Goal: Task Accomplishment & Management: Use online tool/utility

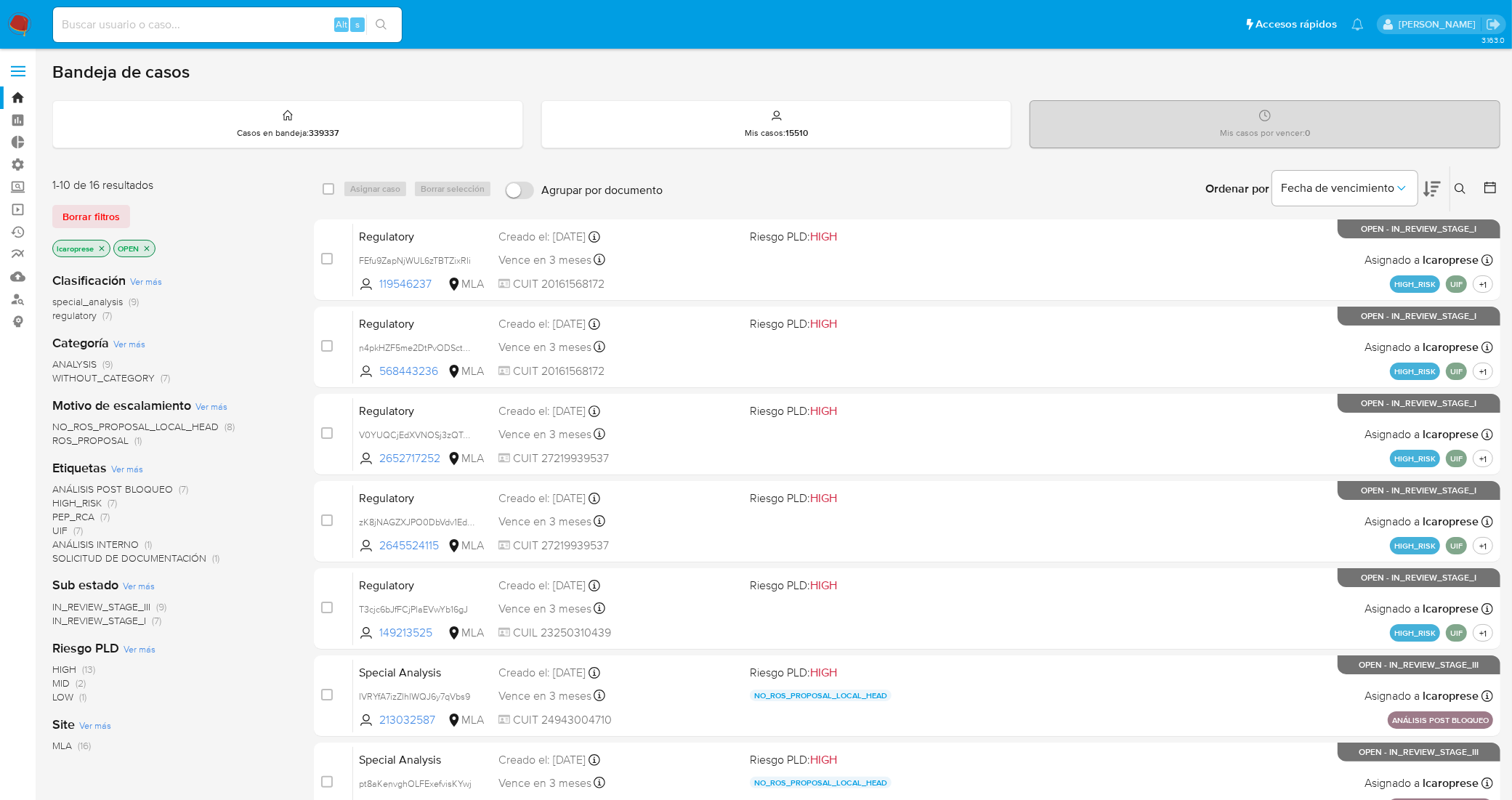
click at [214, 16] on input at bounding box center [228, 24] width 349 height 19
paste input "Z6IYQaZuyaubv1kgmFg27Atd"
type input "Z6IYQaZuyaubv1kgmFg27Atd"
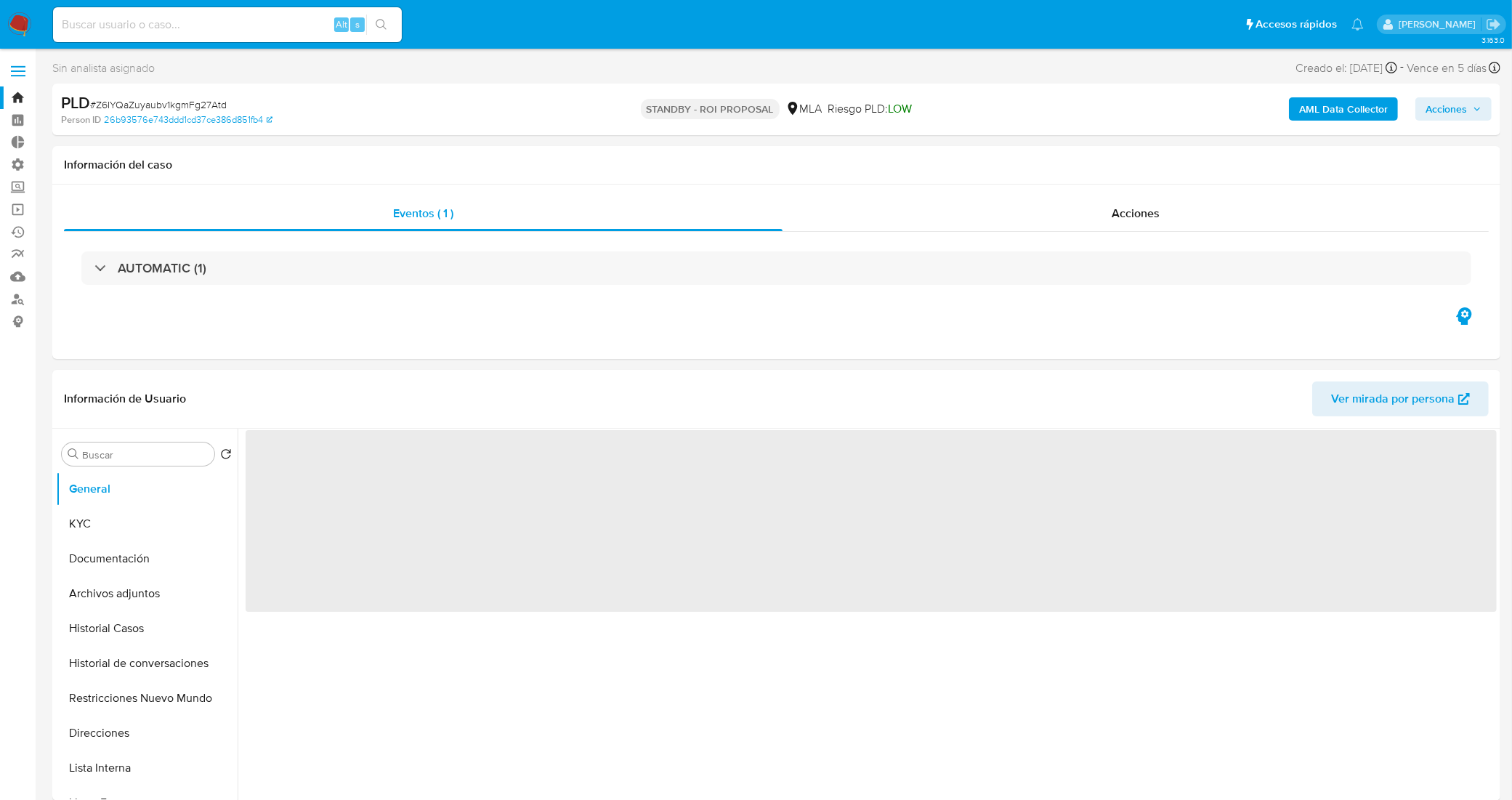
select select "10"
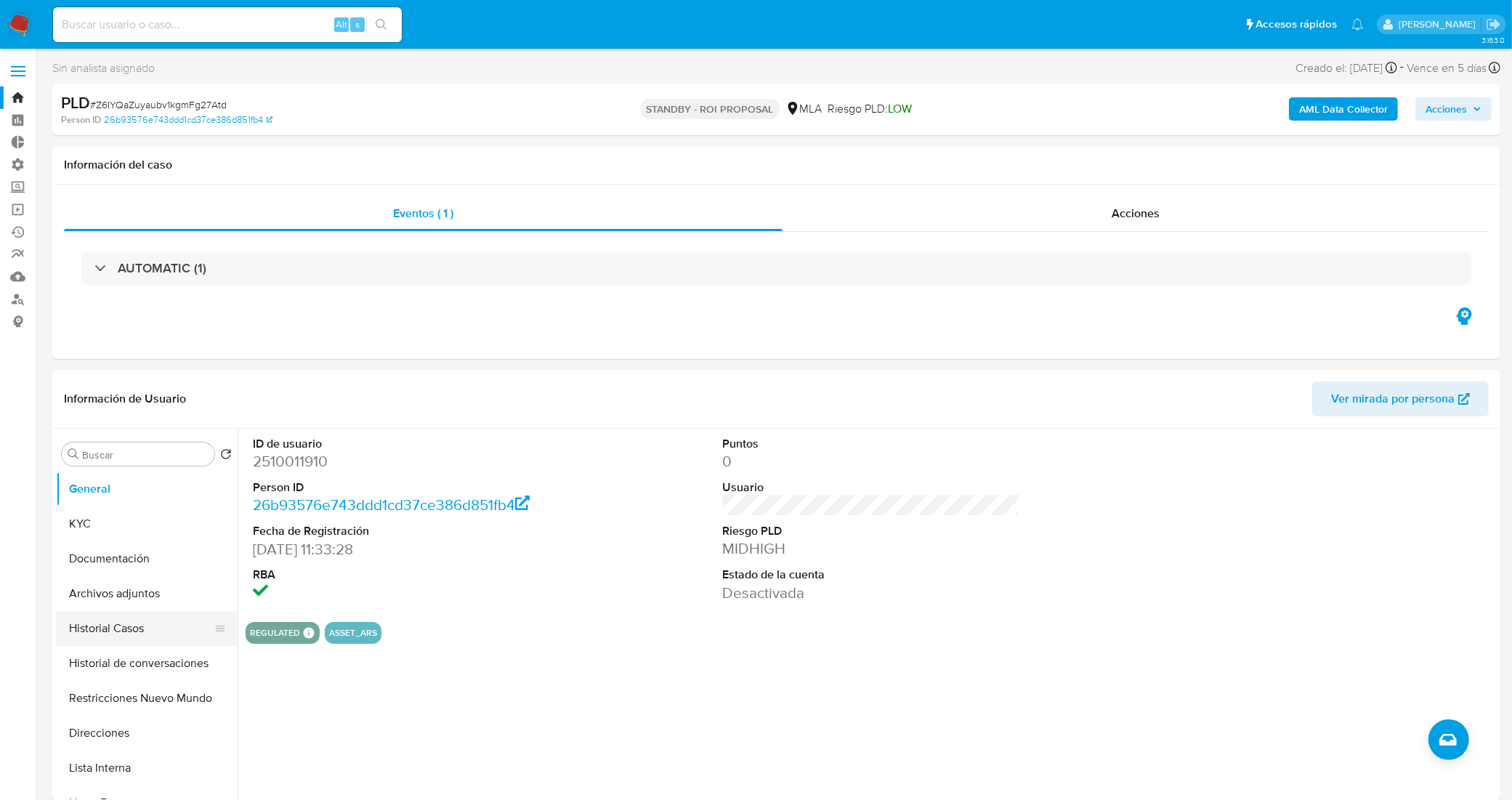
click at [80, 633] on button "Historial Casos" at bounding box center [141, 629] width 170 height 35
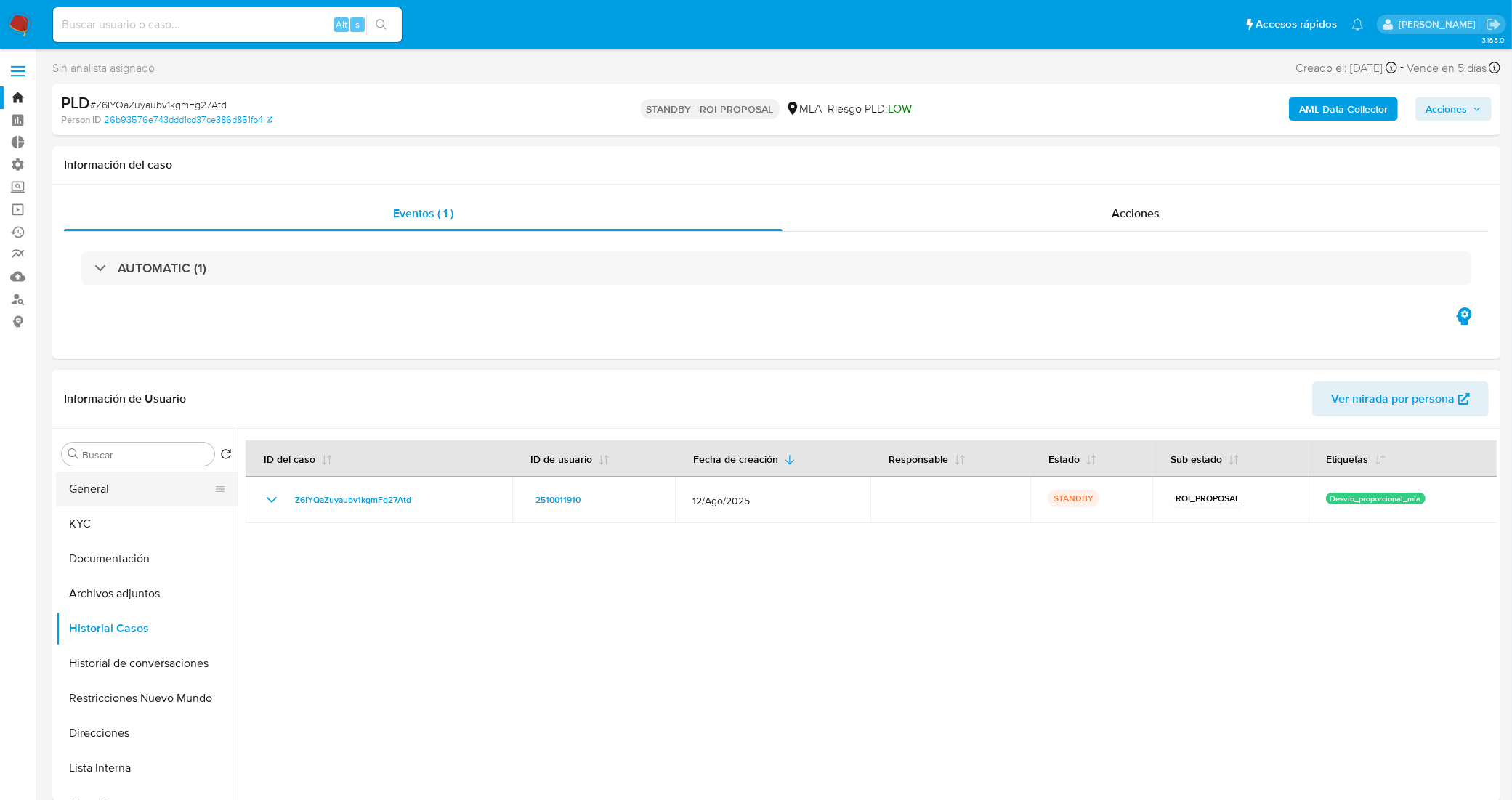
click at [125, 496] on button "General" at bounding box center [141, 489] width 170 height 35
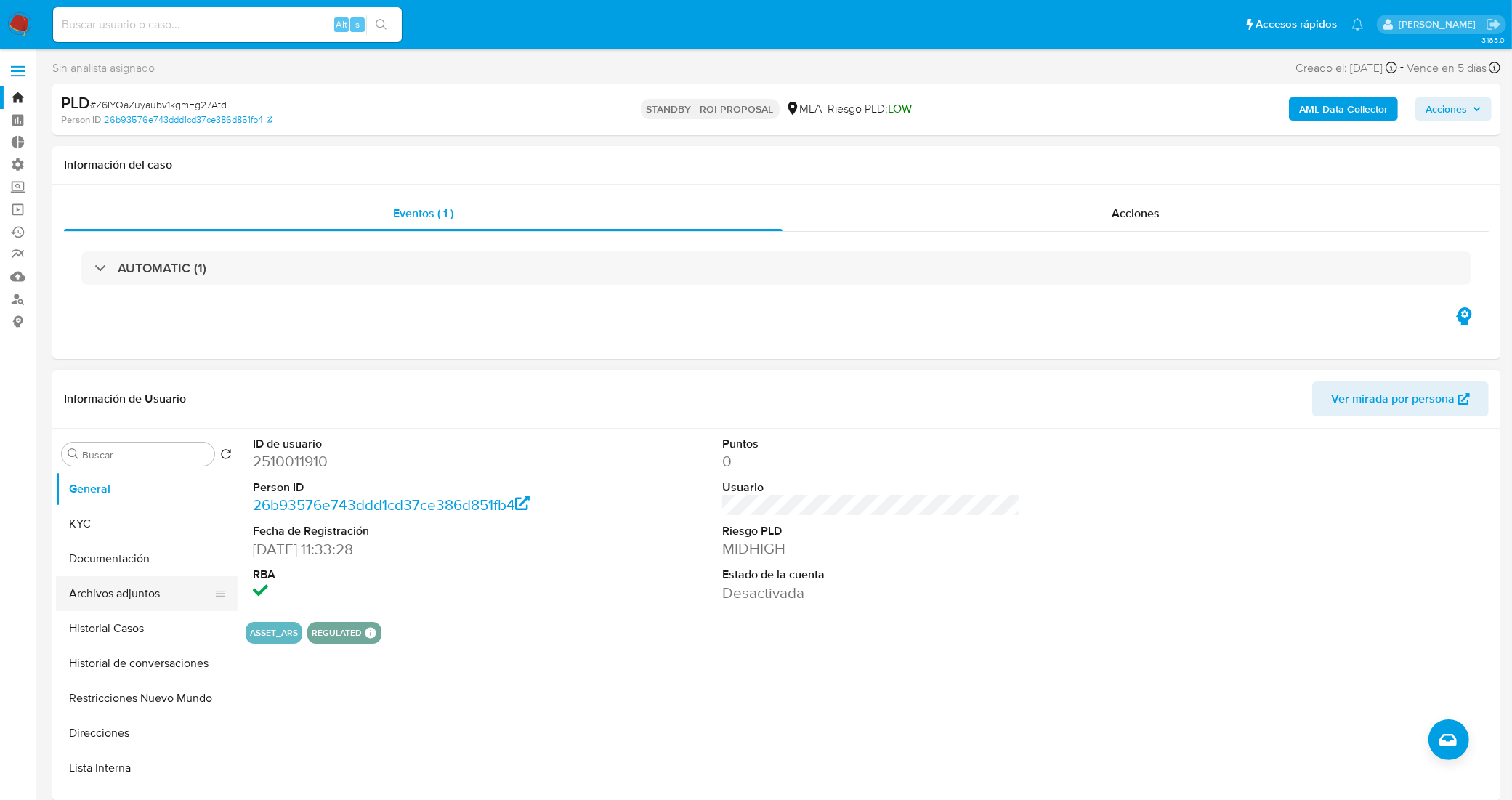
click at [140, 603] on button "Archivos adjuntos" at bounding box center [141, 594] width 170 height 35
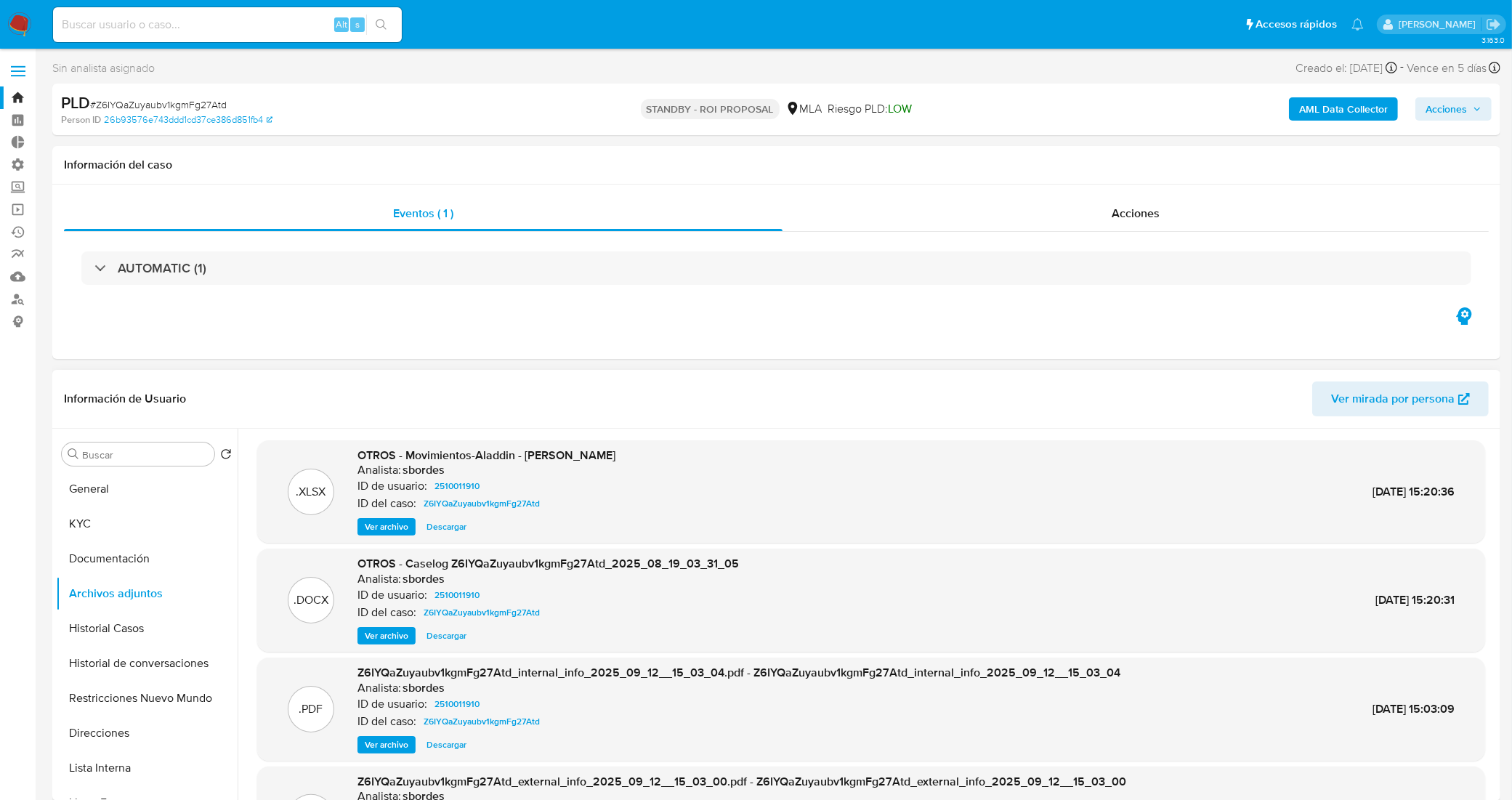
click at [426, 636] on span "Descargar" at bounding box center [446, 636] width 40 height 14
click at [231, 20] on input at bounding box center [228, 24] width 349 height 19
paste input "Ikab653txMN6oRLI9H3JgbeB"
type input "Ikab653txMN6oRLI9H3JgbeB"
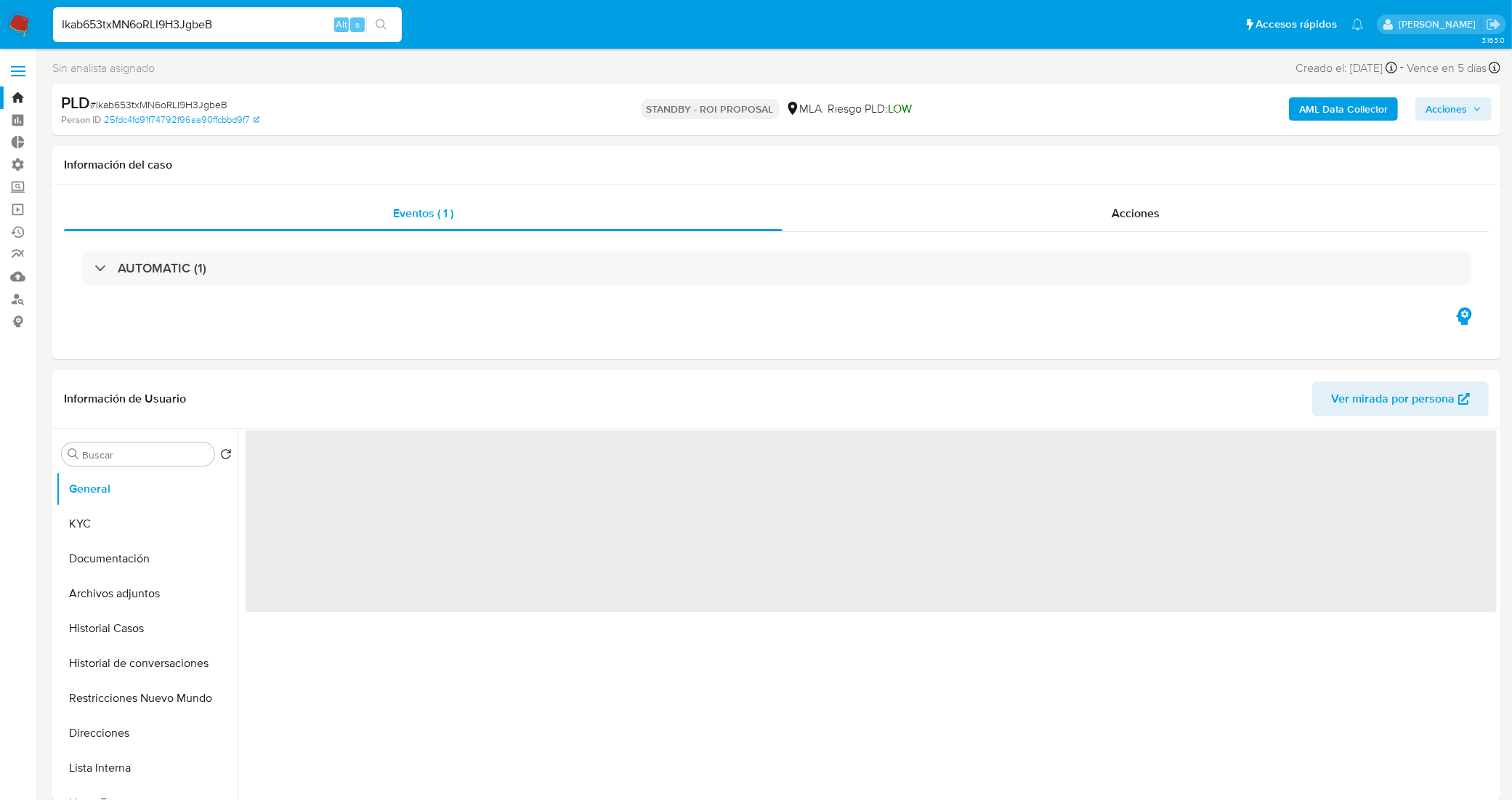
select select "10"
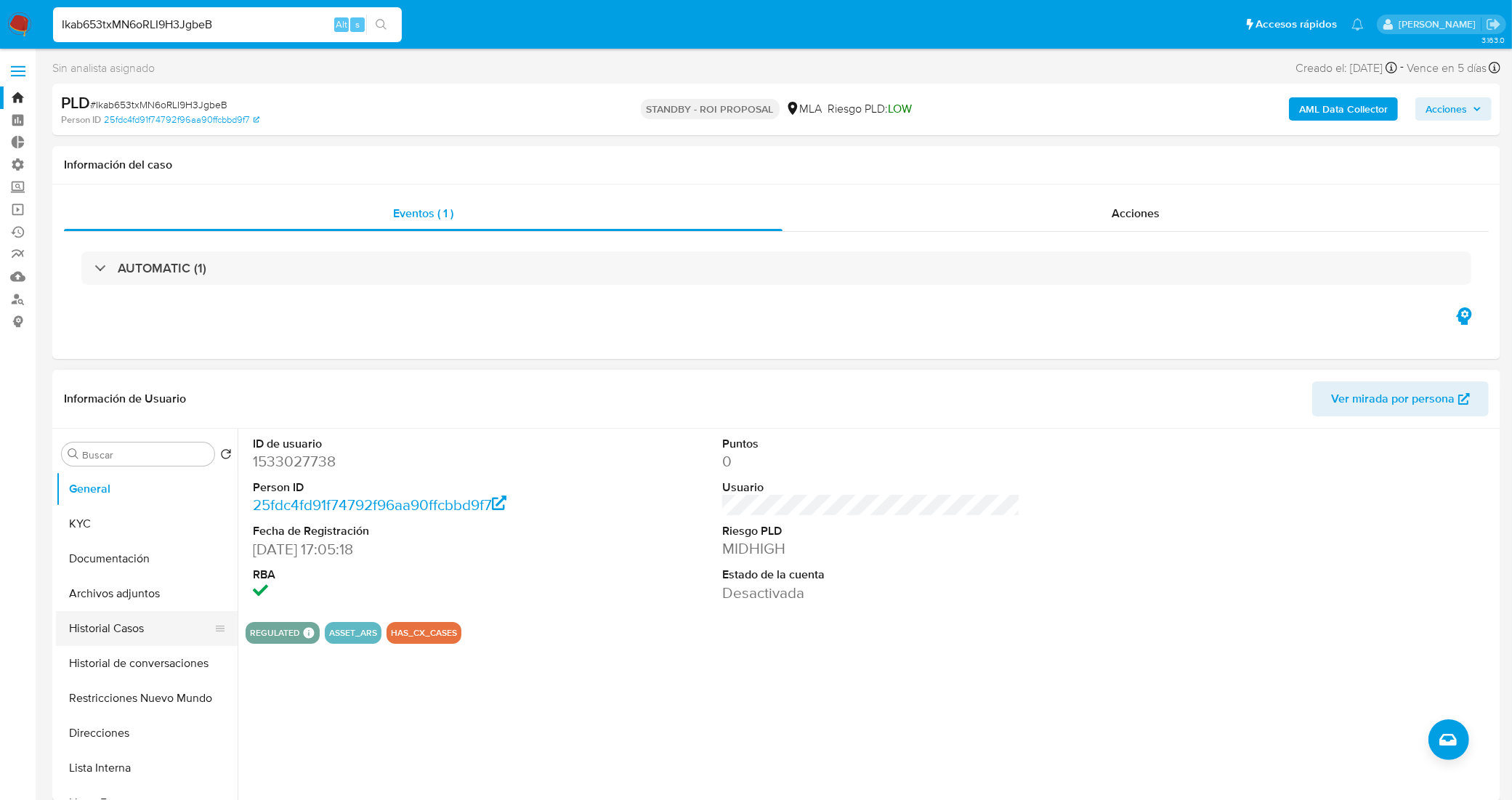
click at [138, 629] on button "Historial Casos" at bounding box center [141, 629] width 170 height 35
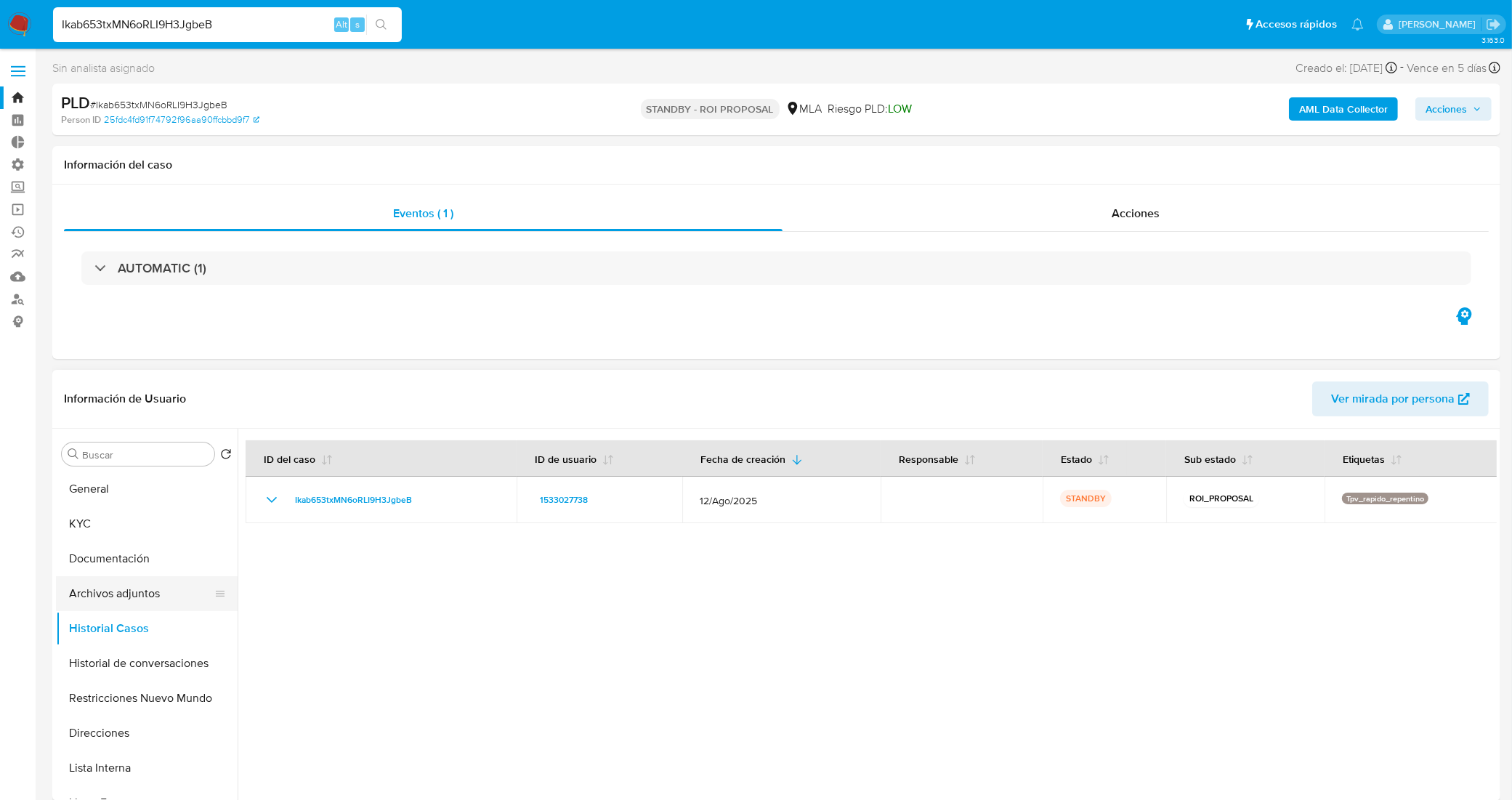
click at [147, 591] on button "Archivos adjuntos" at bounding box center [141, 594] width 170 height 35
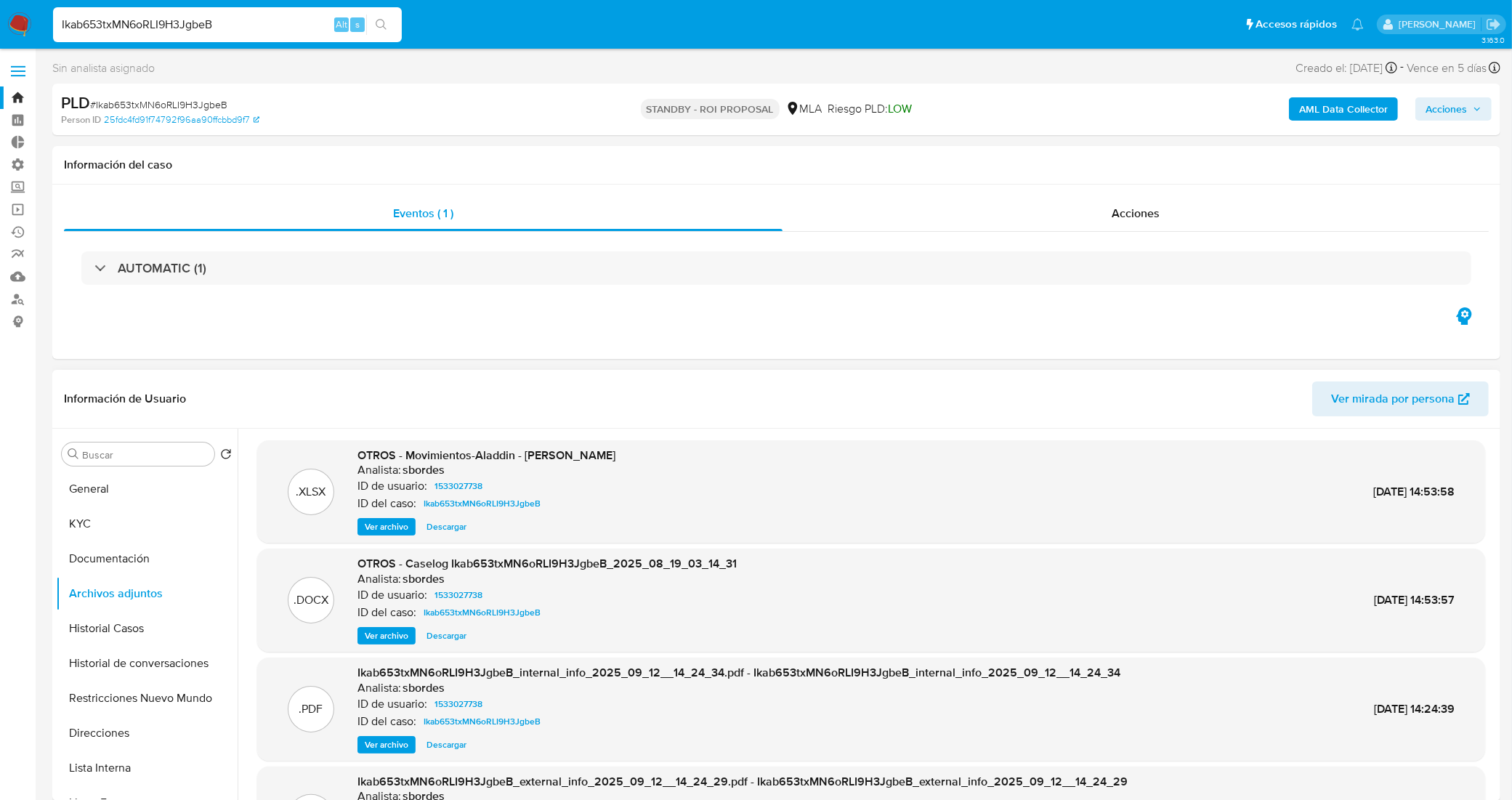
click at [448, 641] on span "Descargar" at bounding box center [446, 636] width 40 height 14
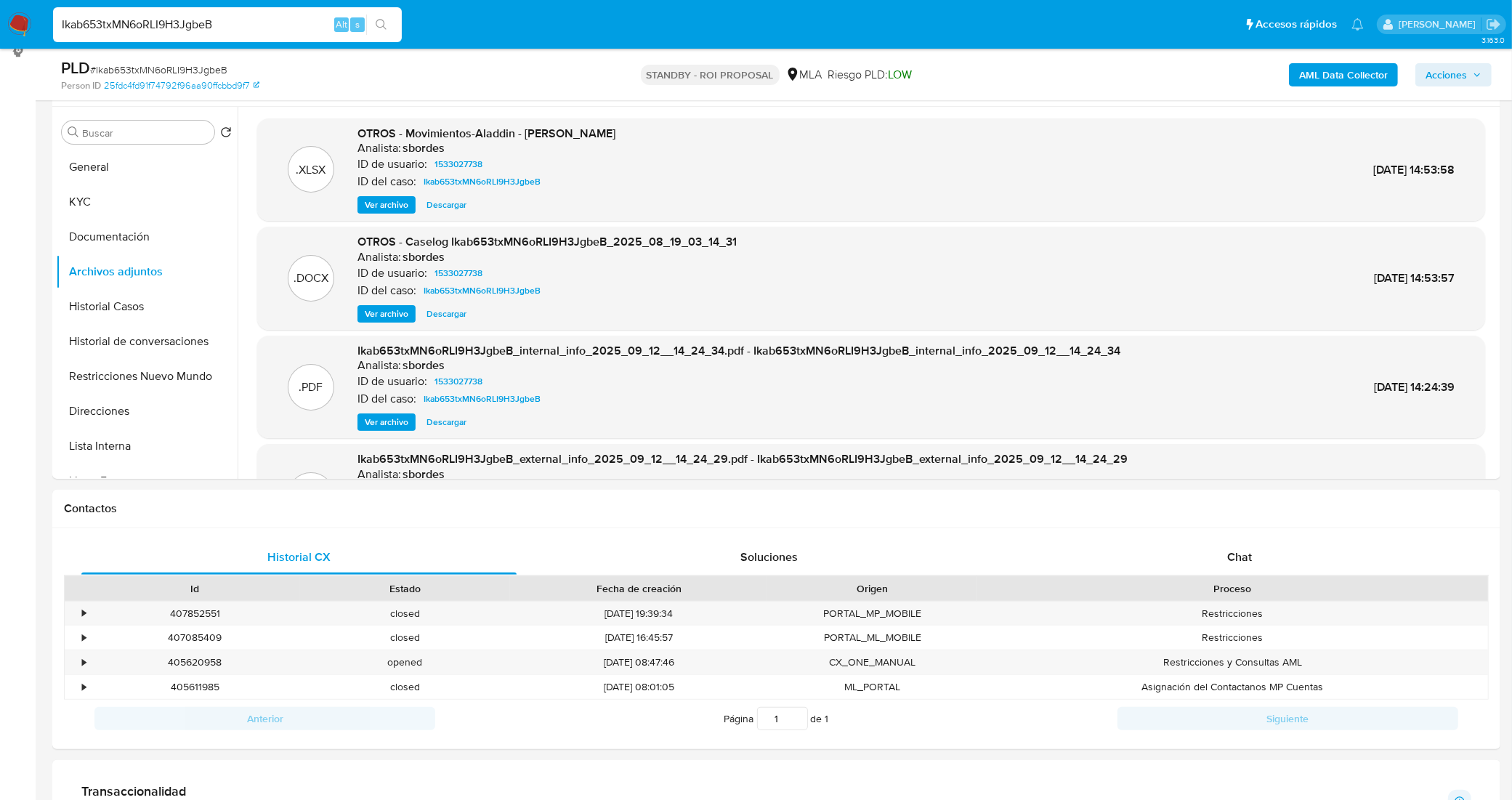
scroll to position [455, 0]
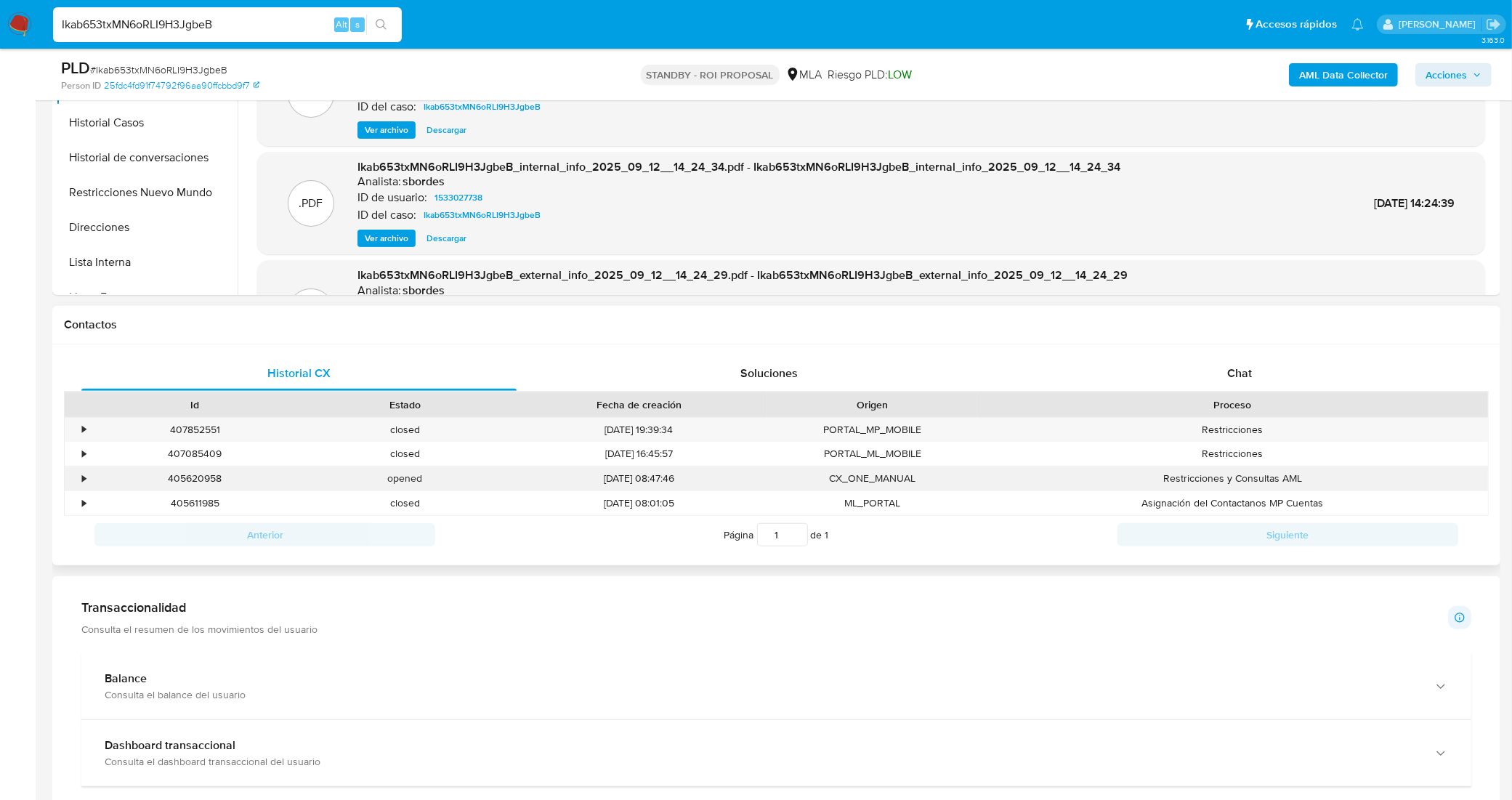
click at [185, 484] on div "405620958" at bounding box center [195, 478] width 210 height 24
click at [185, 483] on div "405620958" at bounding box center [195, 478] width 210 height 24
copy div "405620958"
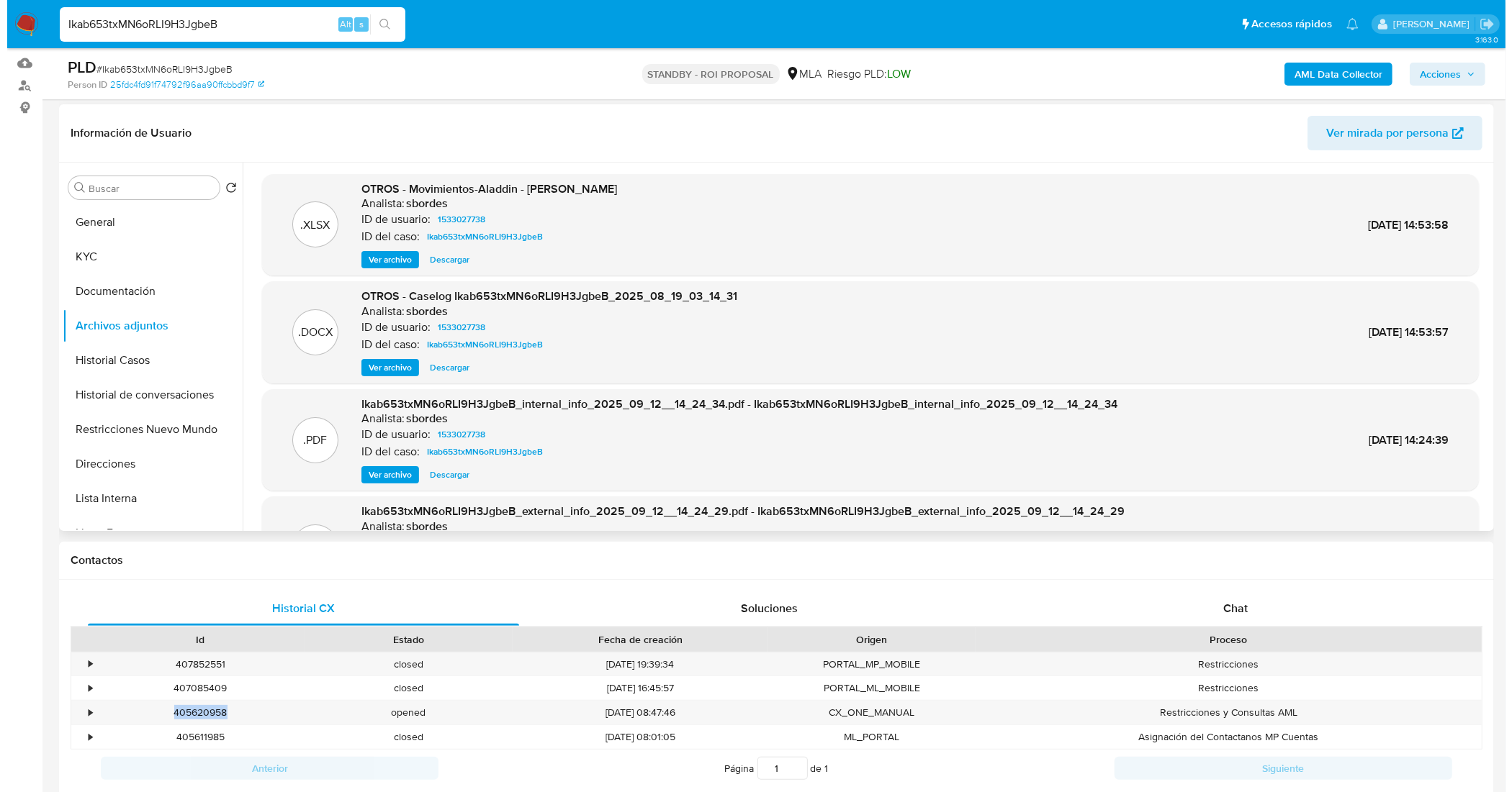
scroll to position [180, 0]
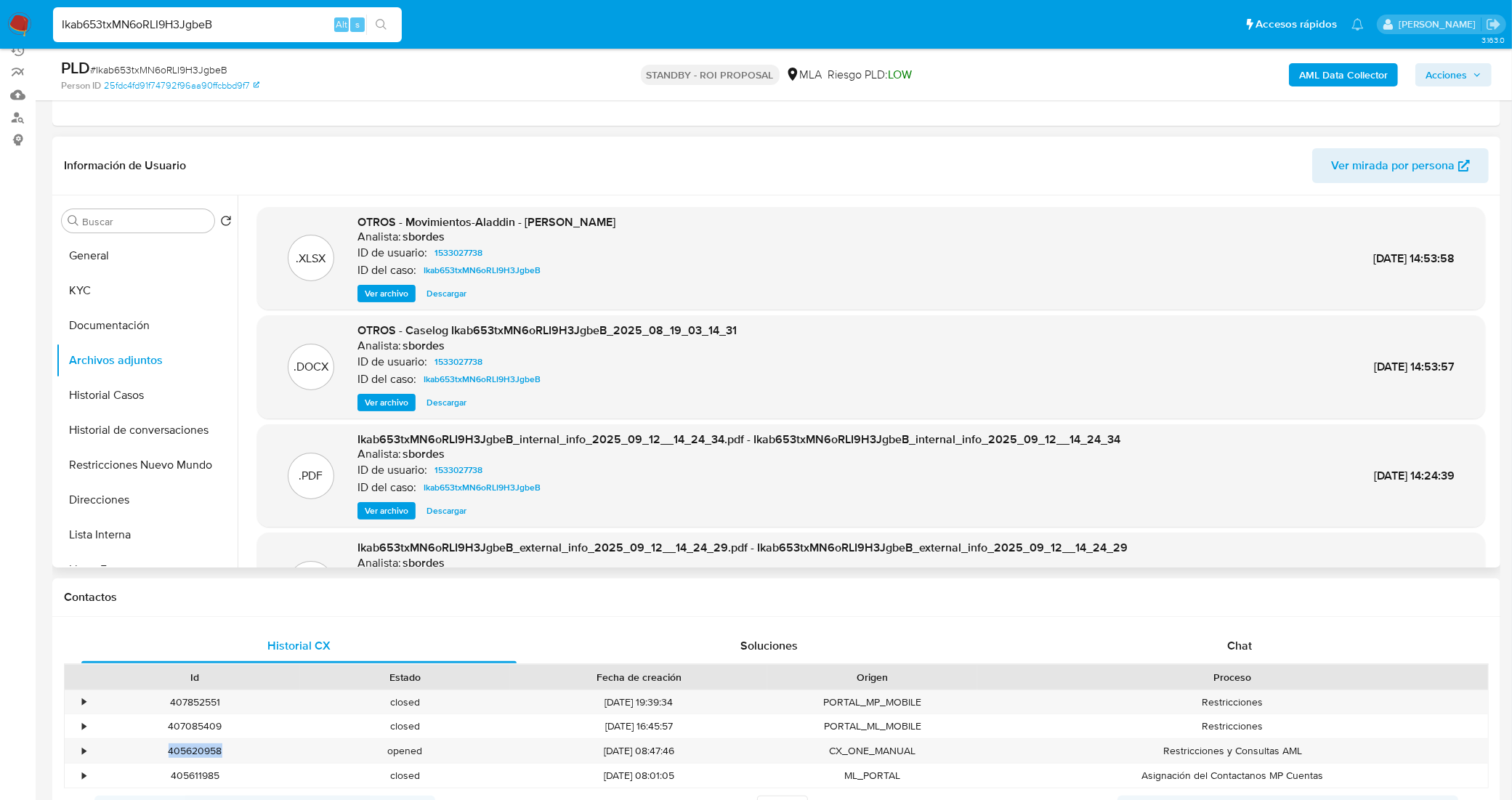
click at [449, 295] on span "Descargar" at bounding box center [446, 293] width 40 height 14
click at [131, 431] on button "Historial de conversaciones" at bounding box center [141, 430] width 170 height 35
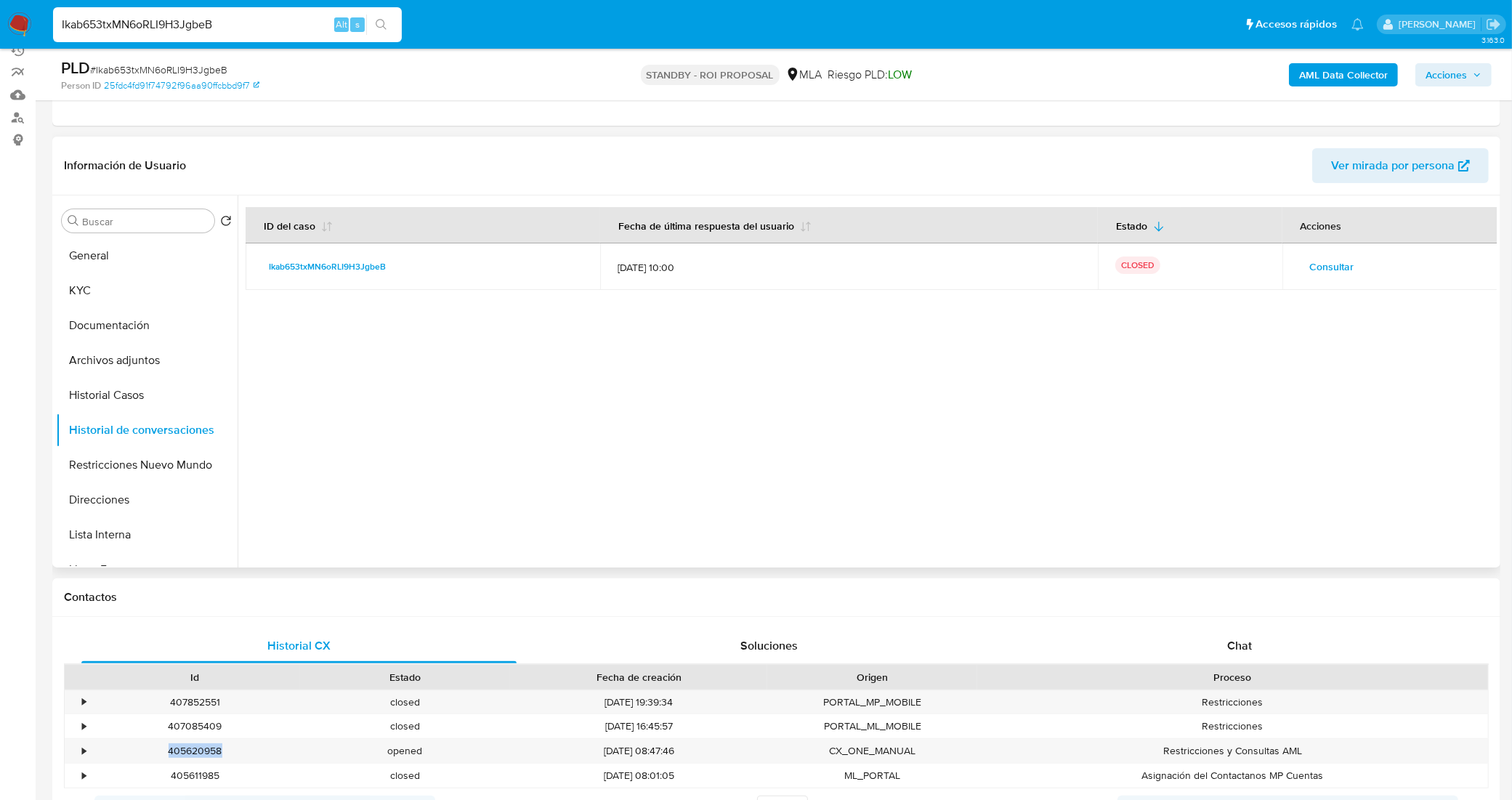
click at [1326, 263] on span "Consultar" at bounding box center [1332, 267] width 44 height 20
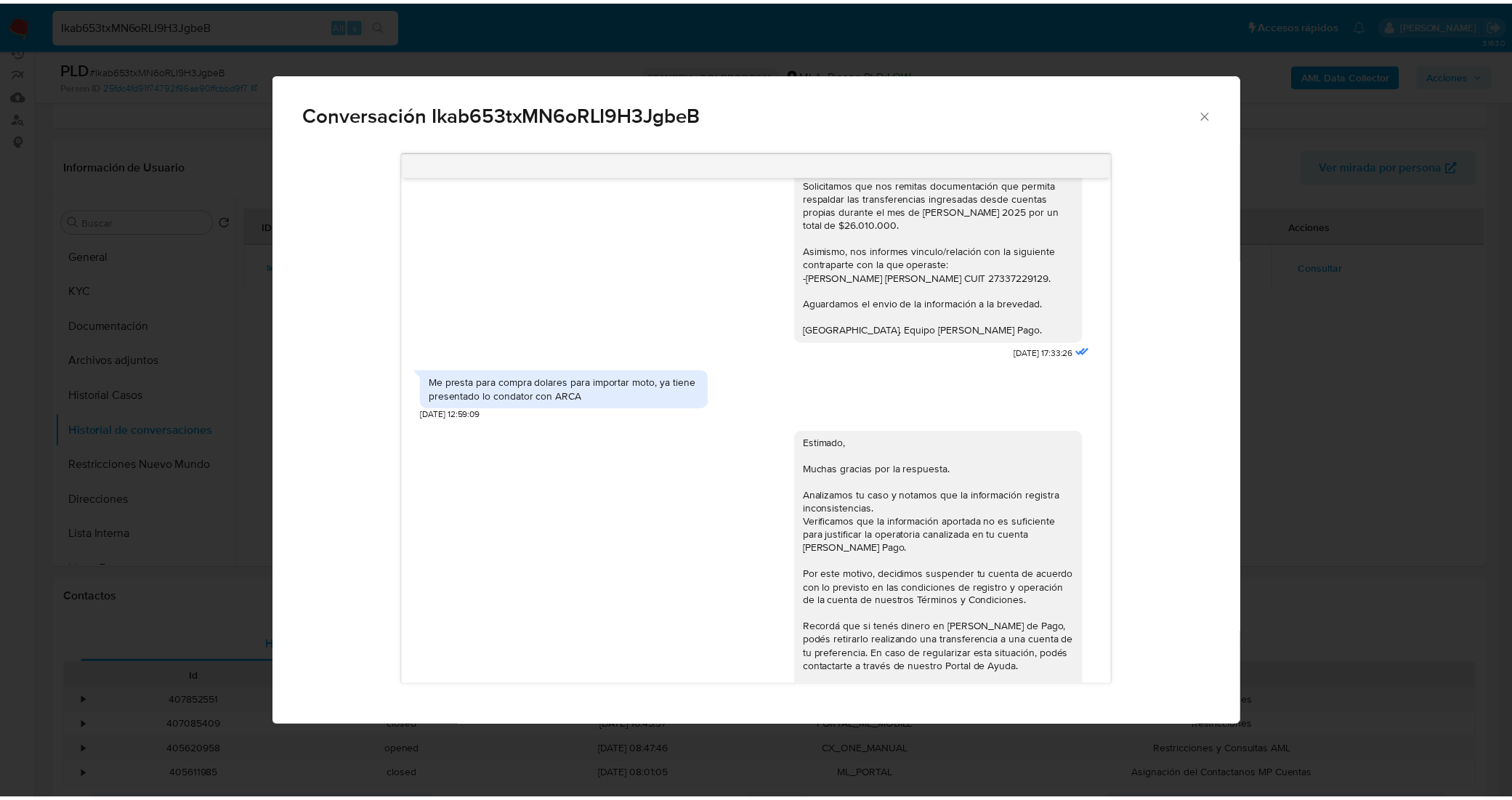
scroll to position [964, 0]
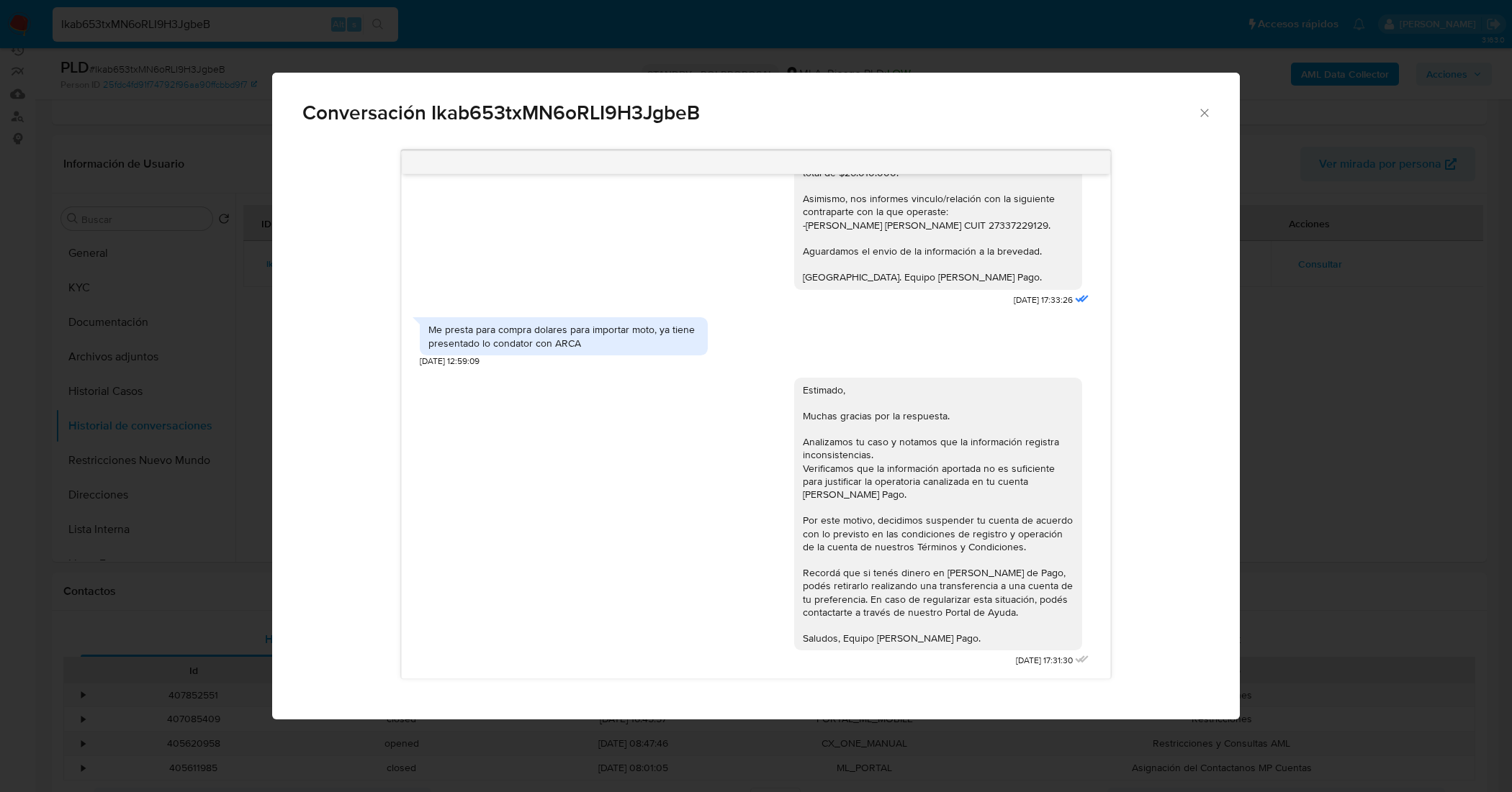
click at [1200, 111] on icon "Cerrar" at bounding box center [1204, 112] width 14 height 14
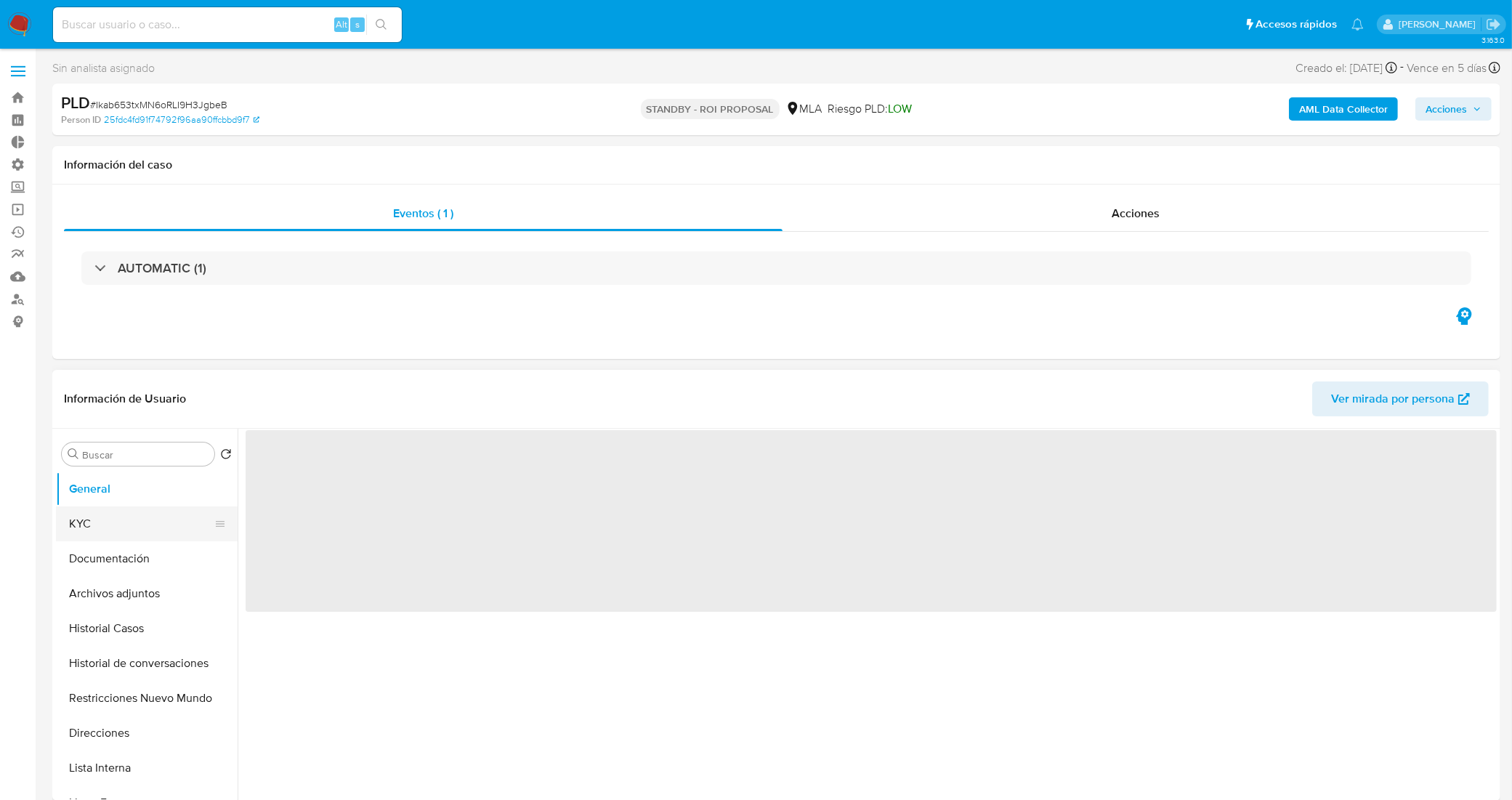
select select "10"
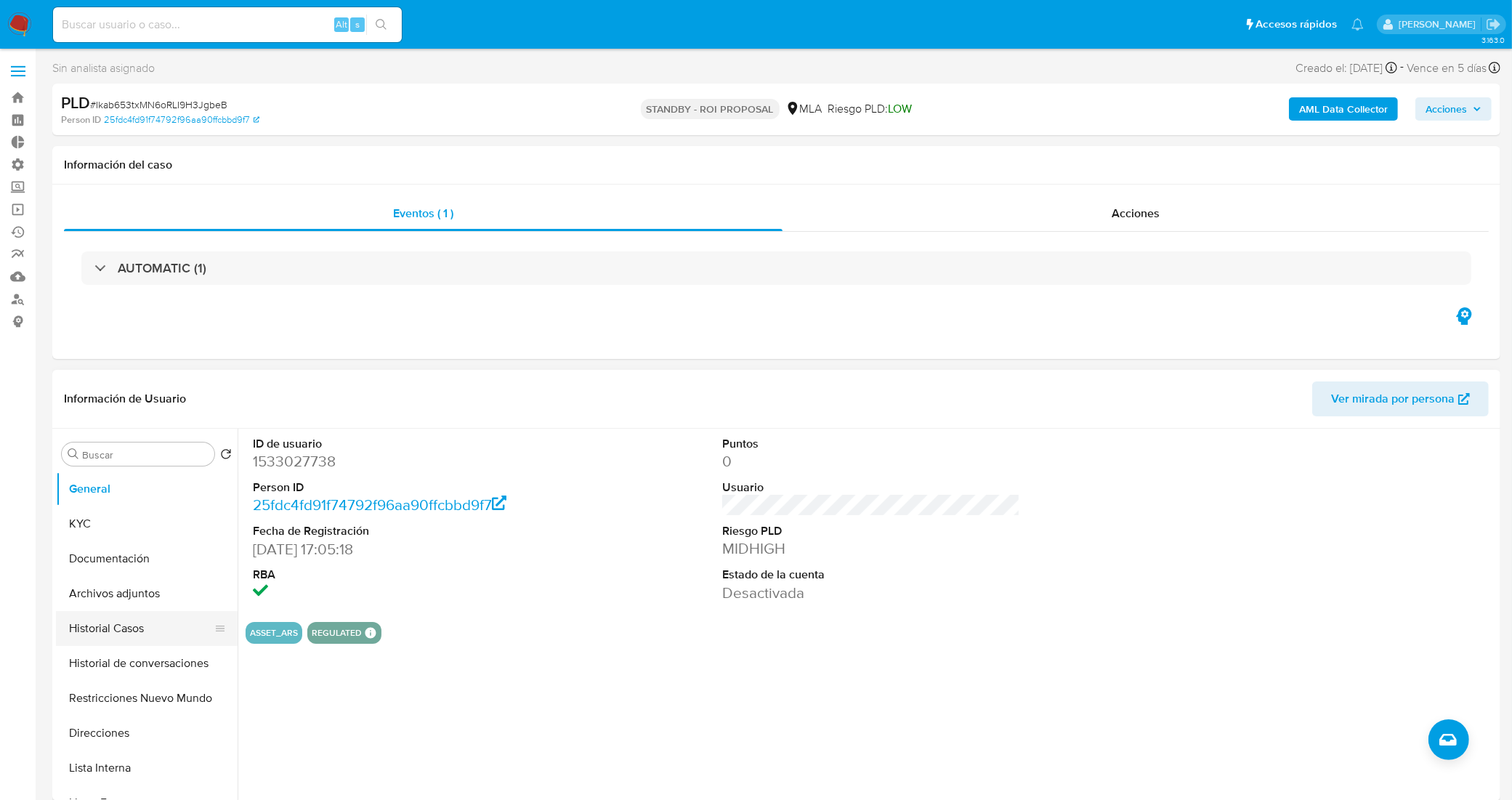
click at [123, 630] on button "Historial Casos" at bounding box center [141, 629] width 170 height 35
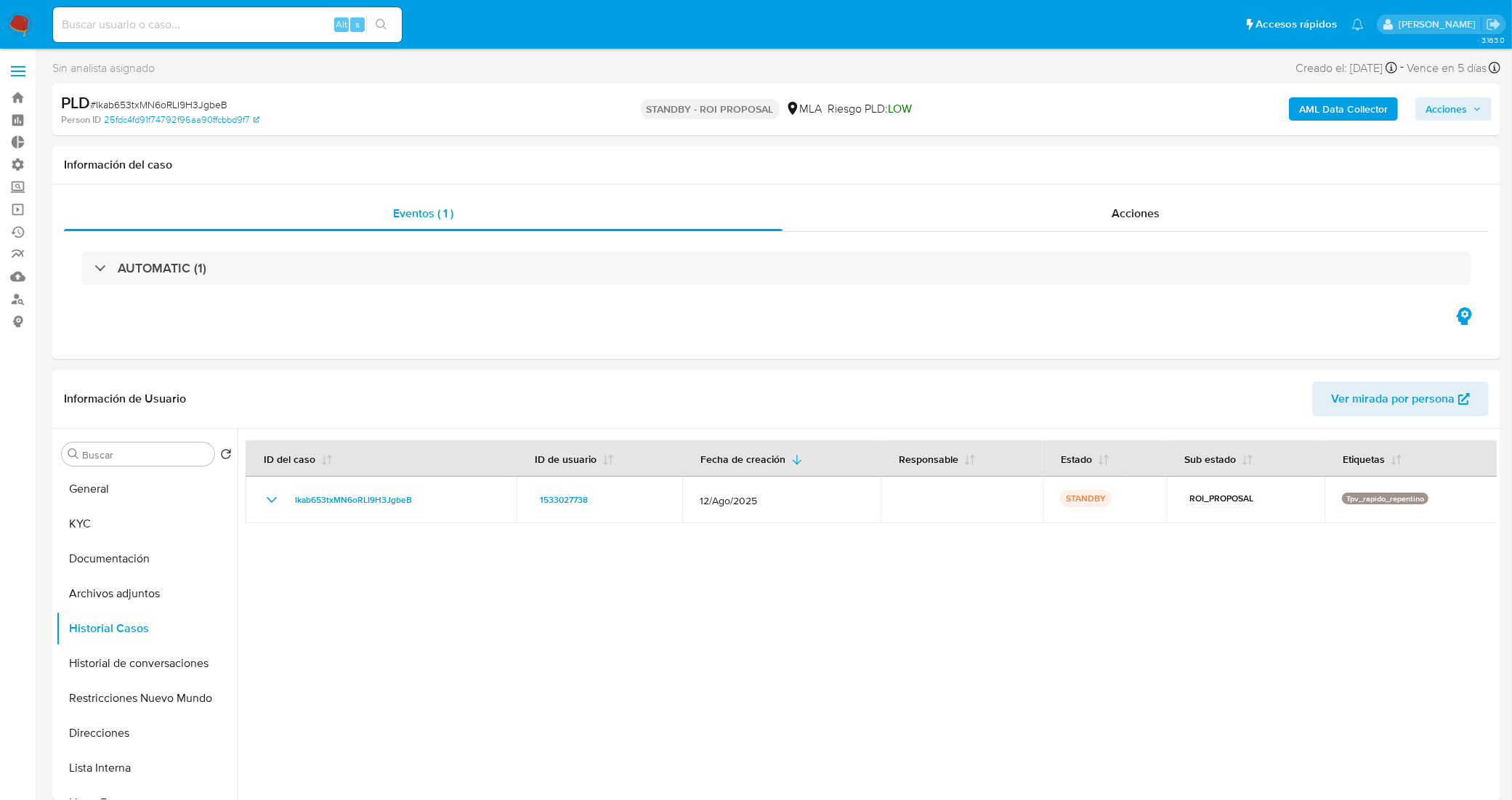
click at [305, 24] on input at bounding box center [228, 24] width 349 height 19
paste input "xf4s992SMEUxrZCieILzFUC8"
type input "xf4s992SMEUxrZCieILzFUC8"
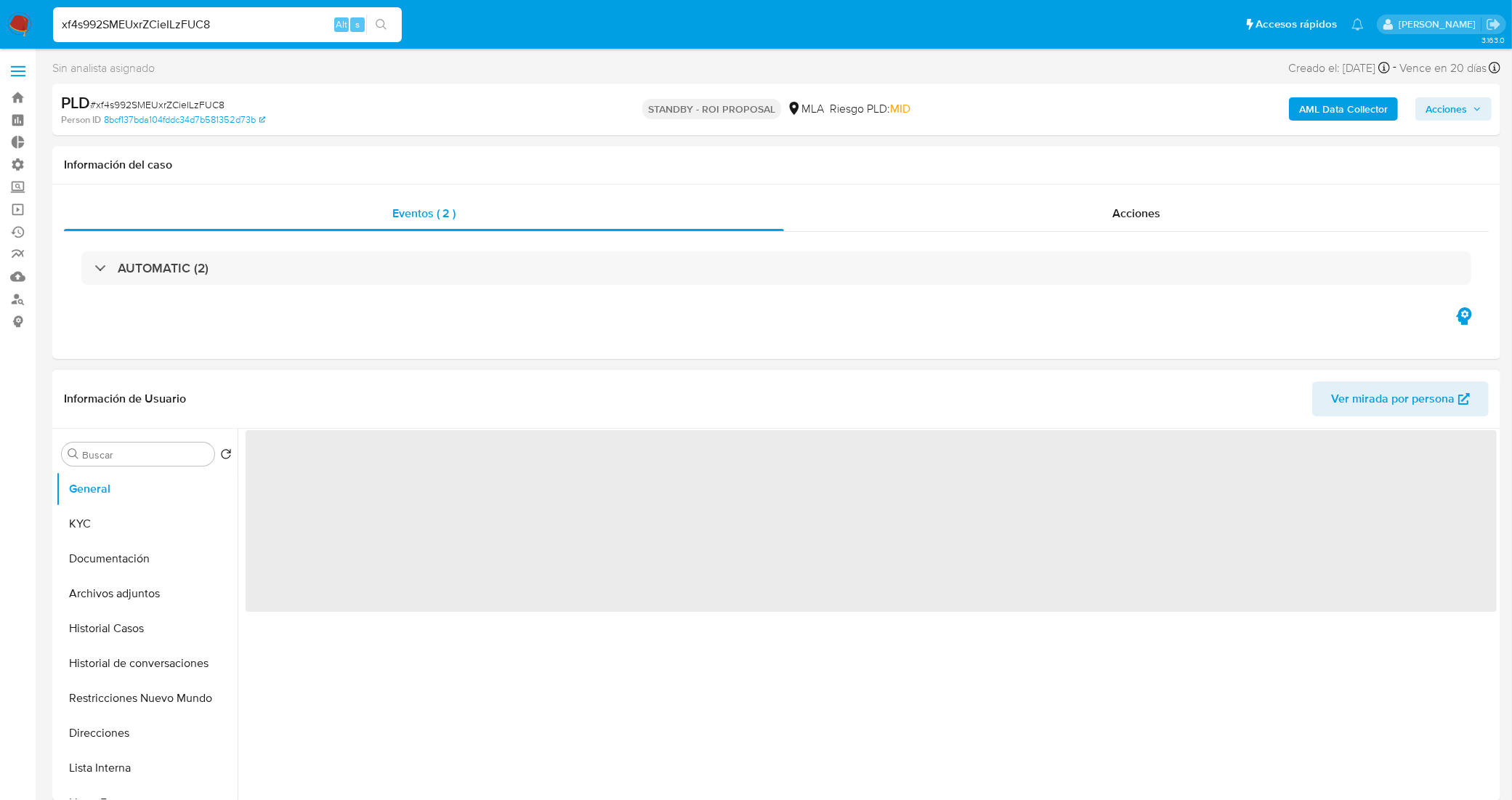
select select "10"
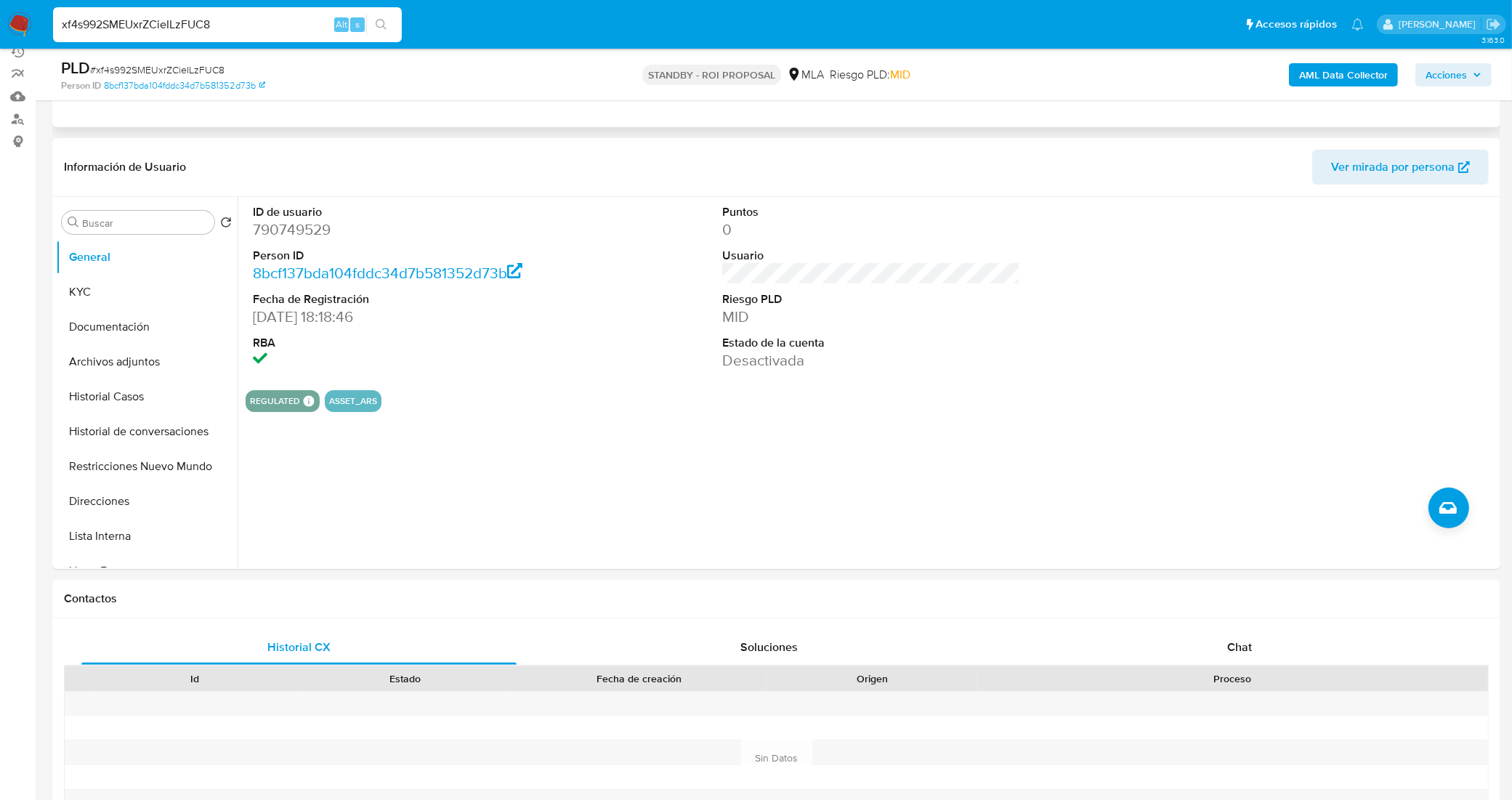
scroll to position [182, 0]
click at [136, 393] on button "Historial Casos" at bounding box center [141, 395] width 170 height 35
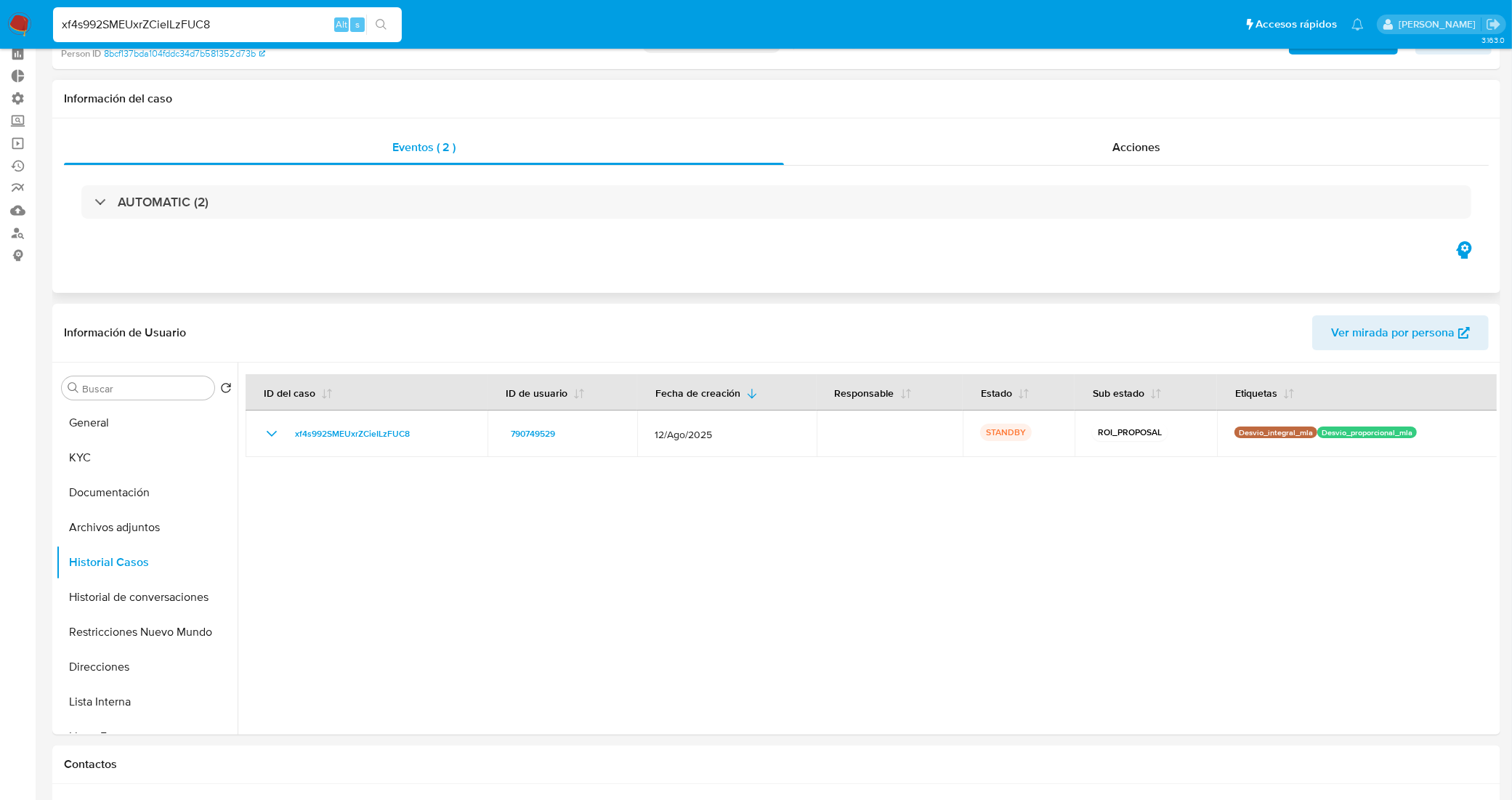
scroll to position [0, 0]
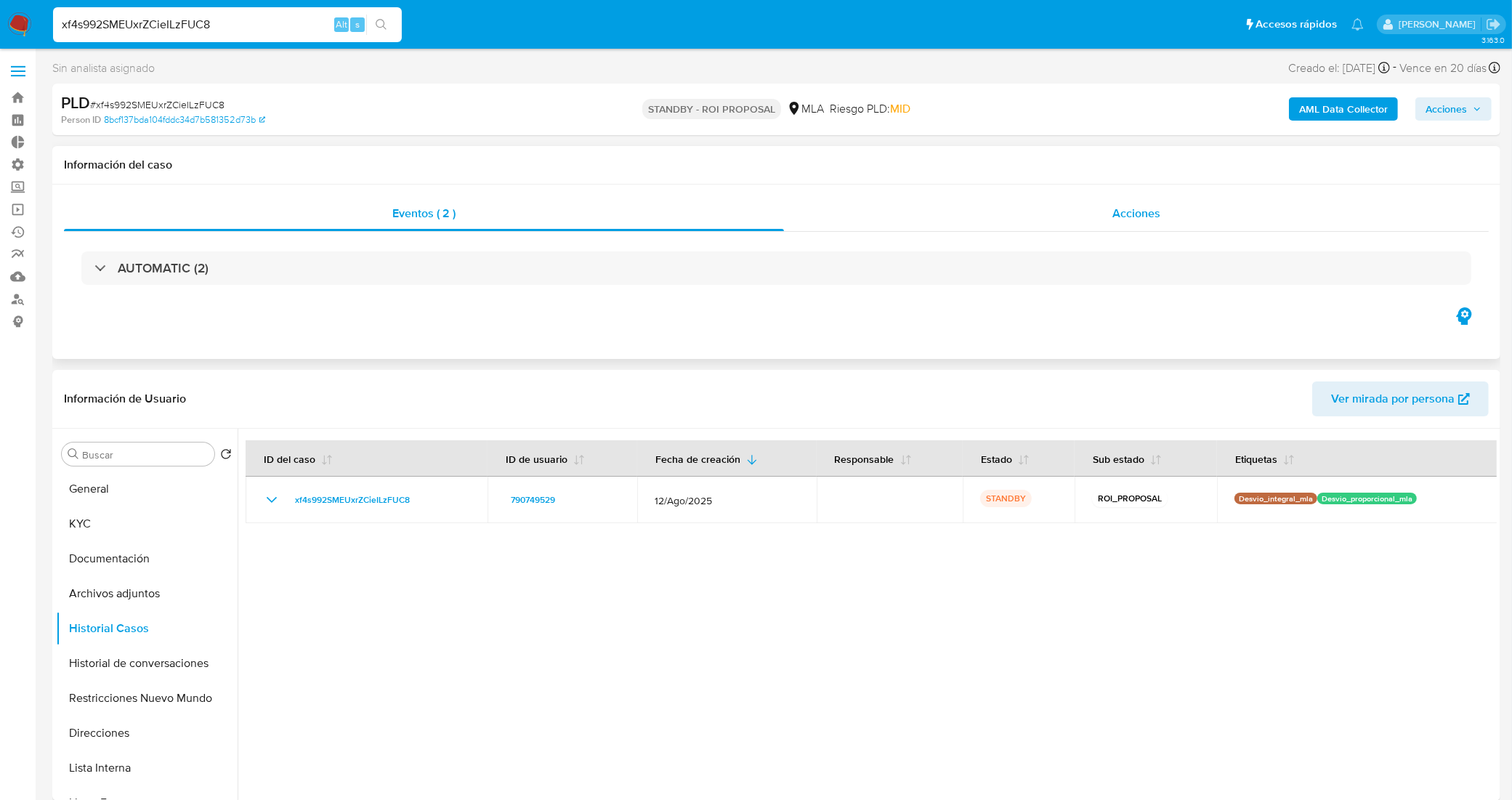
click at [1008, 197] on div "Acciones" at bounding box center [1136, 214] width 705 height 35
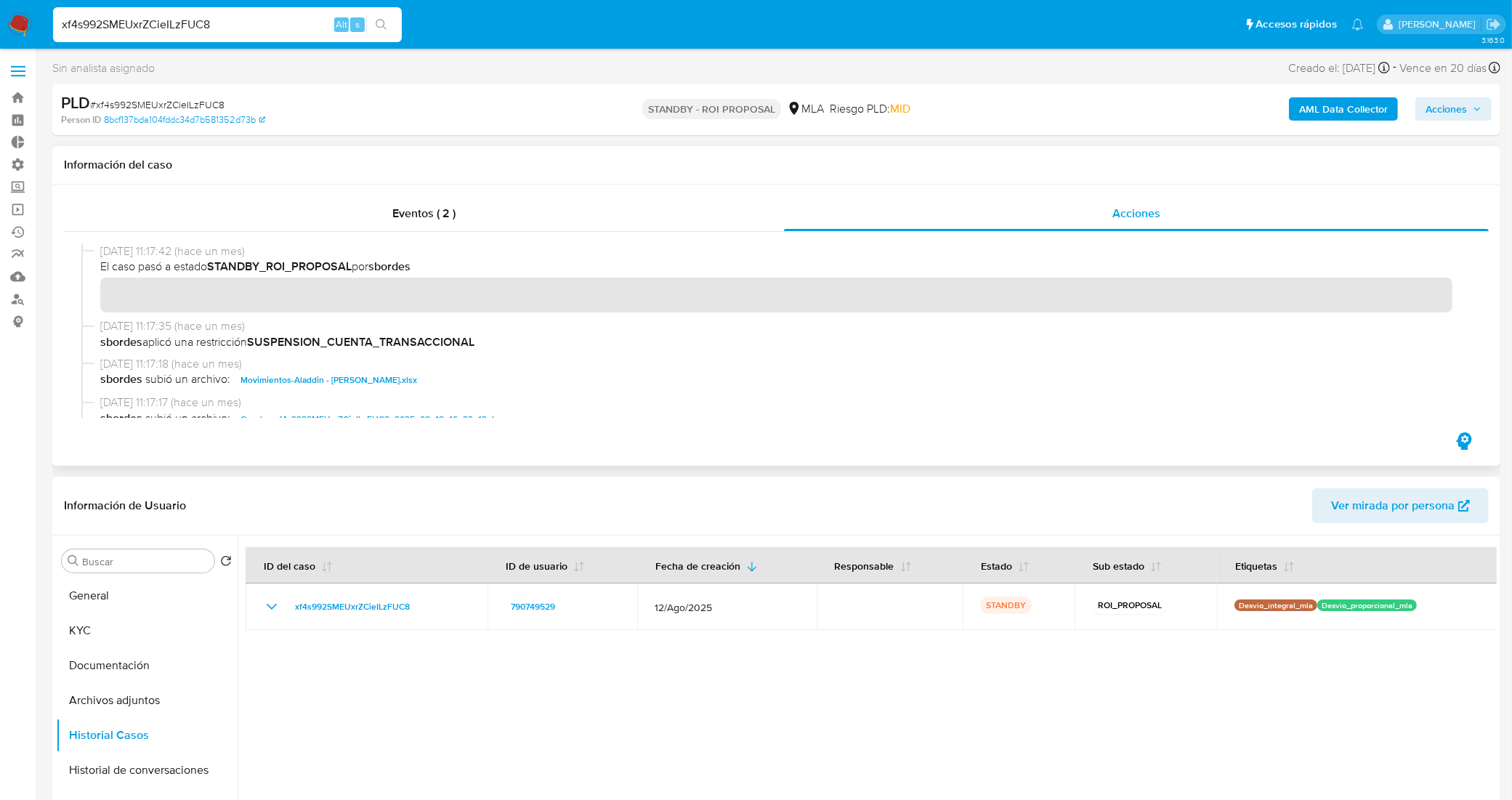
scroll to position [91, 0]
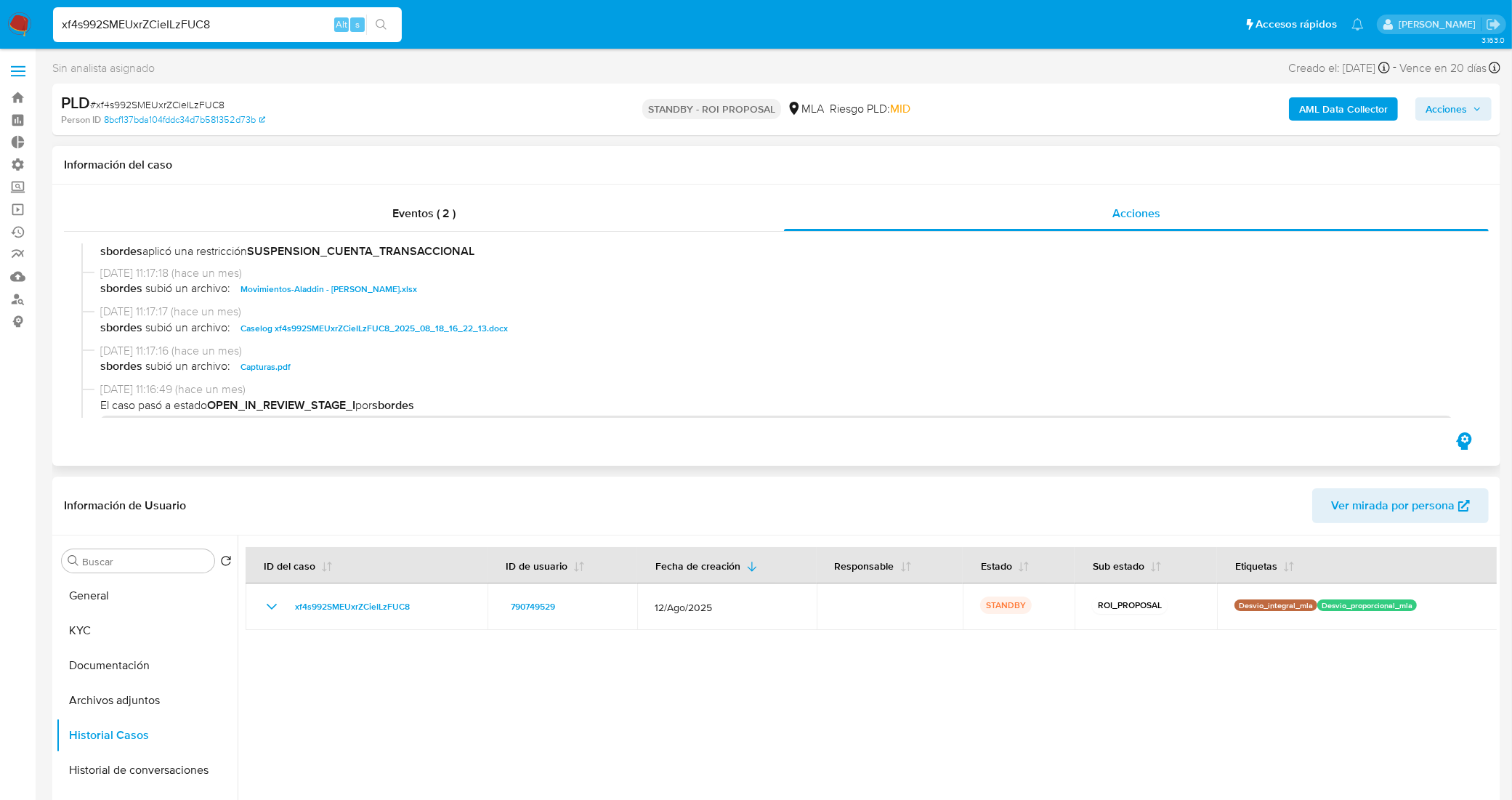
click at [397, 330] on span "Caselog xf4s992SMEUxrZCieILzFUC8_2025_08_18_16_22_13.docx" at bounding box center [374, 328] width 268 height 18
click at [138, 669] on button "Documentación" at bounding box center [141, 666] width 170 height 35
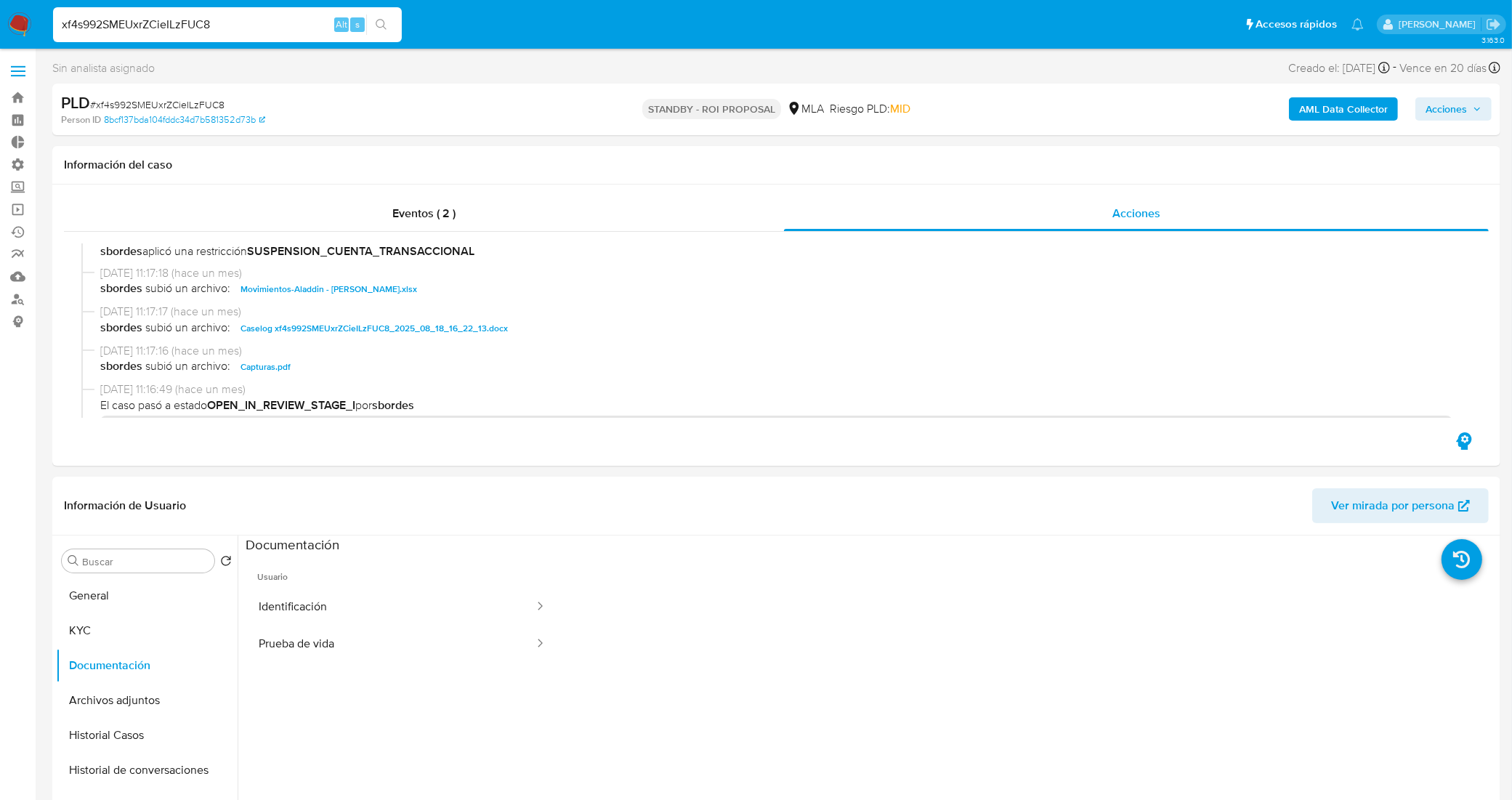
click at [354, 603] on button "Identificación" at bounding box center [391, 607] width 290 height 37
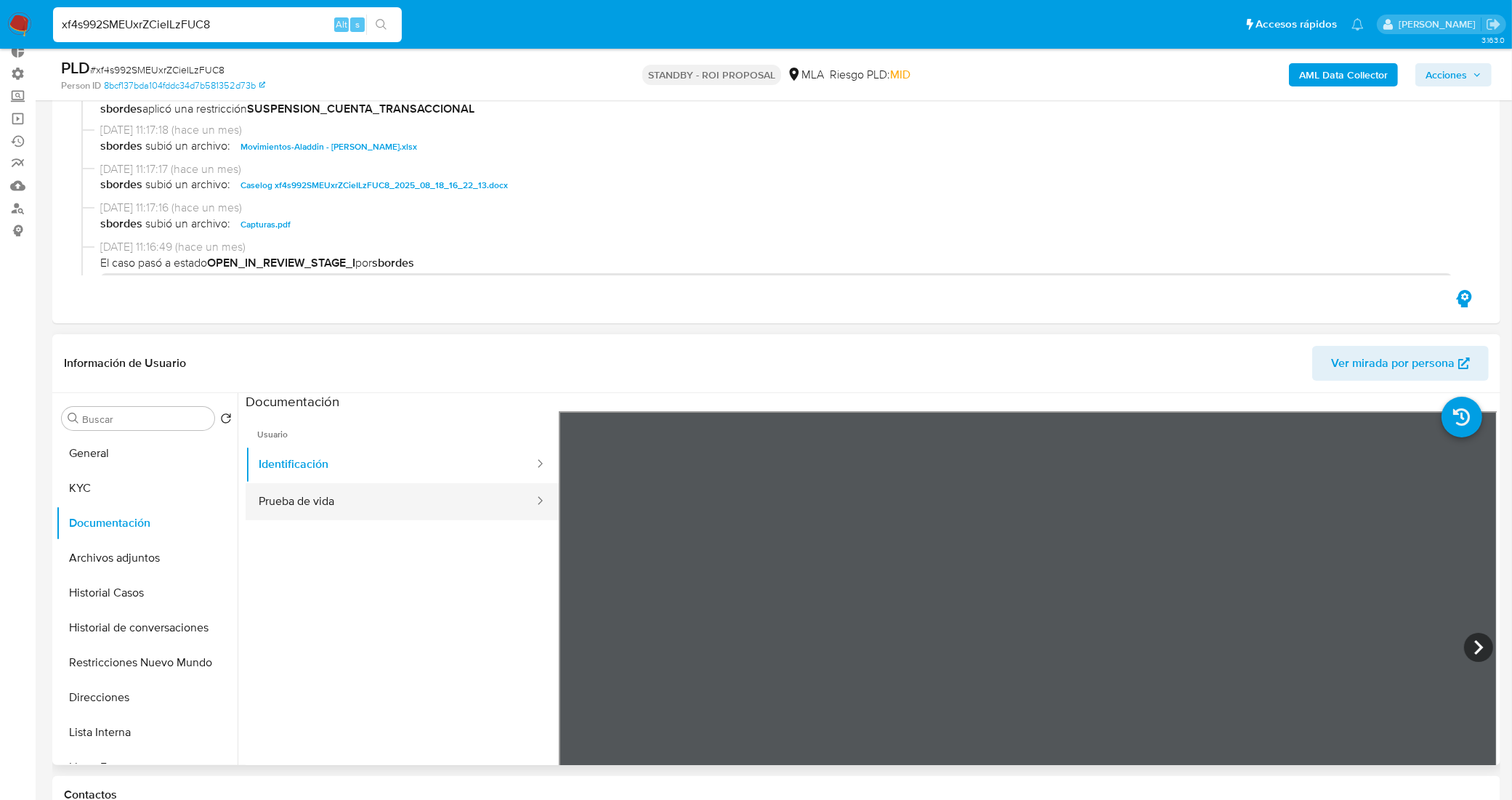
click at [389, 502] on button "Prueba de vida" at bounding box center [391, 501] width 290 height 37
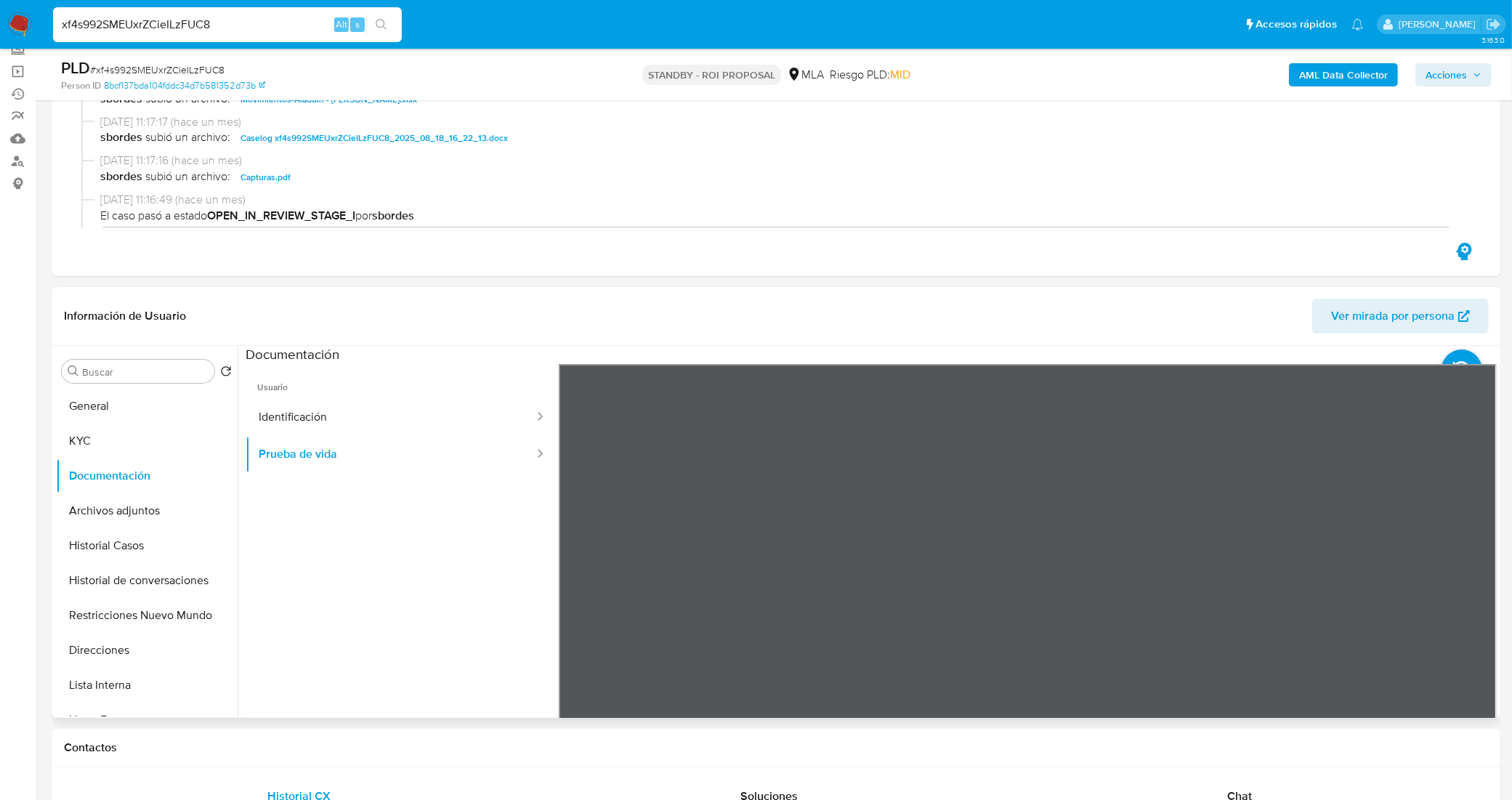
scroll to position [182, 0]
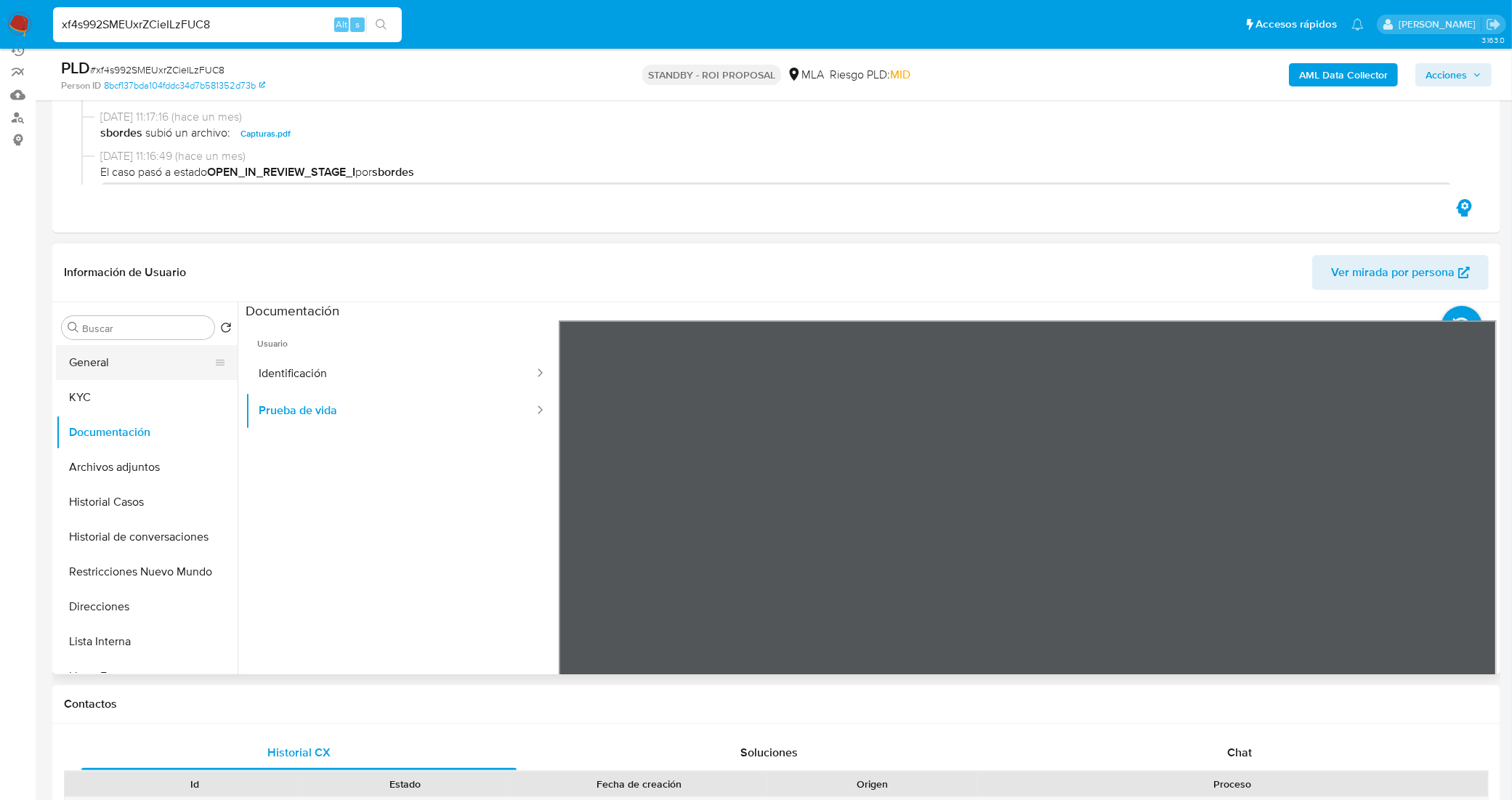
click at [146, 375] on button "General" at bounding box center [141, 363] width 170 height 35
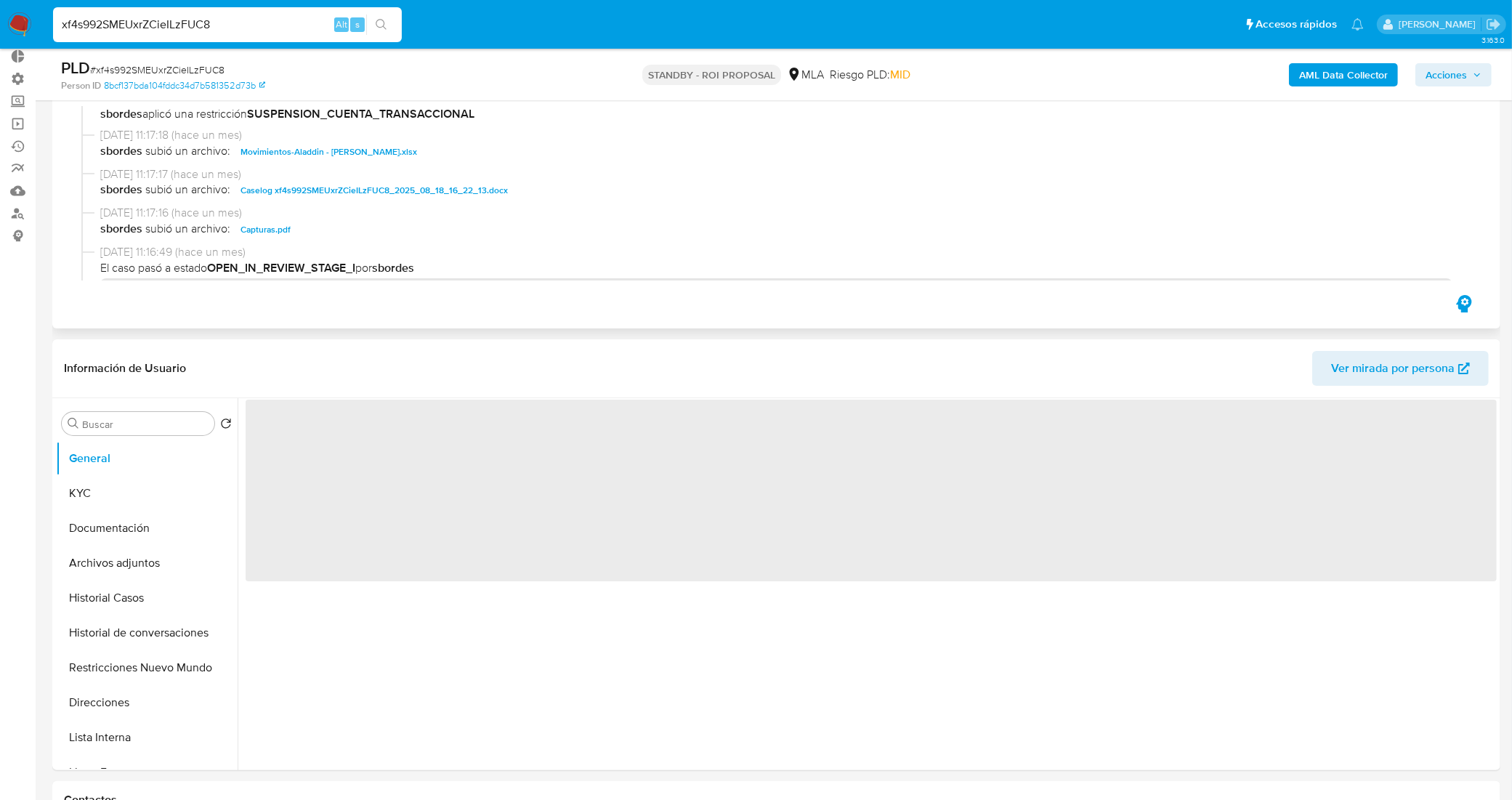
scroll to position [0, 0]
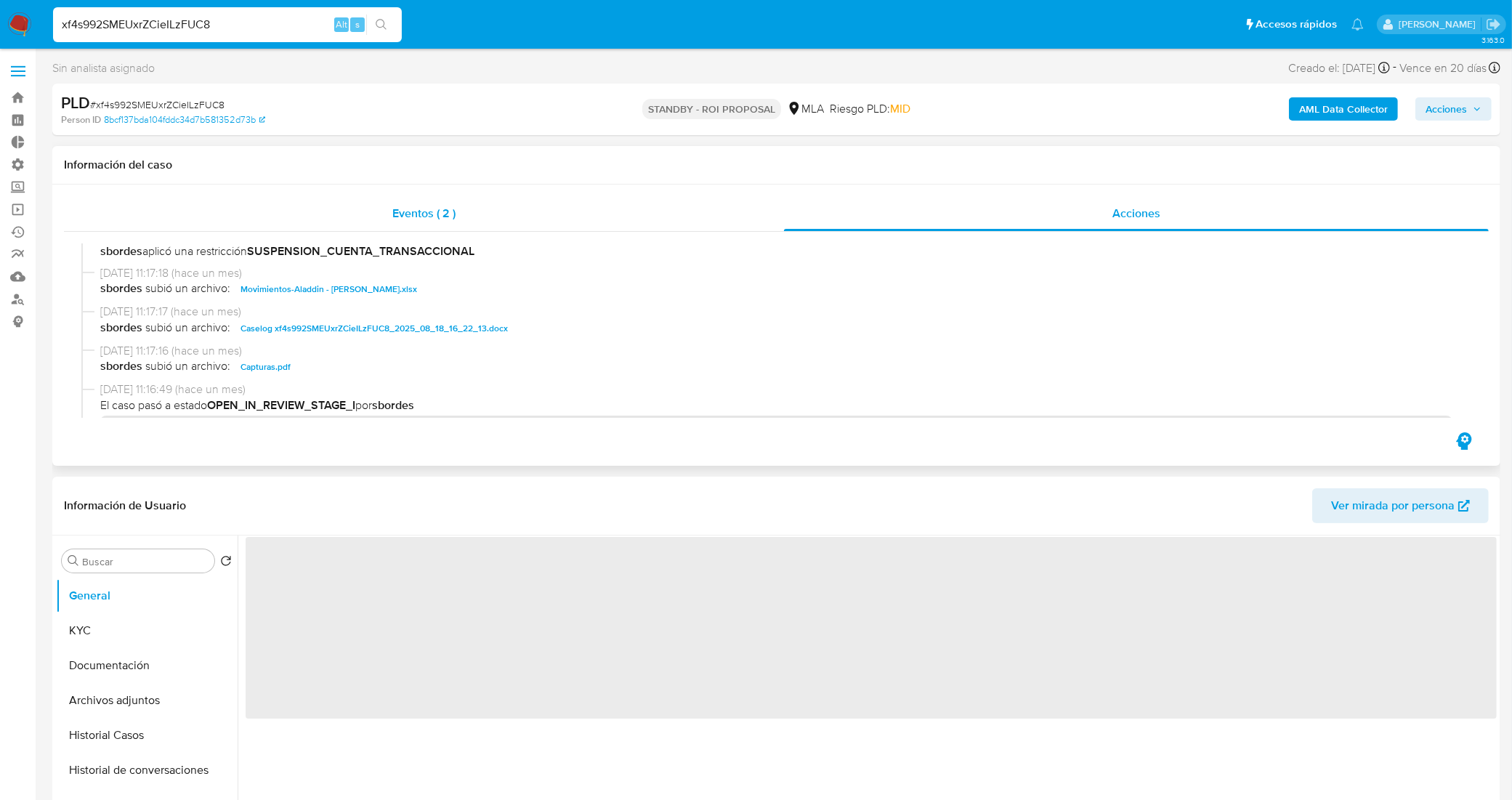
click at [405, 218] on span "Eventos ( 2 )" at bounding box center [424, 214] width 63 height 17
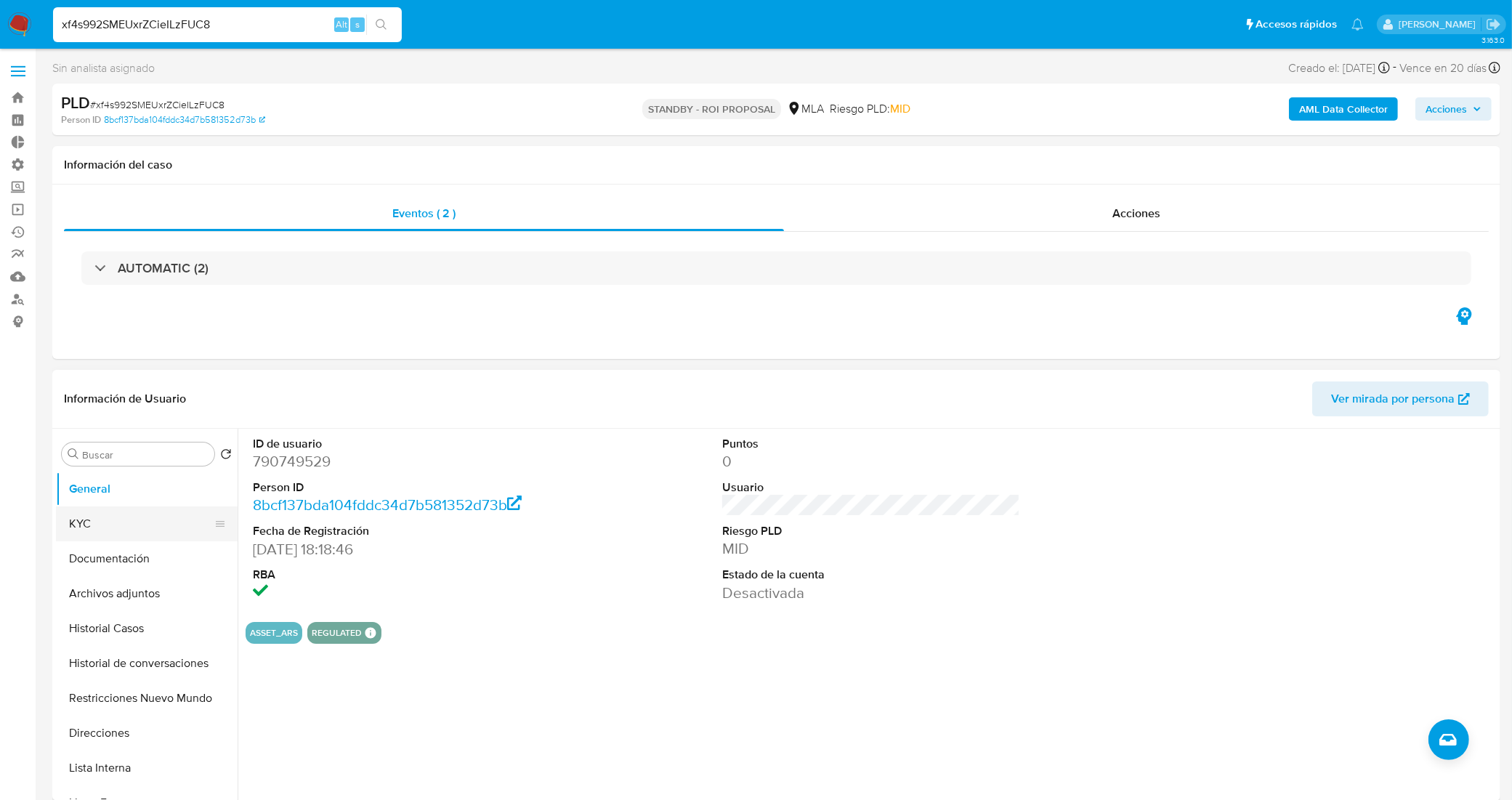
click at [140, 513] on button "KYC" at bounding box center [141, 524] width 170 height 35
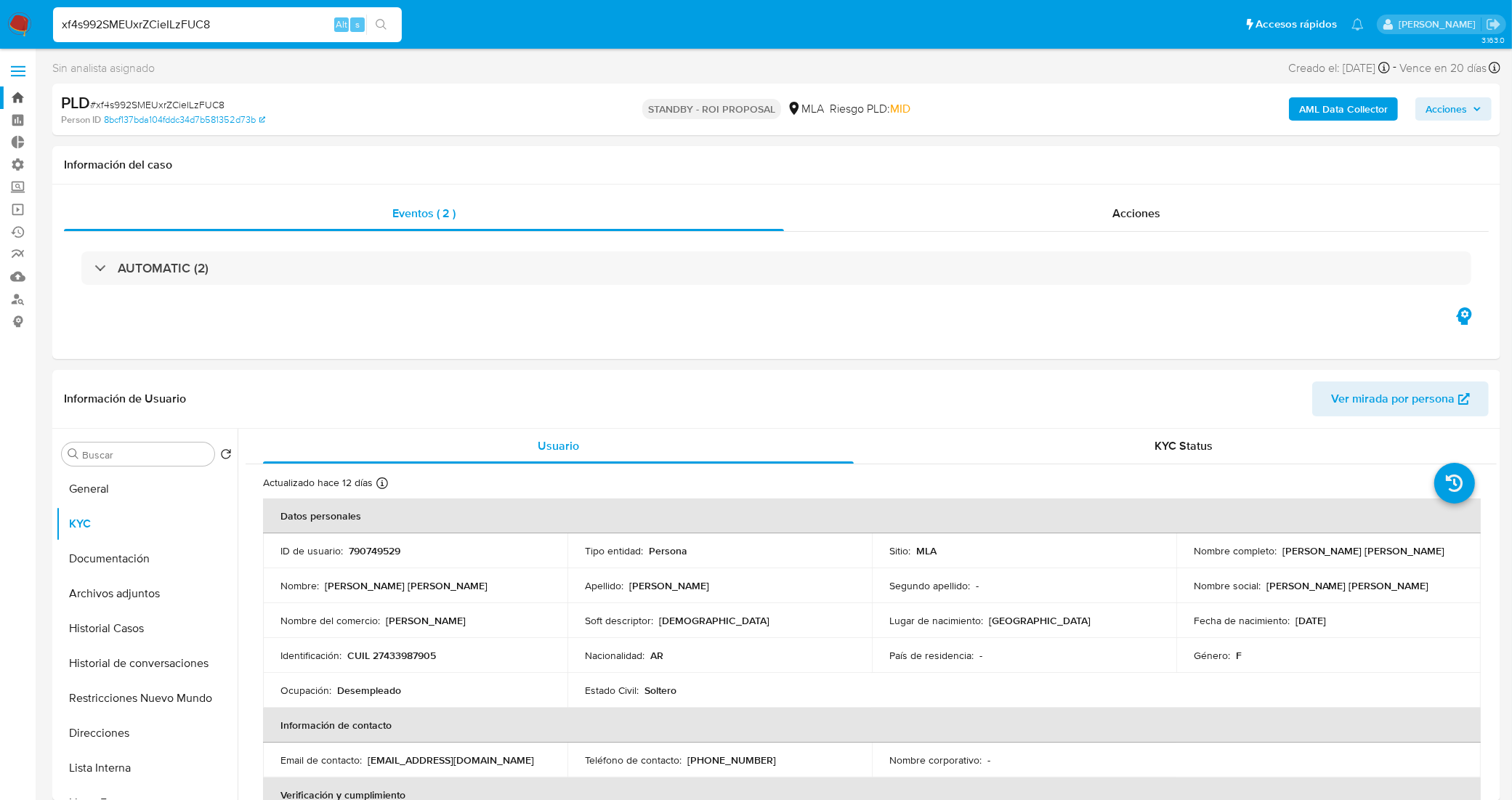
click at [23, 102] on link "Bandeja" at bounding box center [86, 98] width 173 height 23
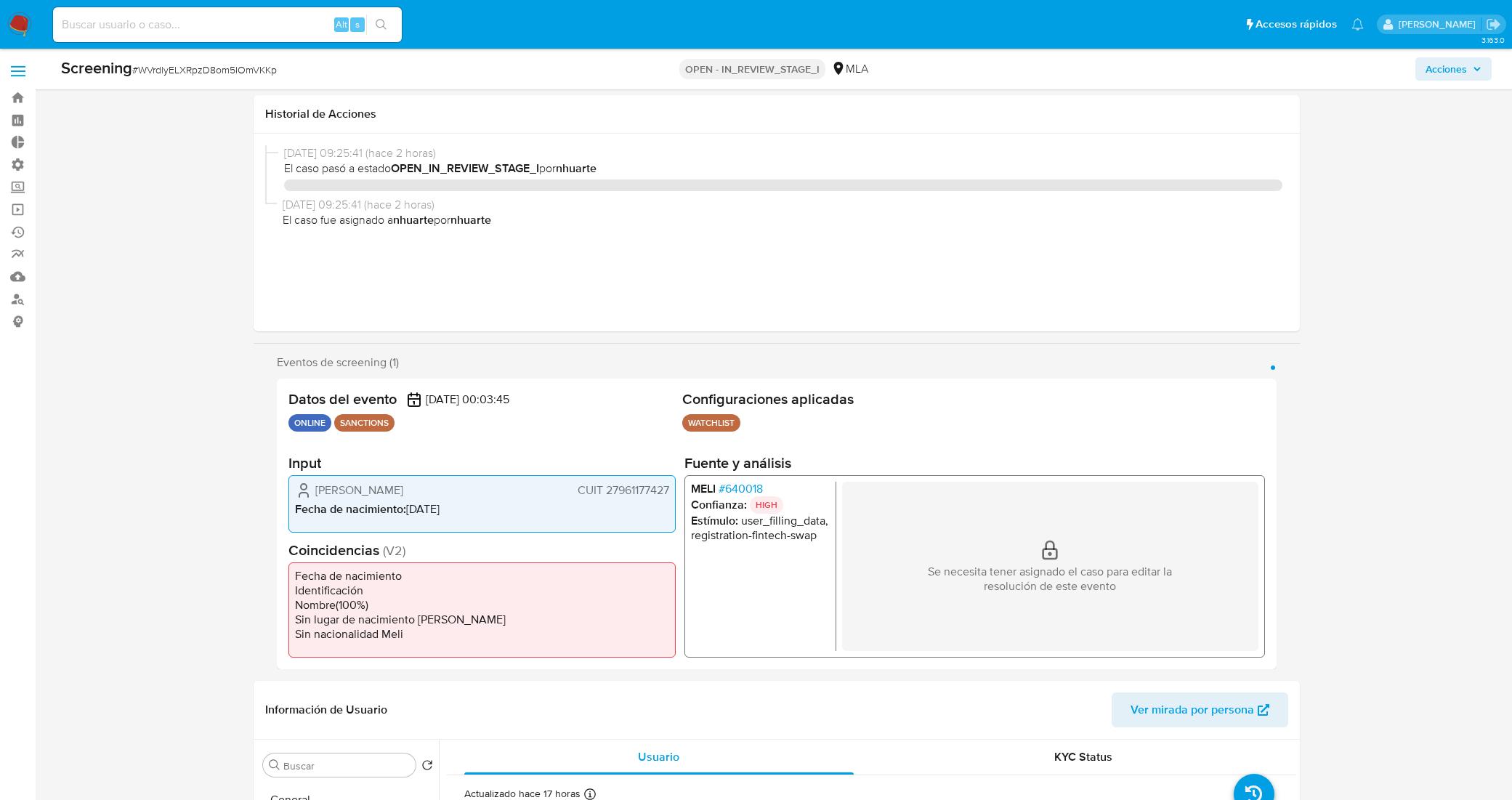
select select "10"
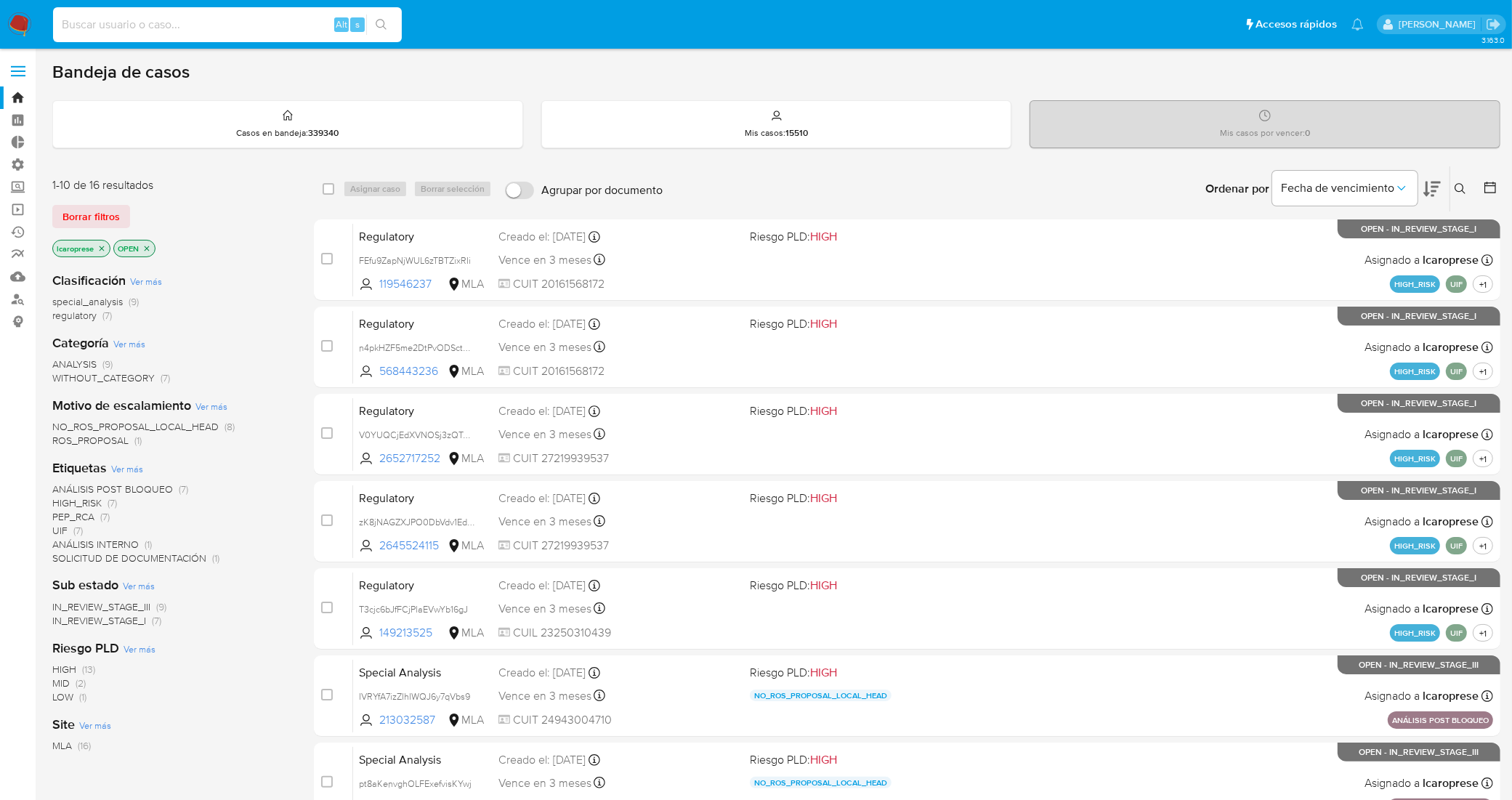
click at [268, 28] on input at bounding box center [228, 24] width 349 height 19
paste input "n0cXf0gEVA5kIWw5rrKMTQzZ"
type input "n0cXf0gEVA5kIWw5rrKMTQzZ"
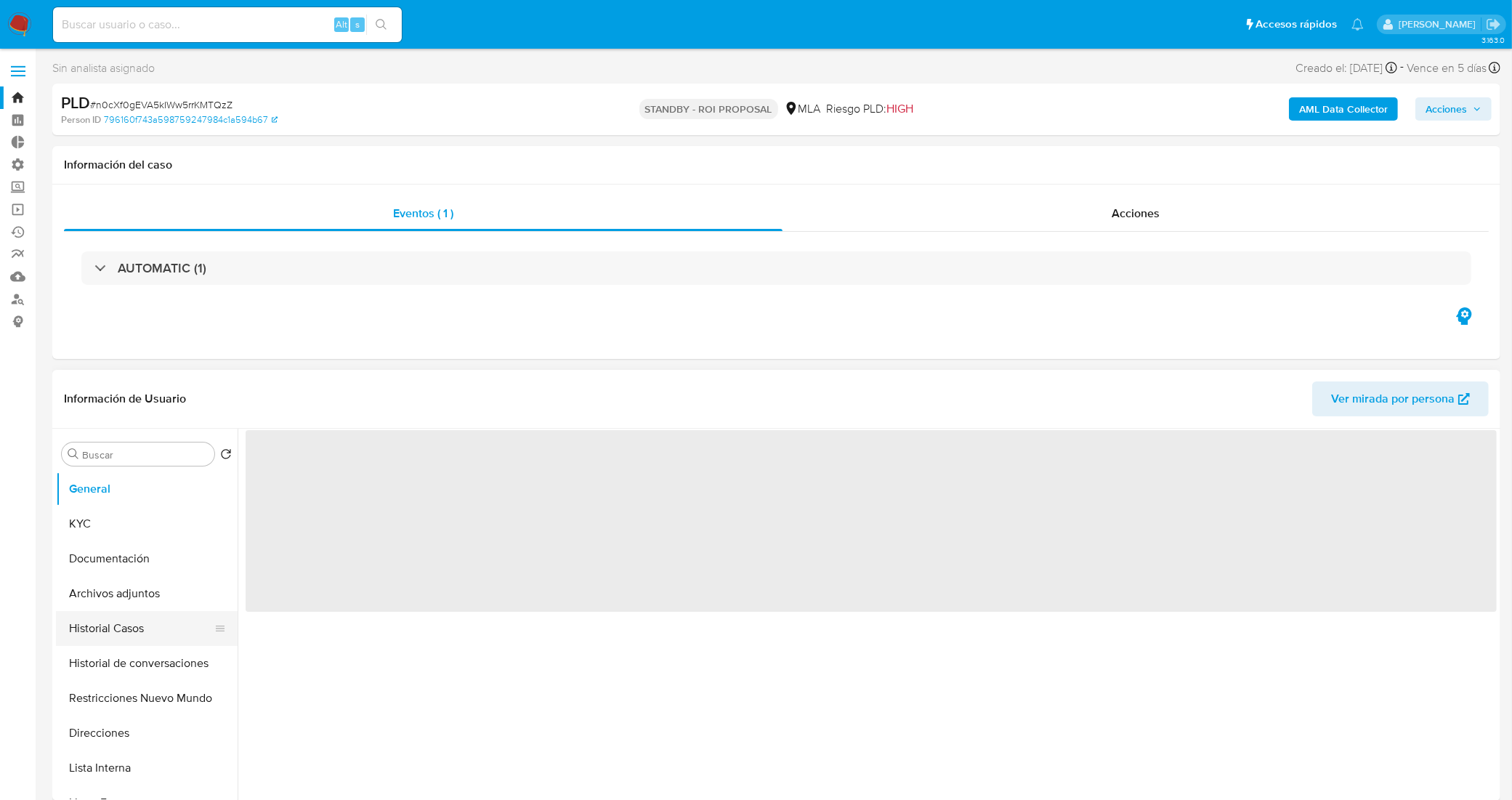
select select "10"
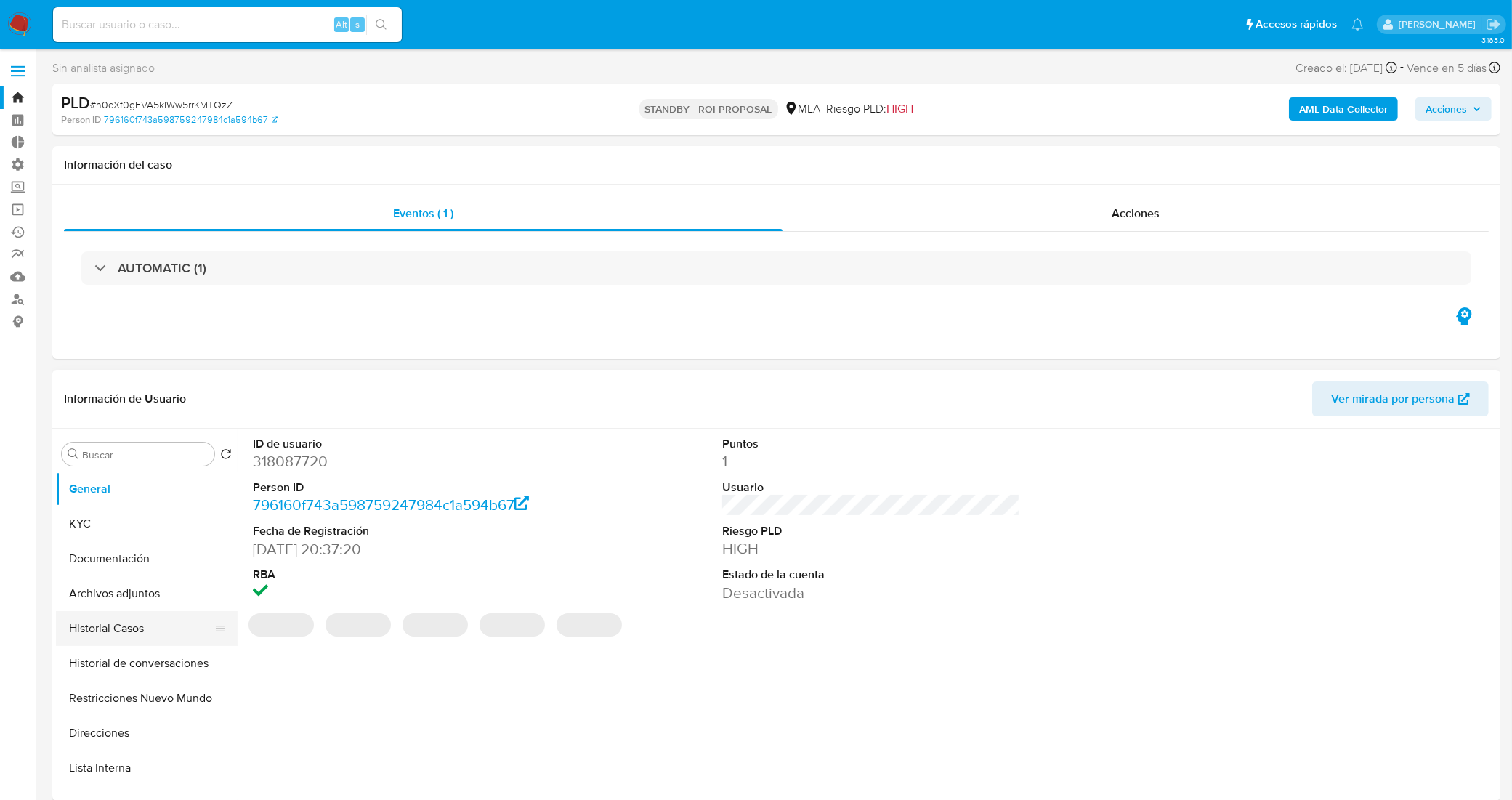
click at [139, 631] on button "Historial Casos" at bounding box center [141, 629] width 170 height 35
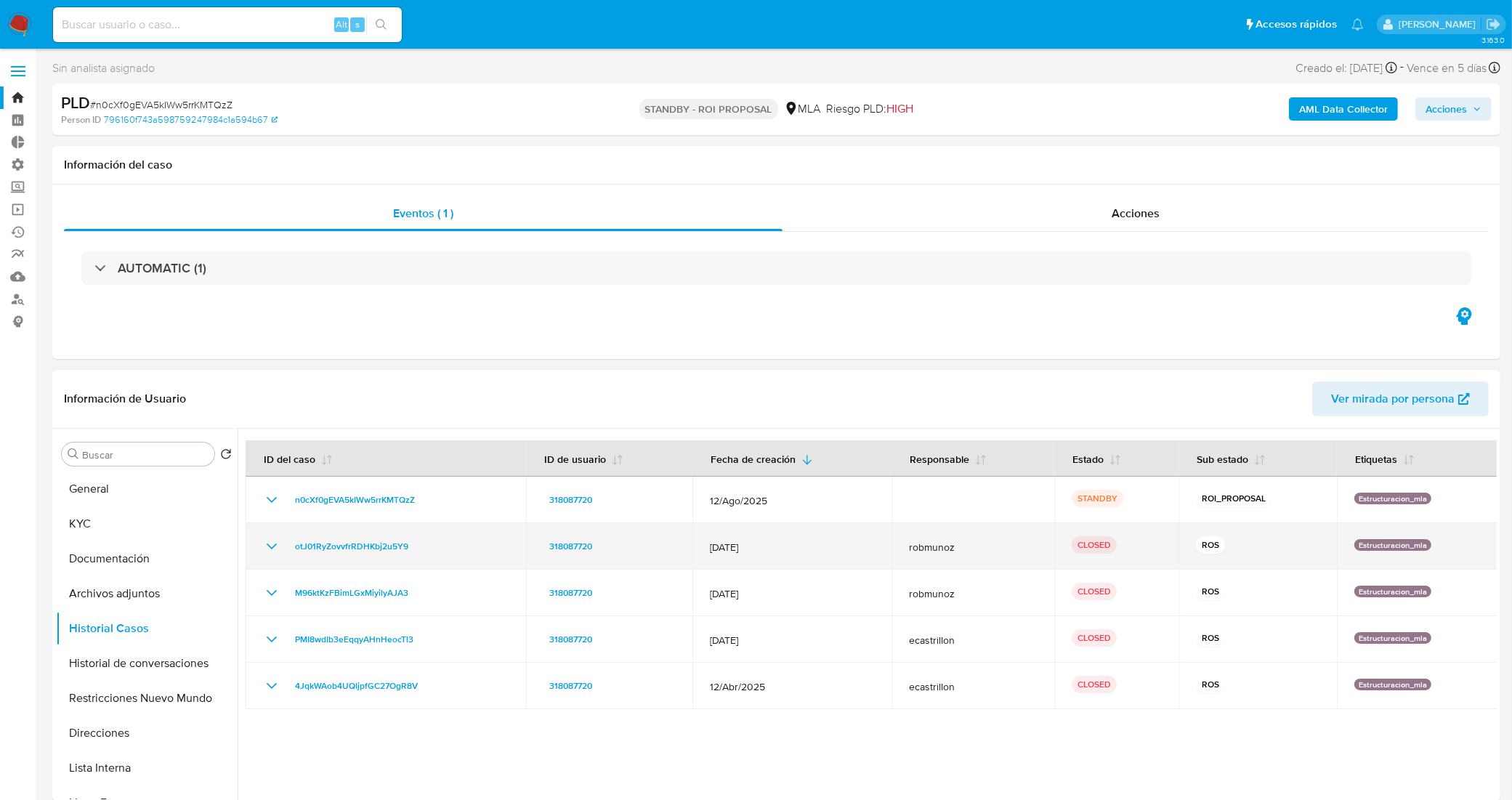
click at [274, 553] on icon "Mostrar/Ocultar" at bounding box center [271, 546] width 18 height 18
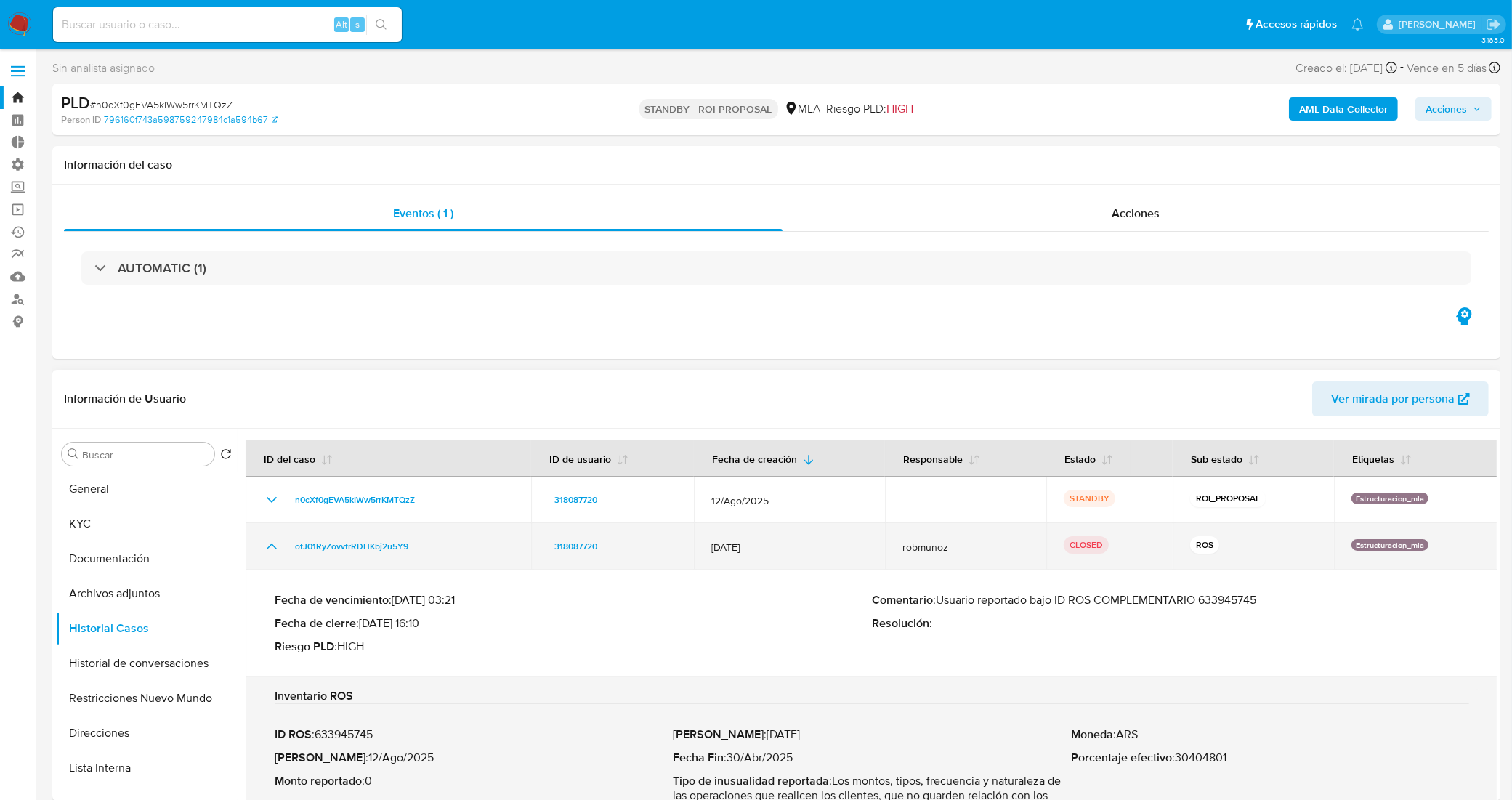
click at [266, 547] on icon "Mostrar/Ocultar" at bounding box center [271, 546] width 18 height 18
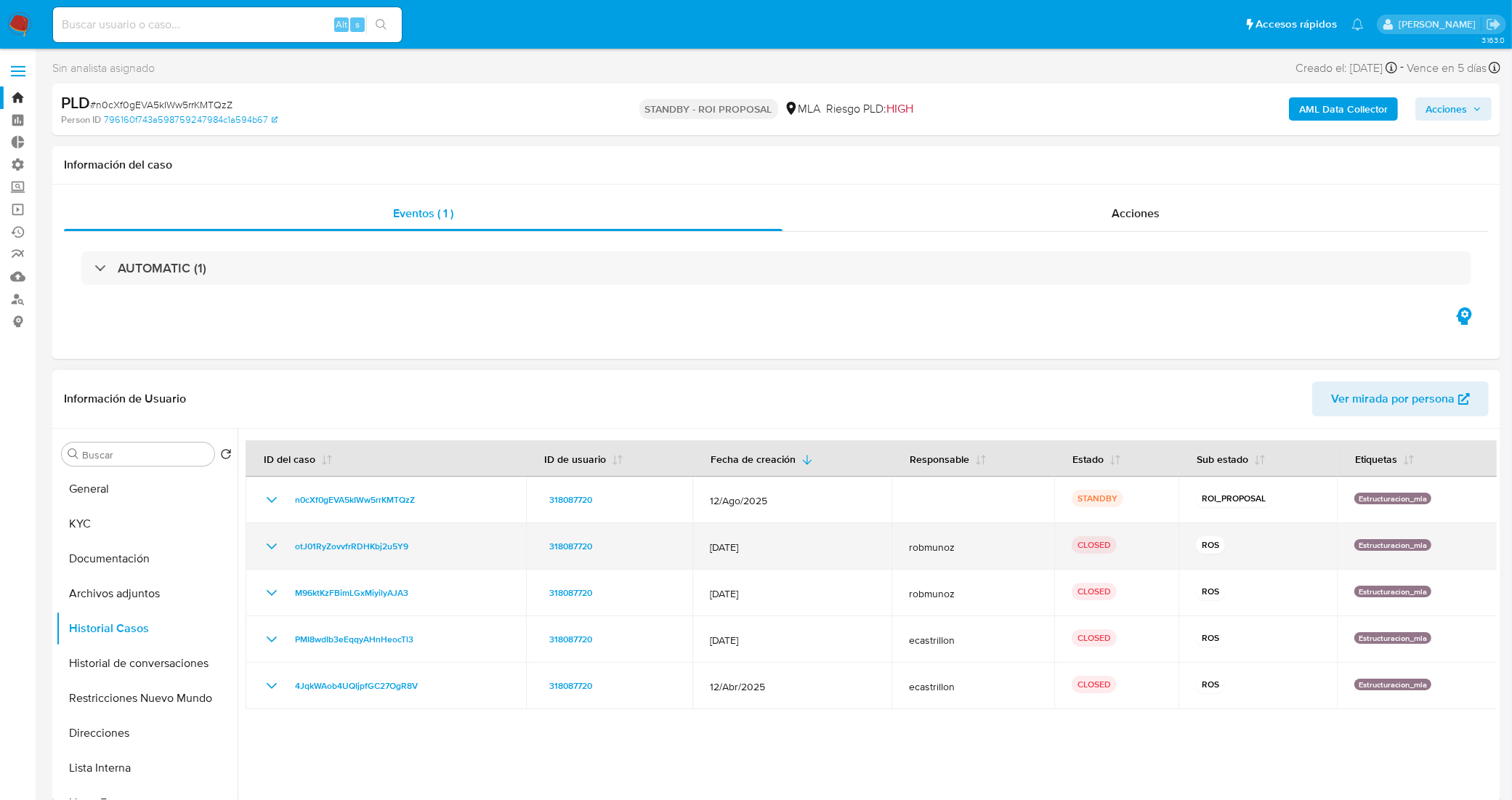
click at [278, 551] on icon "Mostrar/Ocultar" at bounding box center [271, 546] width 18 height 18
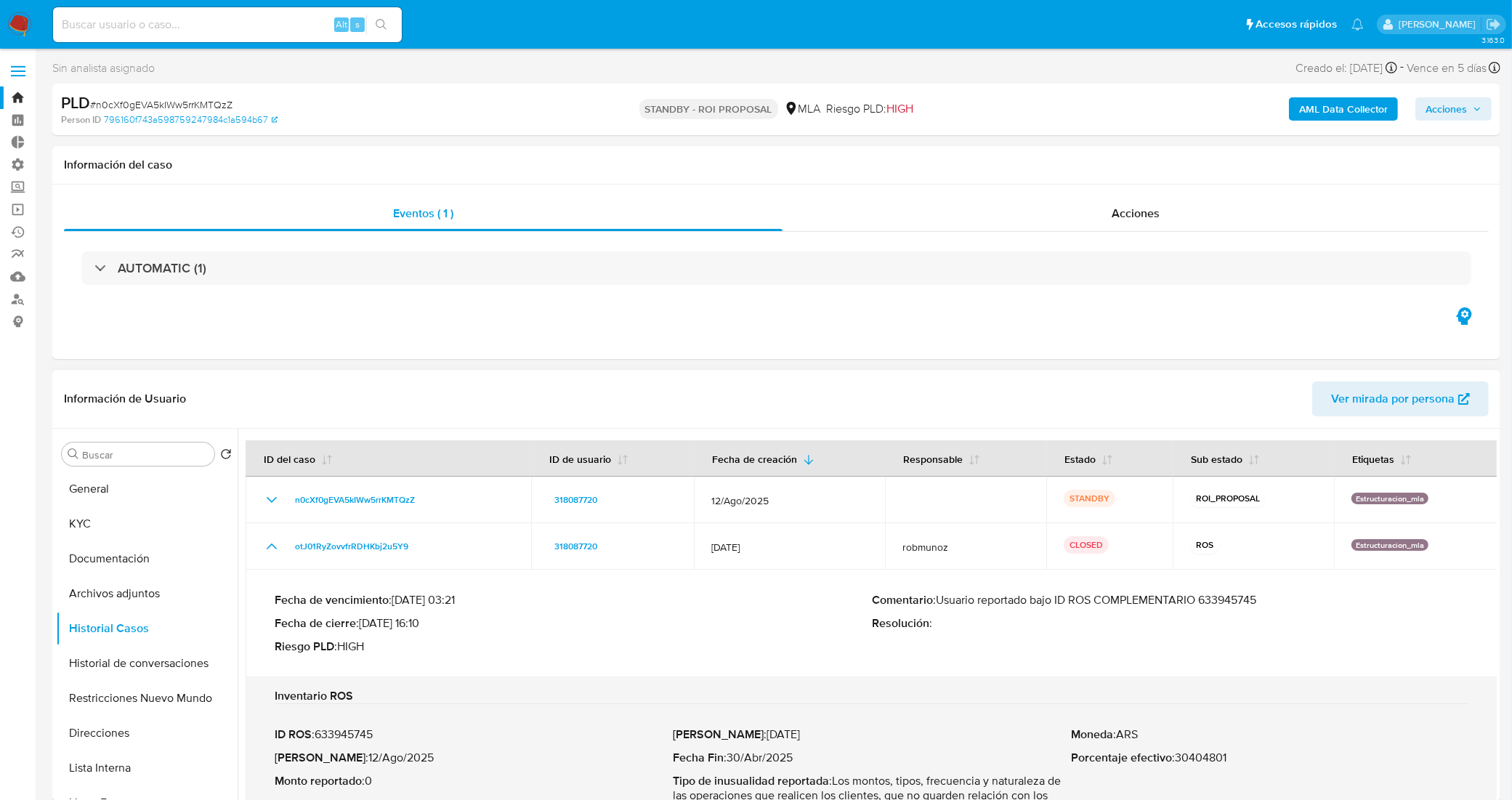
click at [1217, 604] on p "Comentario : Usuario reportado bajo ID ROS COMPLEMENTARIO 633945745" at bounding box center [1171, 600] width 597 height 14
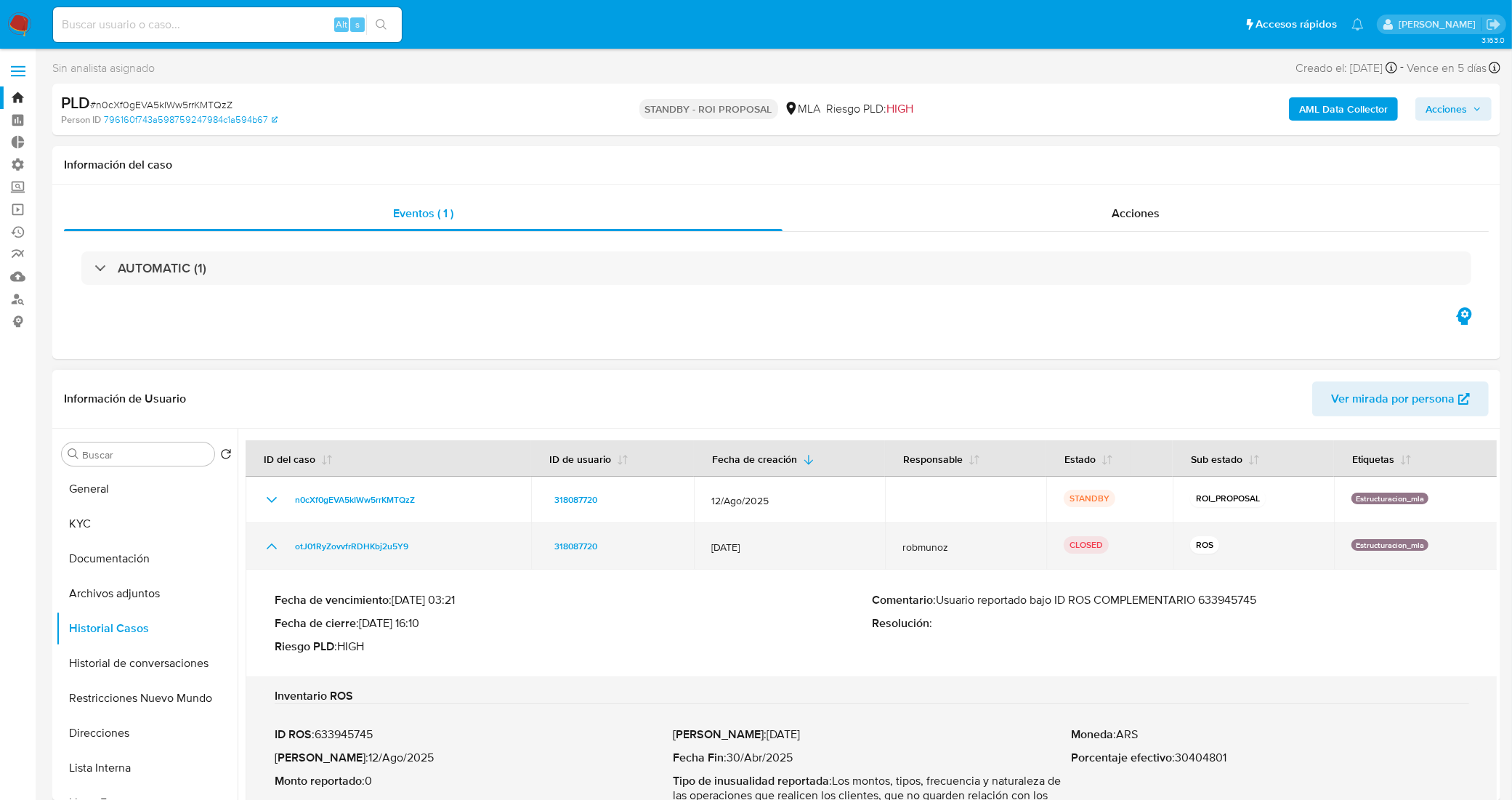
click at [268, 547] on icon "Mostrar/Ocultar" at bounding box center [271, 546] width 18 height 18
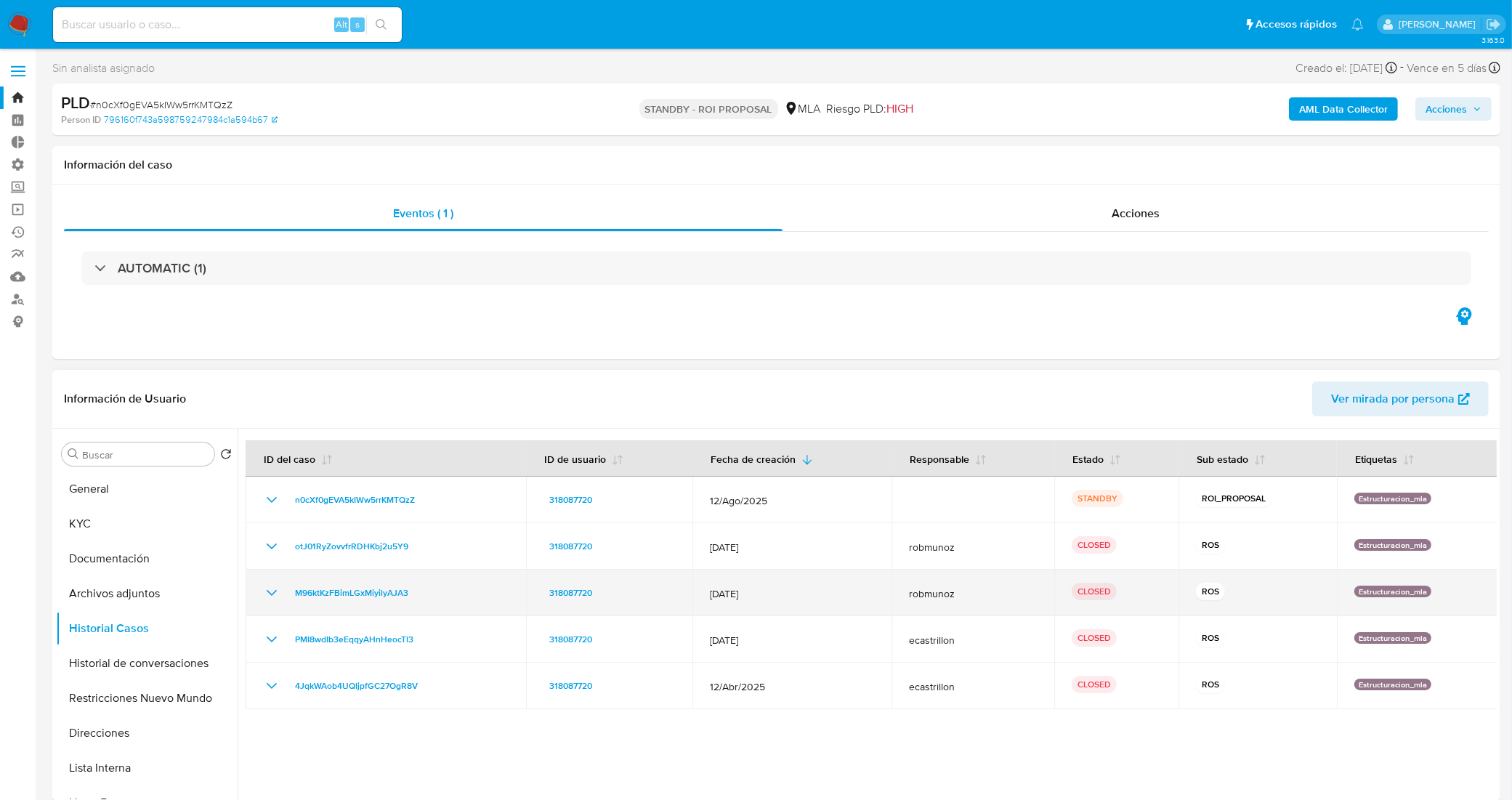
click at [271, 597] on icon "Mostrar/Ocultar" at bounding box center [271, 593] width 18 height 18
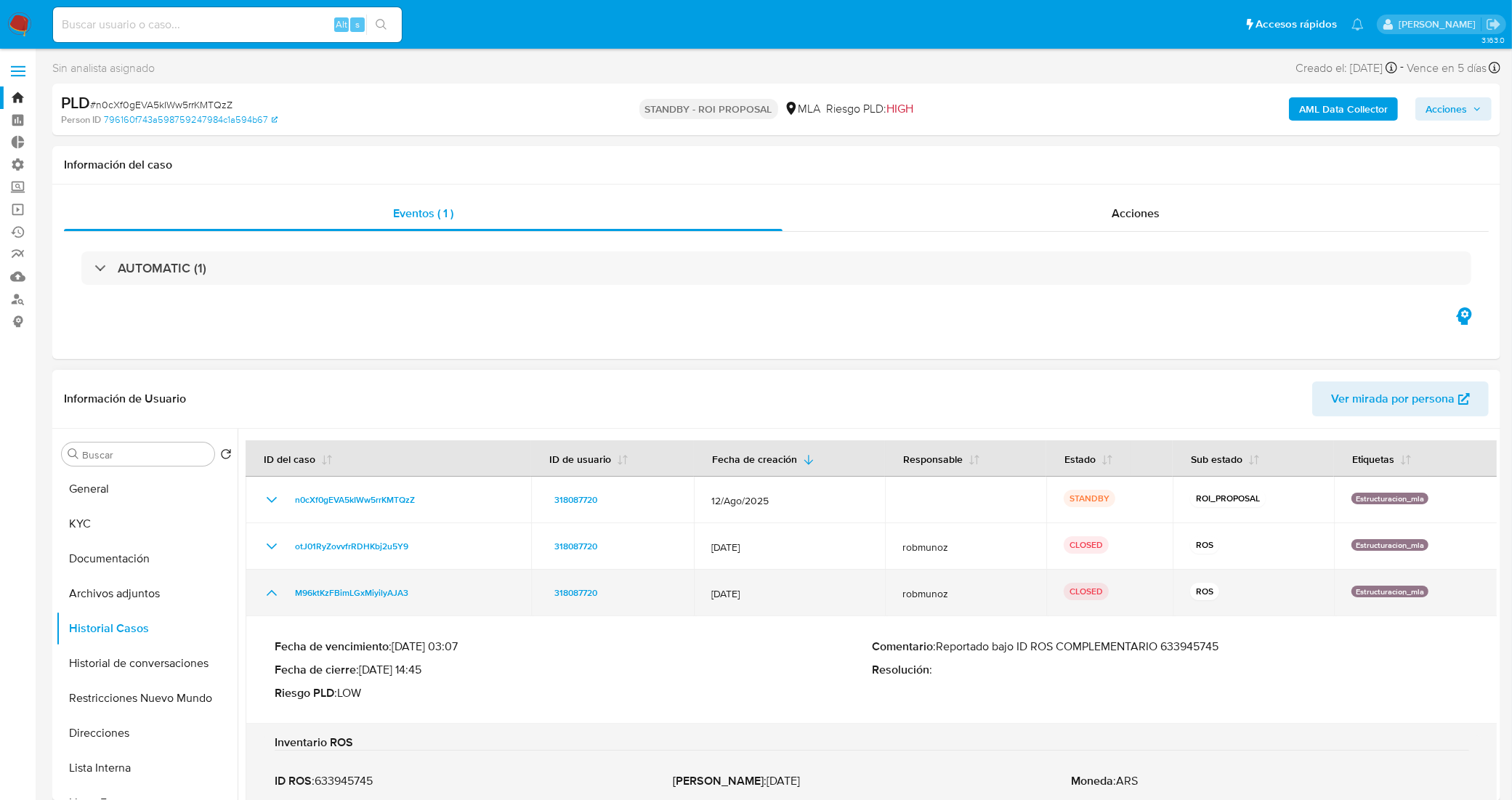
click at [271, 597] on icon "Mostrar/Ocultar" at bounding box center [271, 593] width 18 height 18
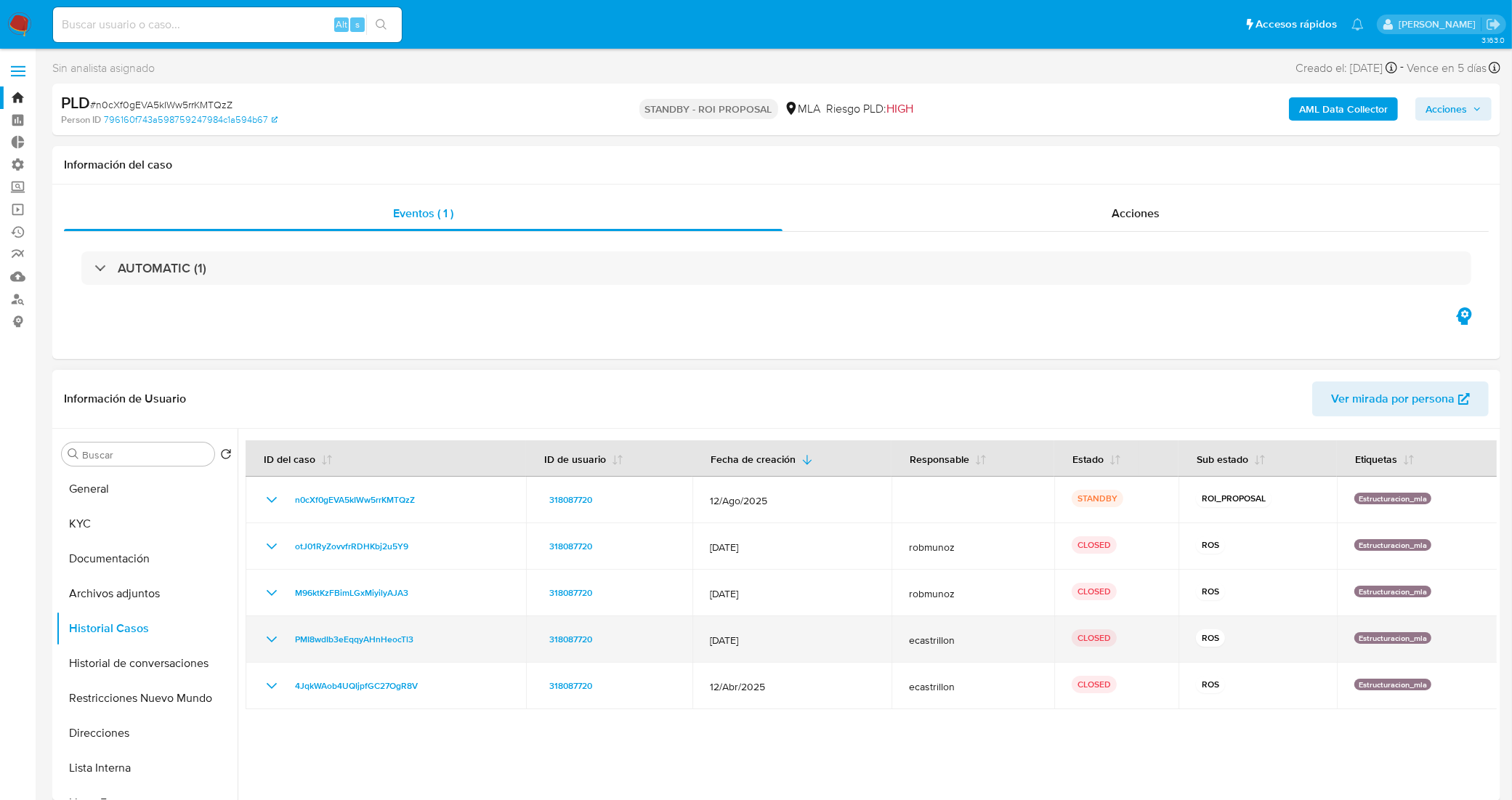
click at [270, 634] on icon "Mostrar/Ocultar" at bounding box center [271, 639] width 18 height 18
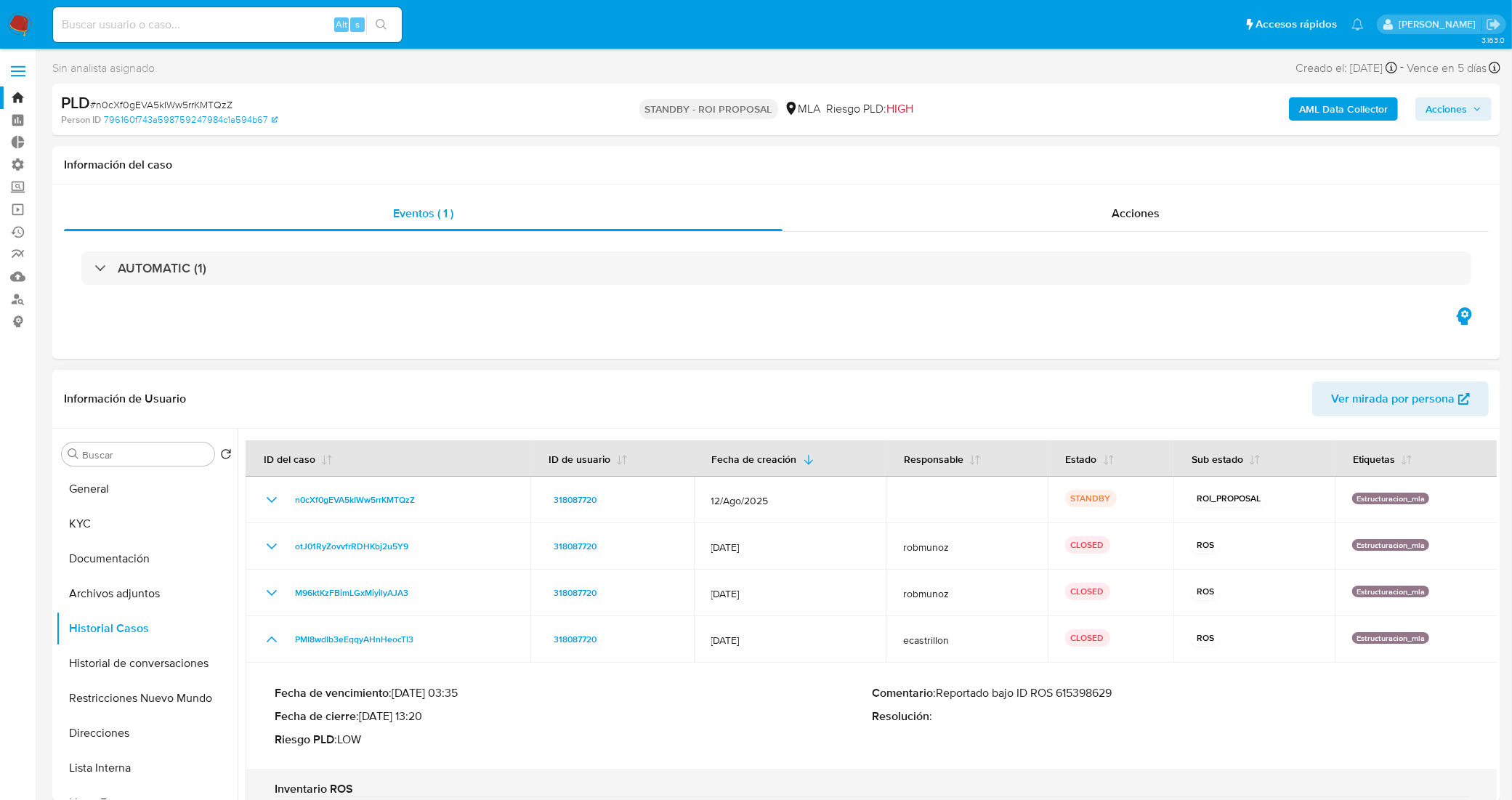
click at [1088, 692] on p "Comentario : Reportado bajo ID ROS 615398629" at bounding box center [1171, 693] width 597 height 14
click at [234, 31] on input at bounding box center [228, 24] width 349 height 19
paste input "64CYtLHZMeQTSzQEXwvHyPaC"
type input "64CYtLHZMeQTSzQEXwvHyPaC"
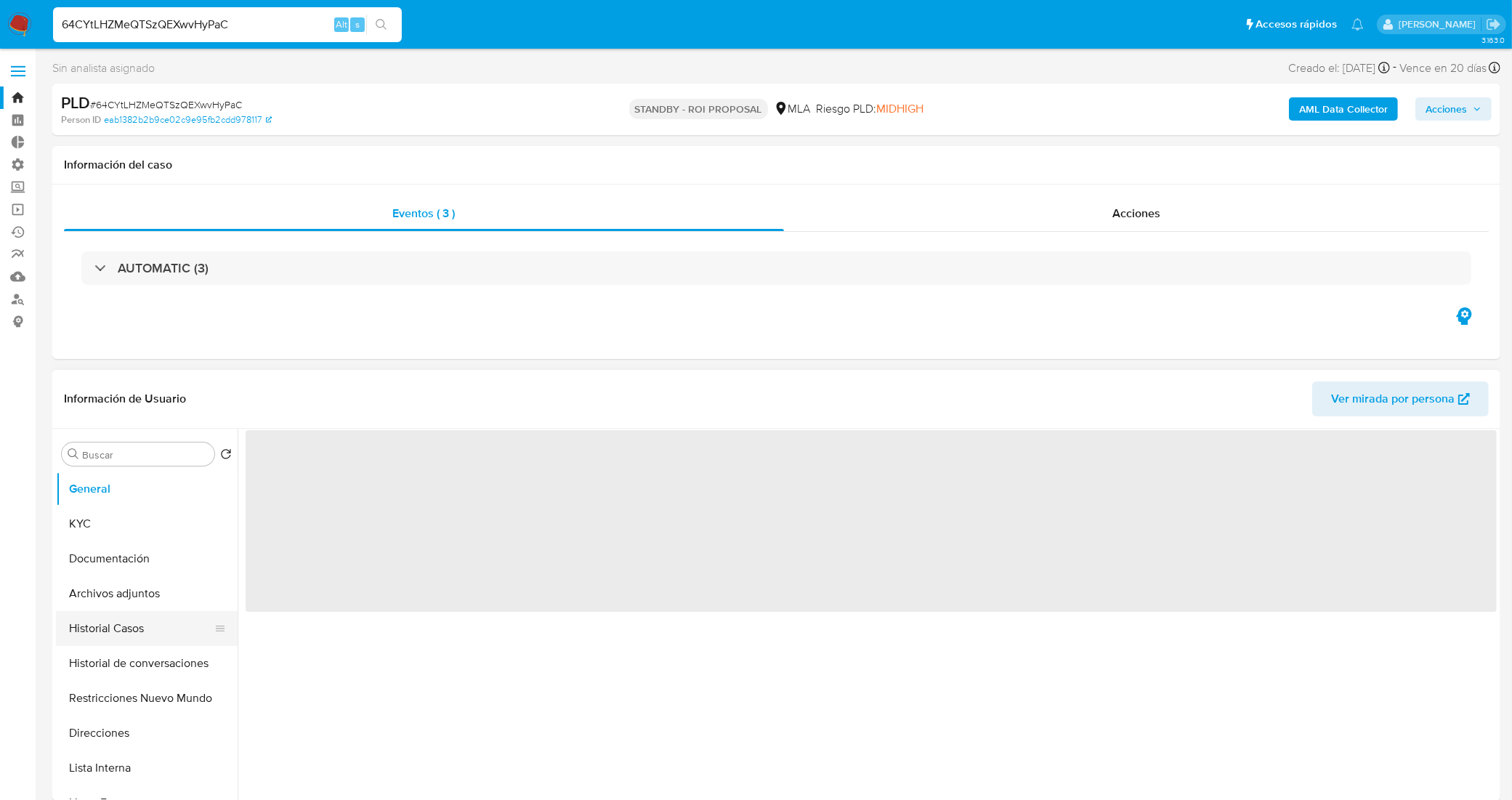
click at [118, 635] on button "Historial Casos" at bounding box center [141, 629] width 170 height 35
select select "10"
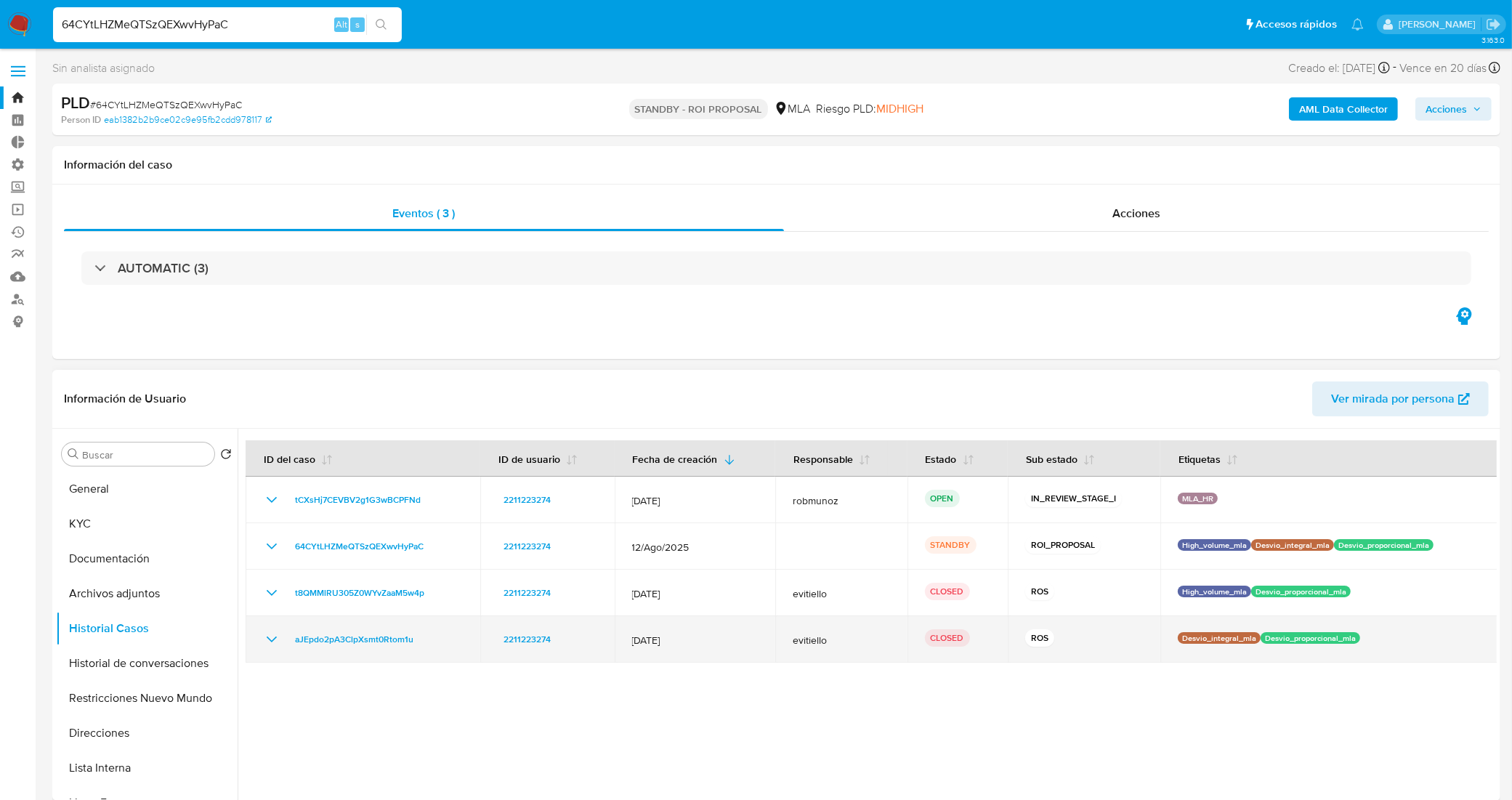
click at [273, 644] on icon "Mostrar/Ocultar" at bounding box center [271, 639] width 18 height 18
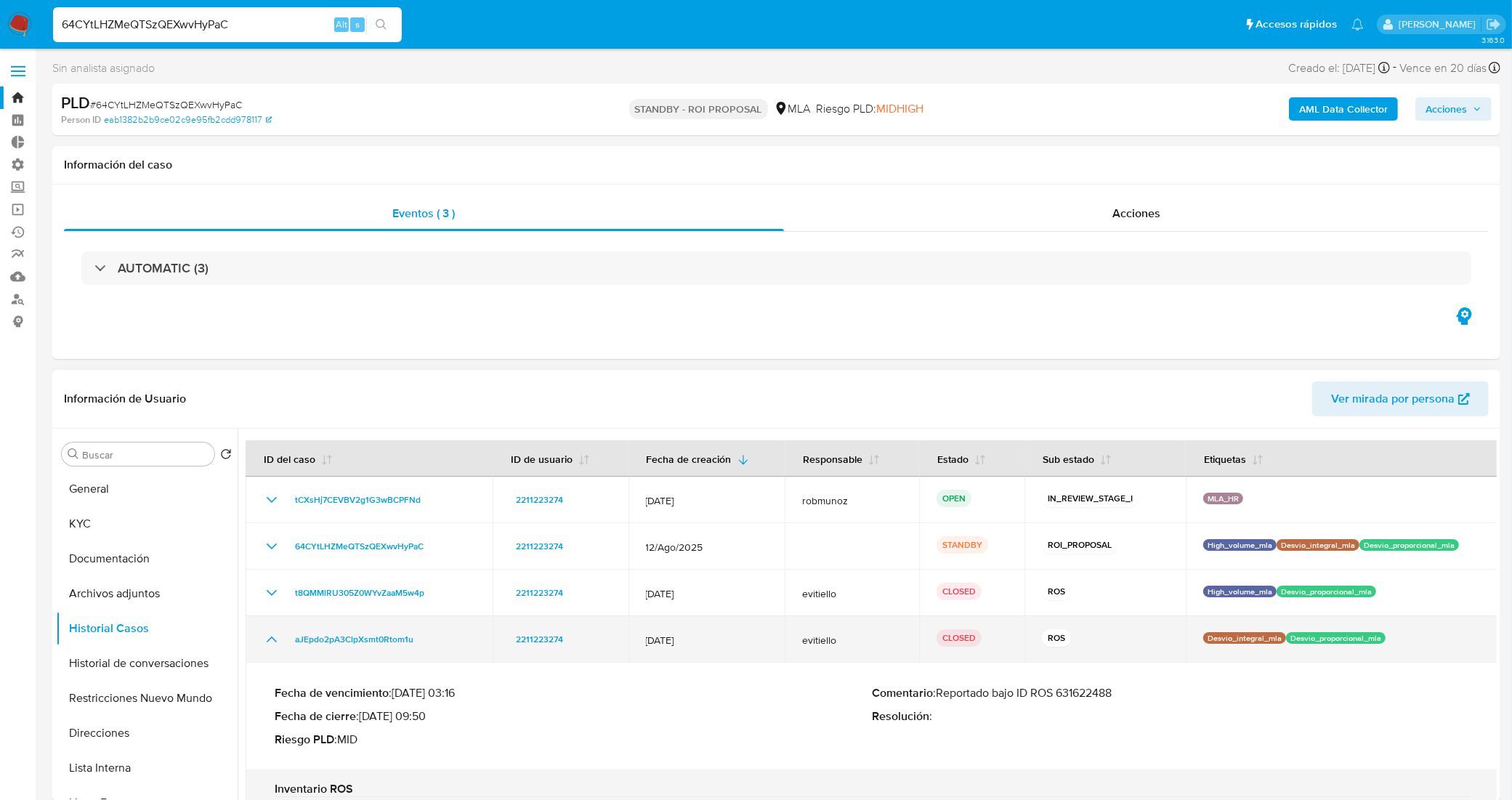
click at [273, 644] on icon "Mostrar/Ocultar" at bounding box center [271, 639] width 18 height 18
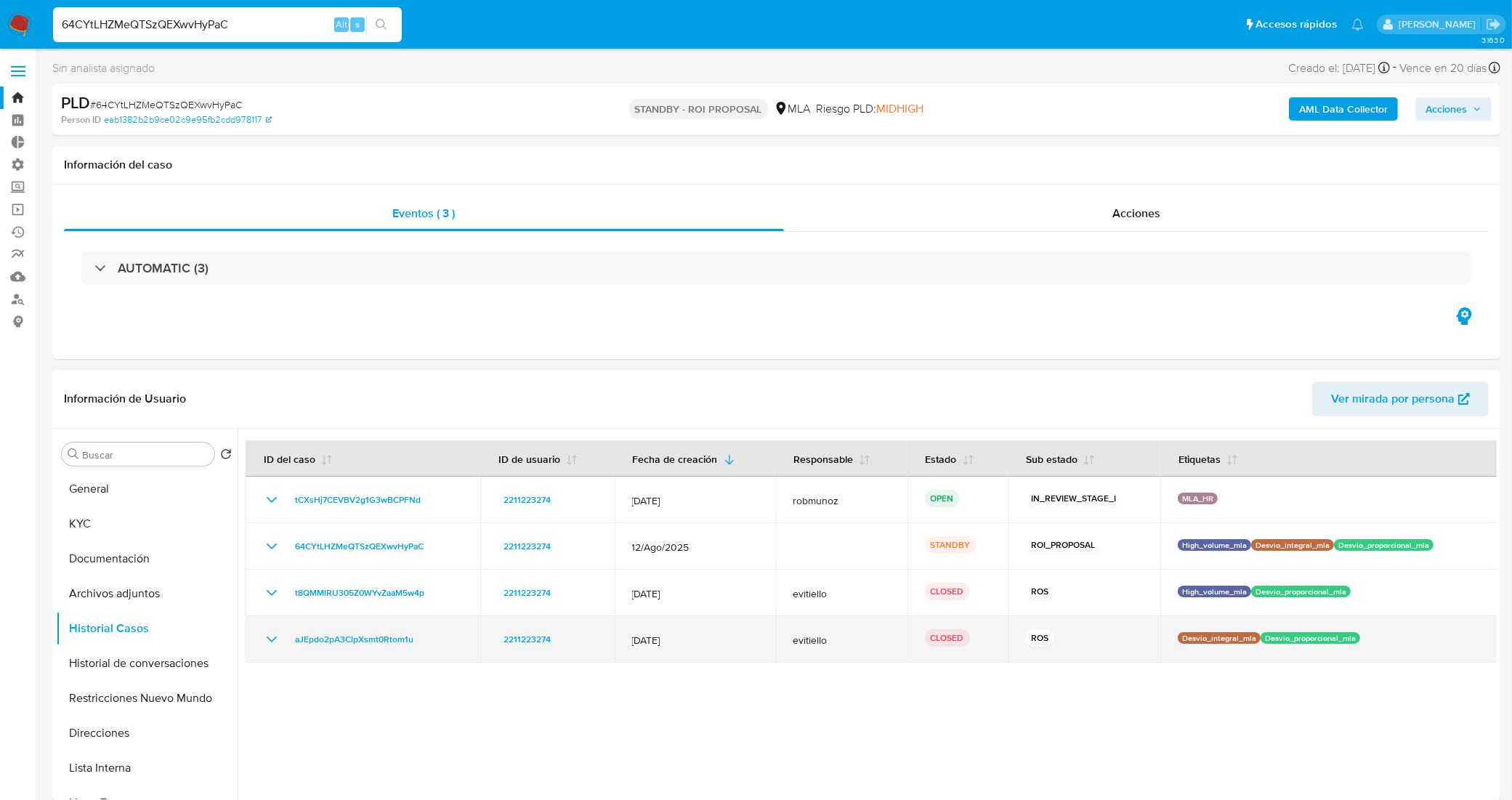
click at [273, 644] on icon "Mostrar/Ocultar" at bounding box center [271, 639] width 18 height 18
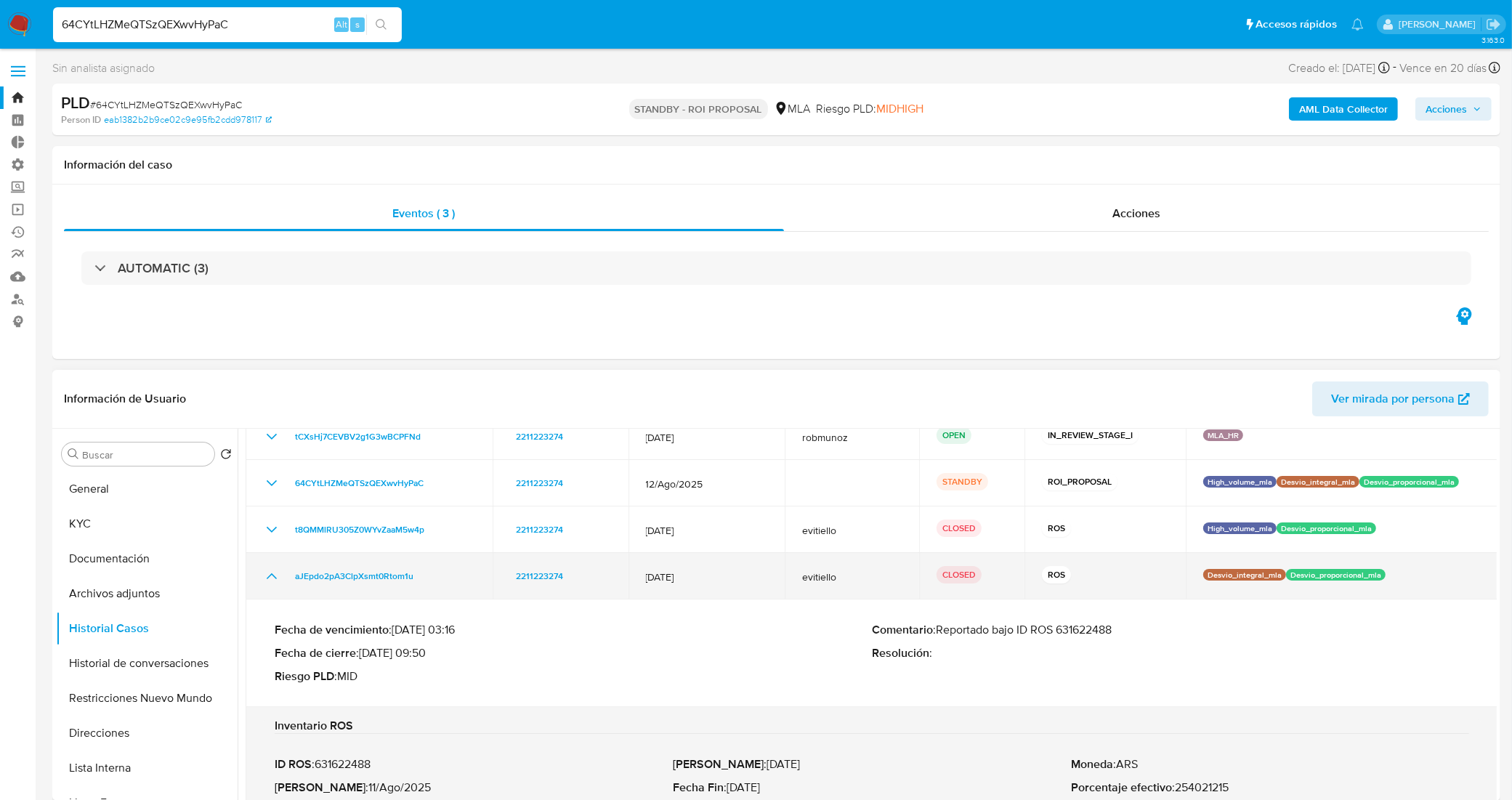
scroll to position [91, 0]
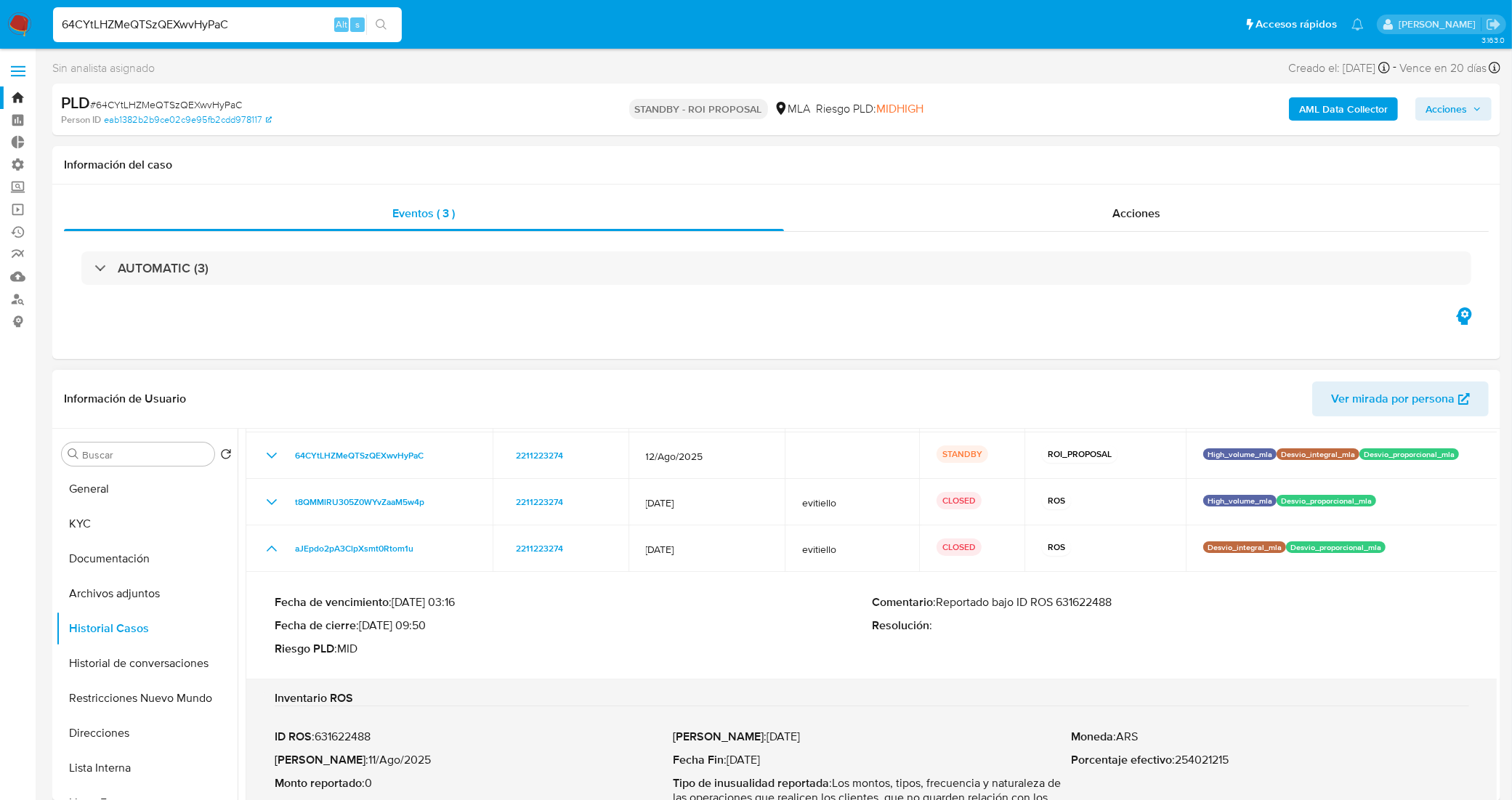
click at [1093, 596] on p "Comentario : Reportado bajo ID ROS 631622488" at bounding box center [1171, 602] width 597 height 14
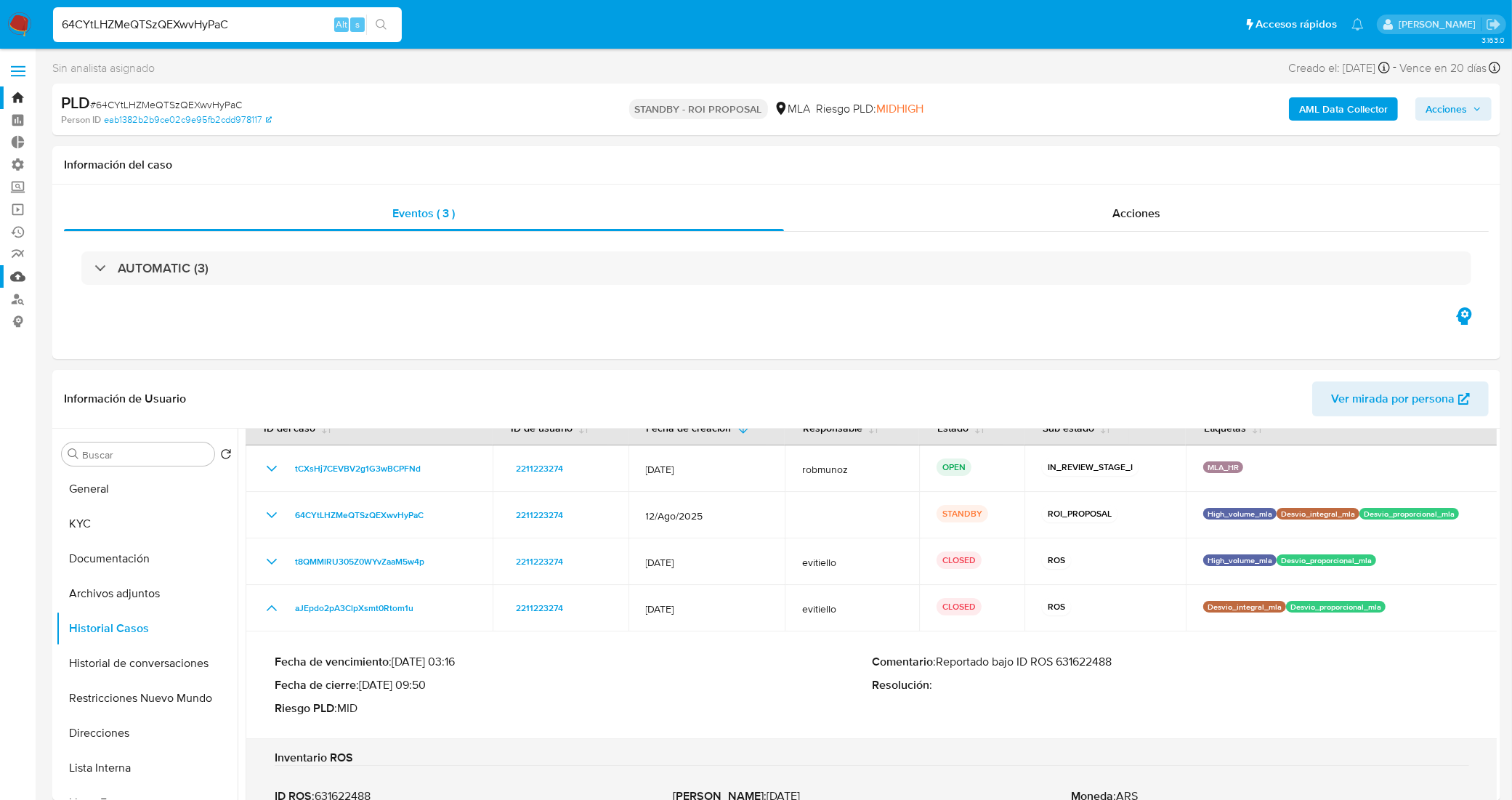
scroll to position [0, 0]
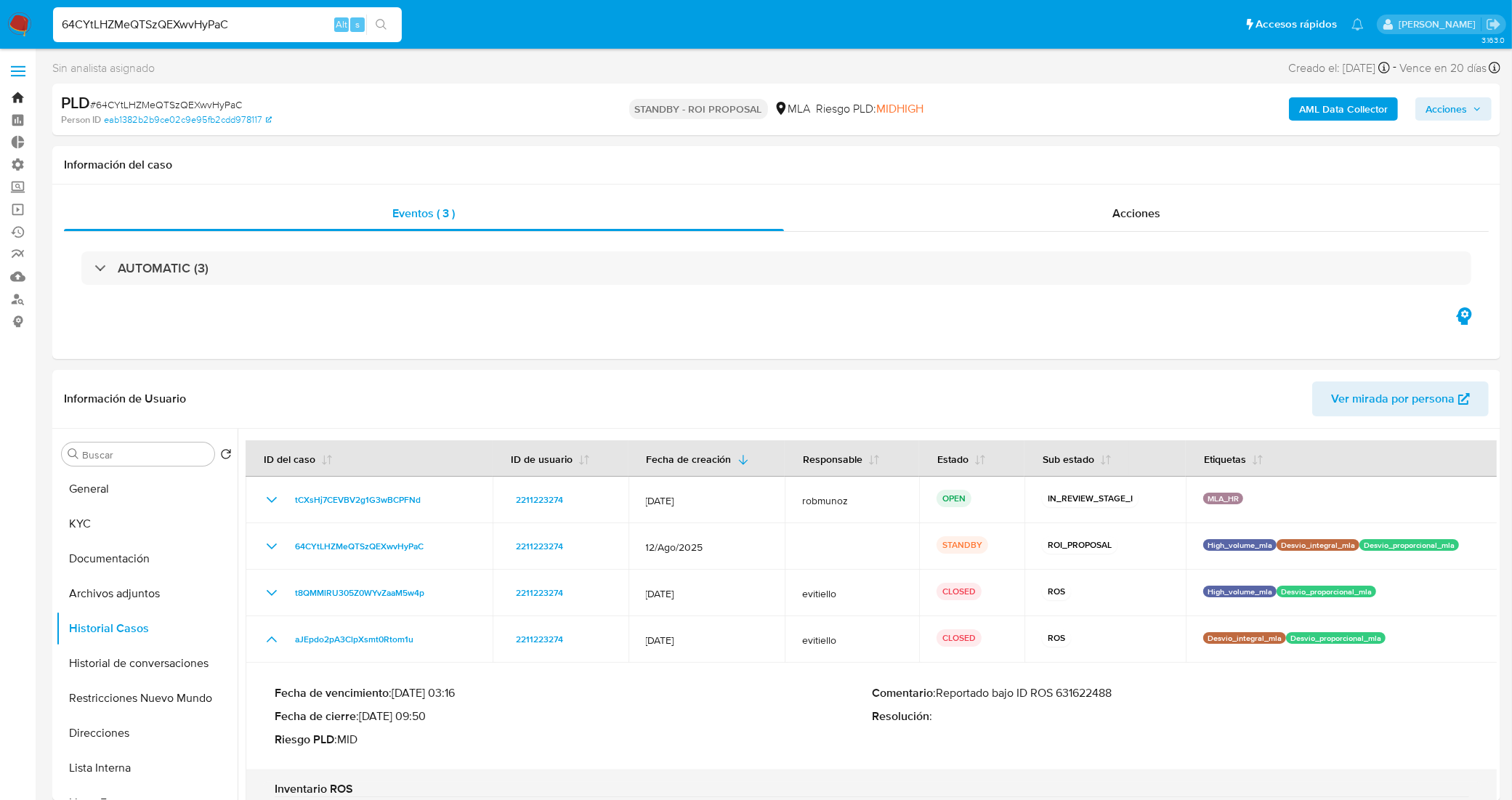
click at [25, 98] on link "Bandeja" at bounding box center [86, 98] width 173 height 23
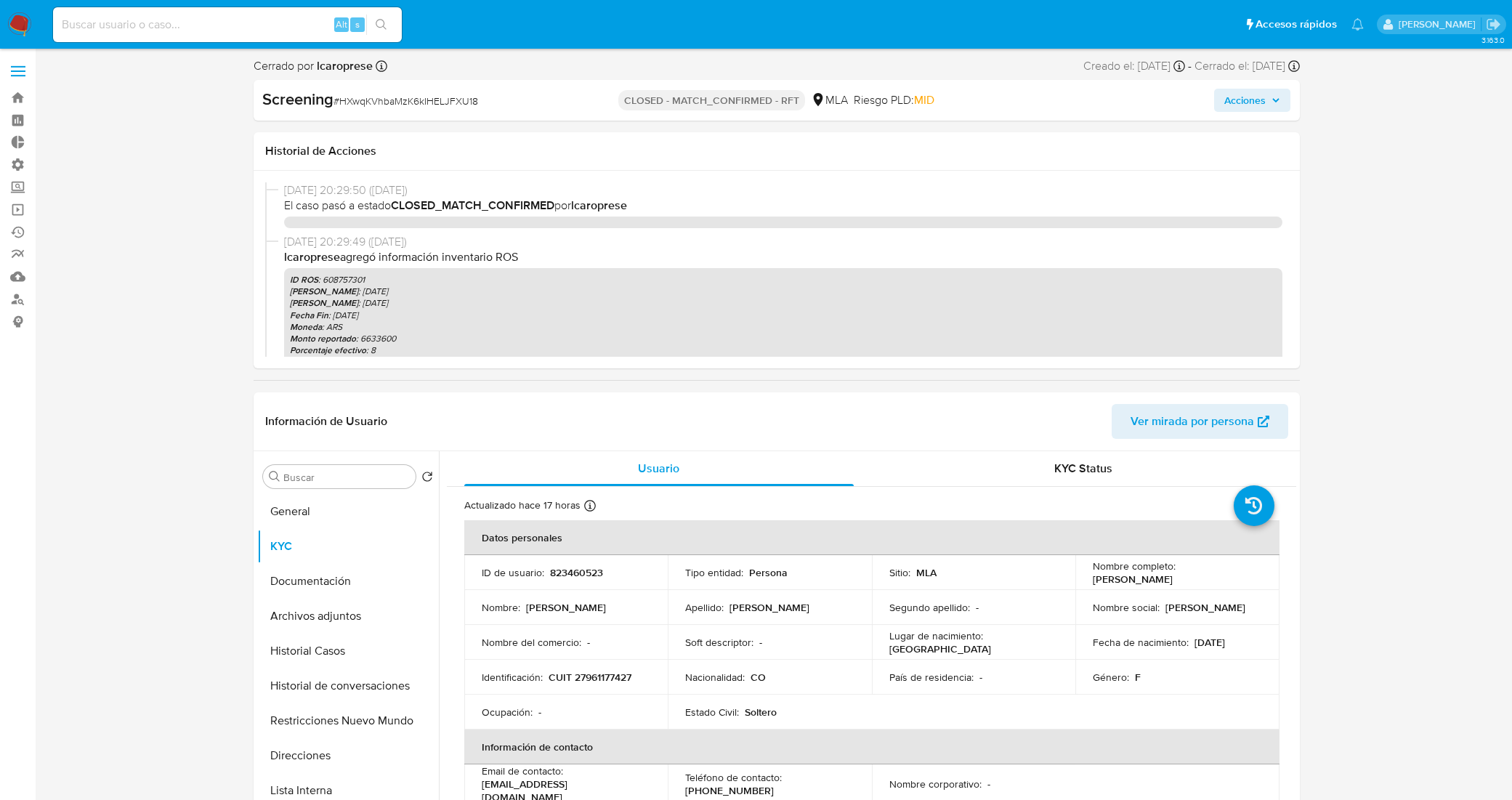
select select "10"
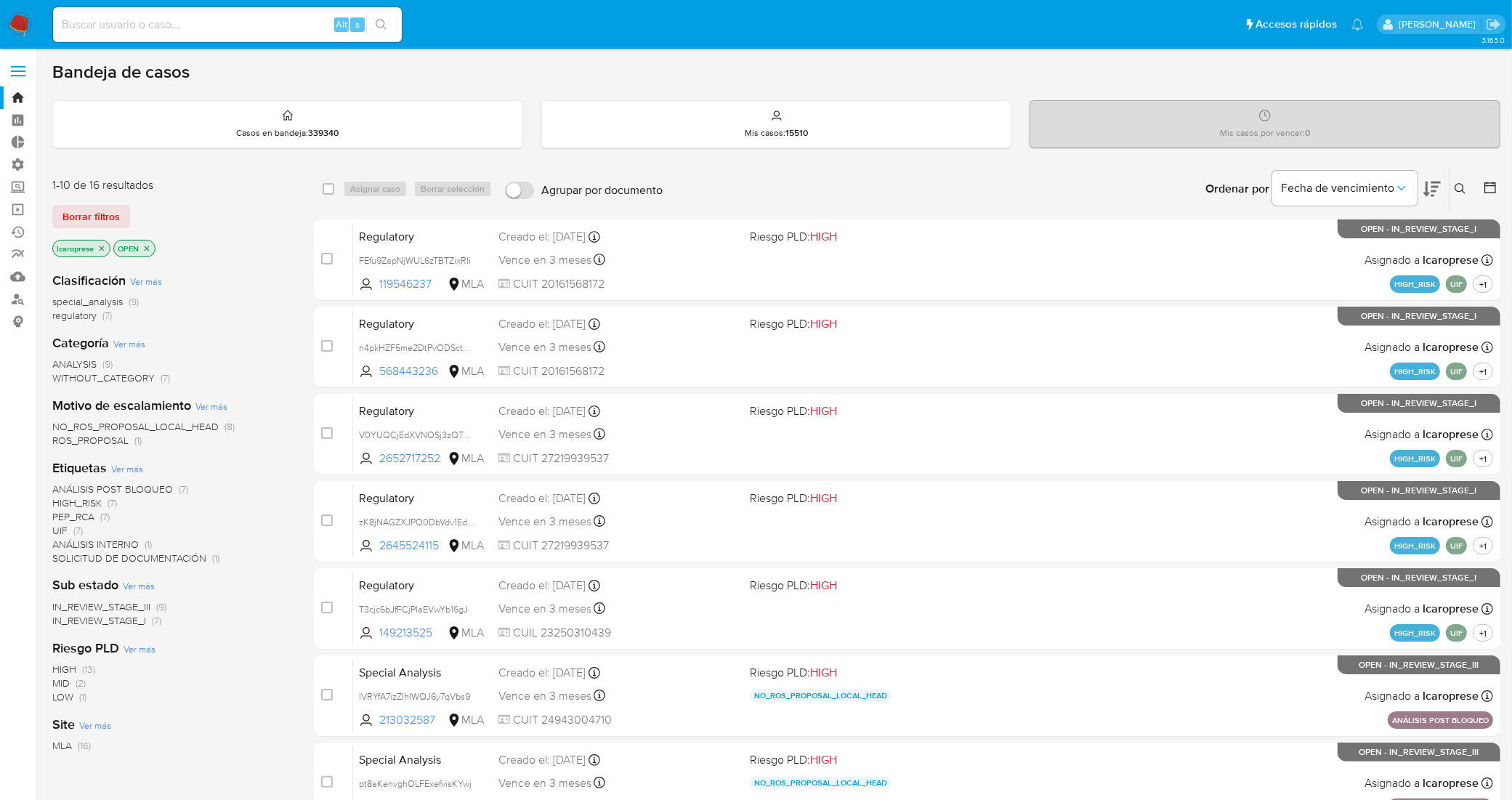
click at [266, 29] on input at bounding box center [228, 24] width 349 height 19
paste input "24iuZthtSSRFVHBnLmupYmuQ"
type input "24iuZthtSSRFVHBnLmupYmuQ"
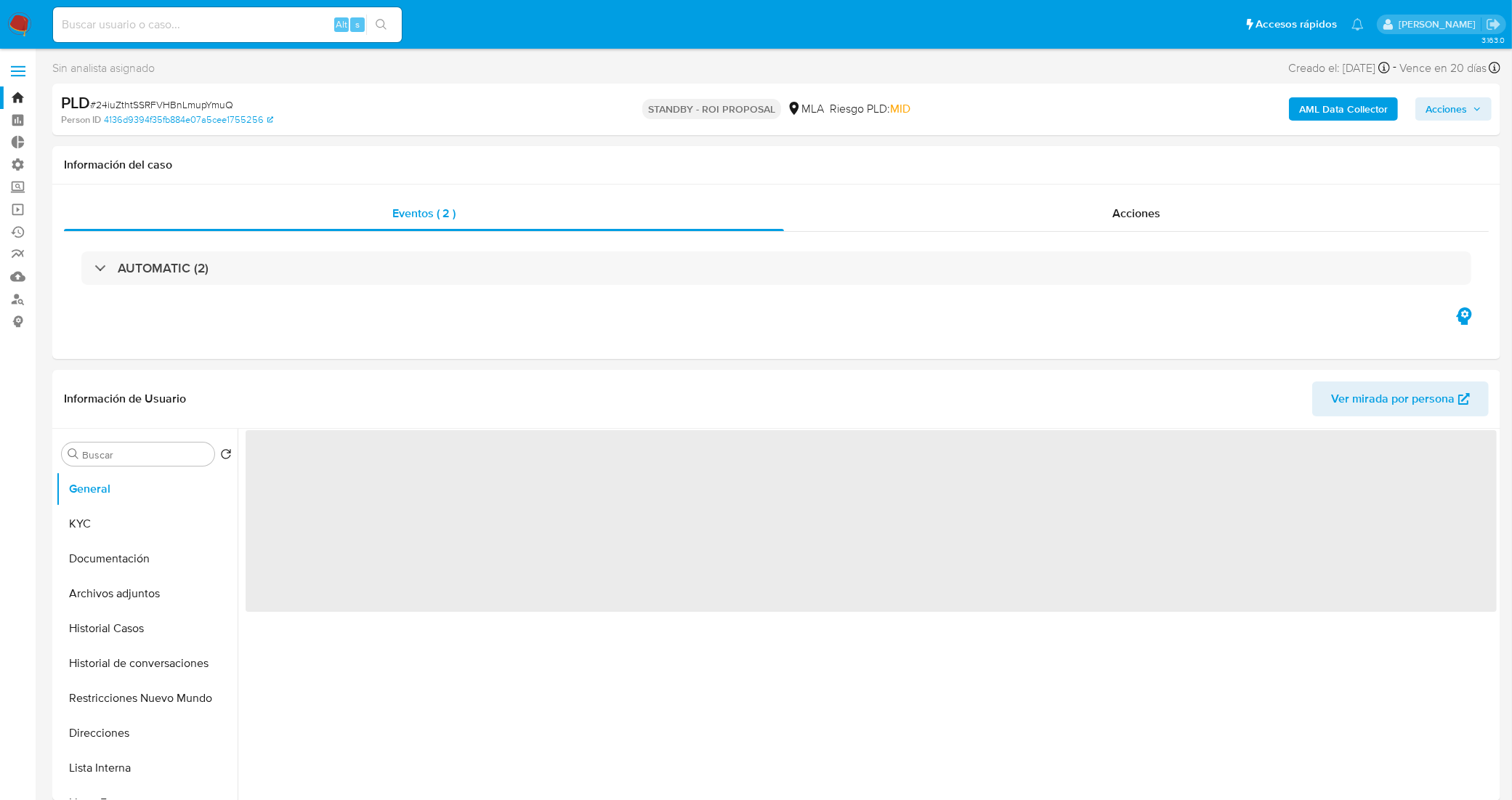
select select "10"
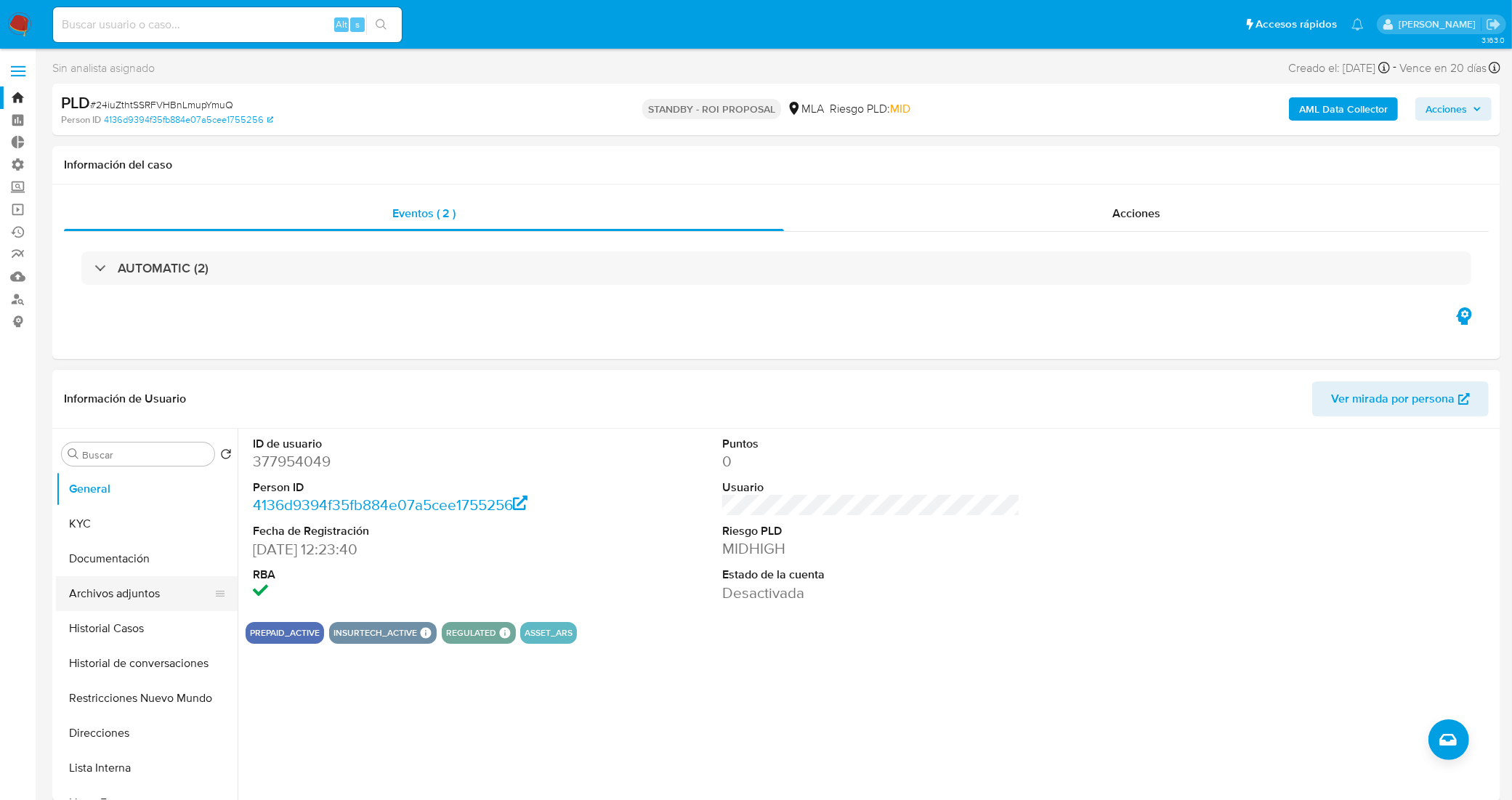
click at [147, 595] on button "Archivos adjuntos" at bounding box center [141, 594] width 170 height 35
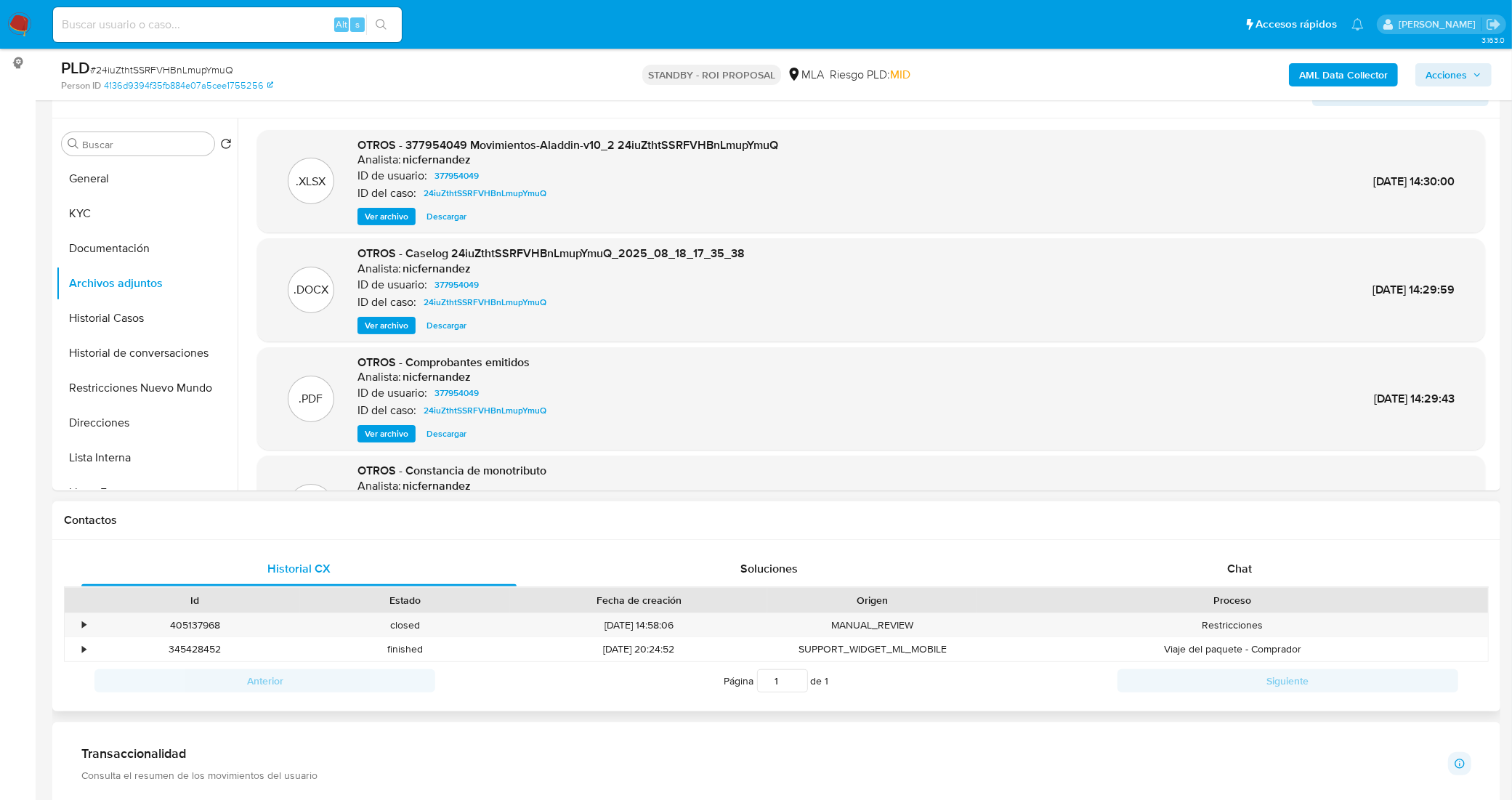
scroll to position [273, 0]
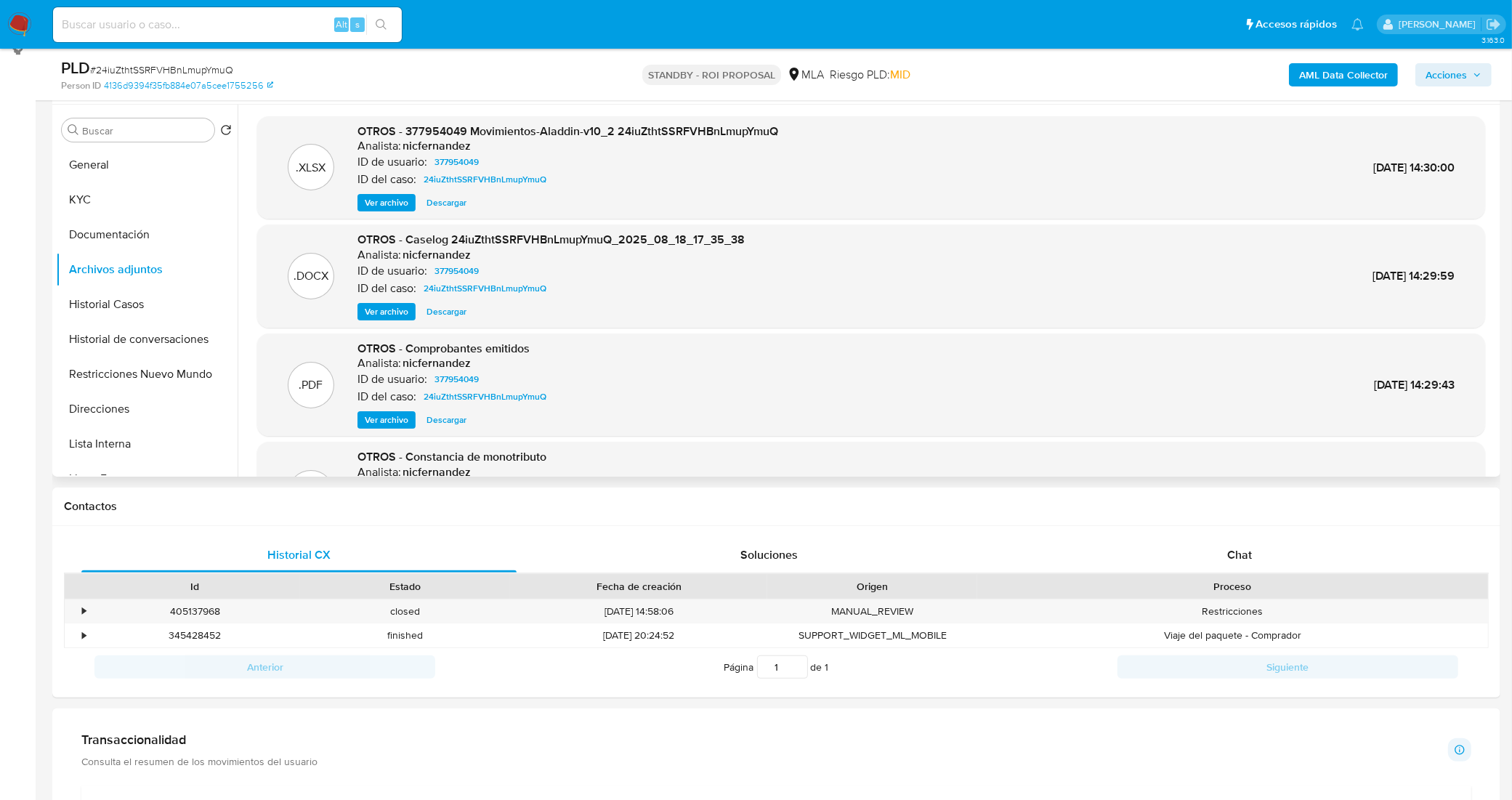
click at [401, 421] on span "Ver archivo" at bounding box center [386, 420] width 43 height 14
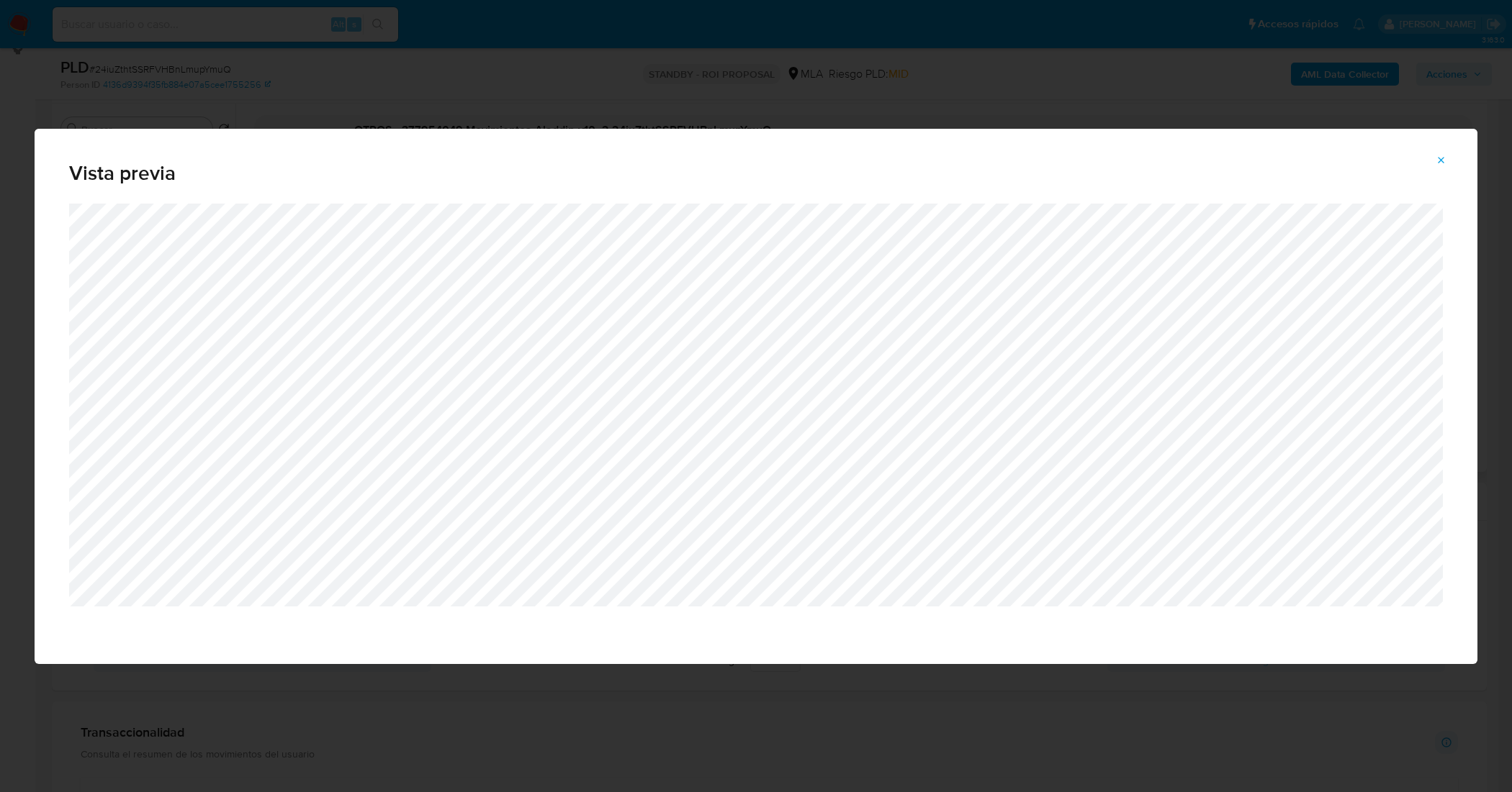
click at [1448, 160] on button "Attachment preview" at bounding box center [1441, 160] width 31 height 23
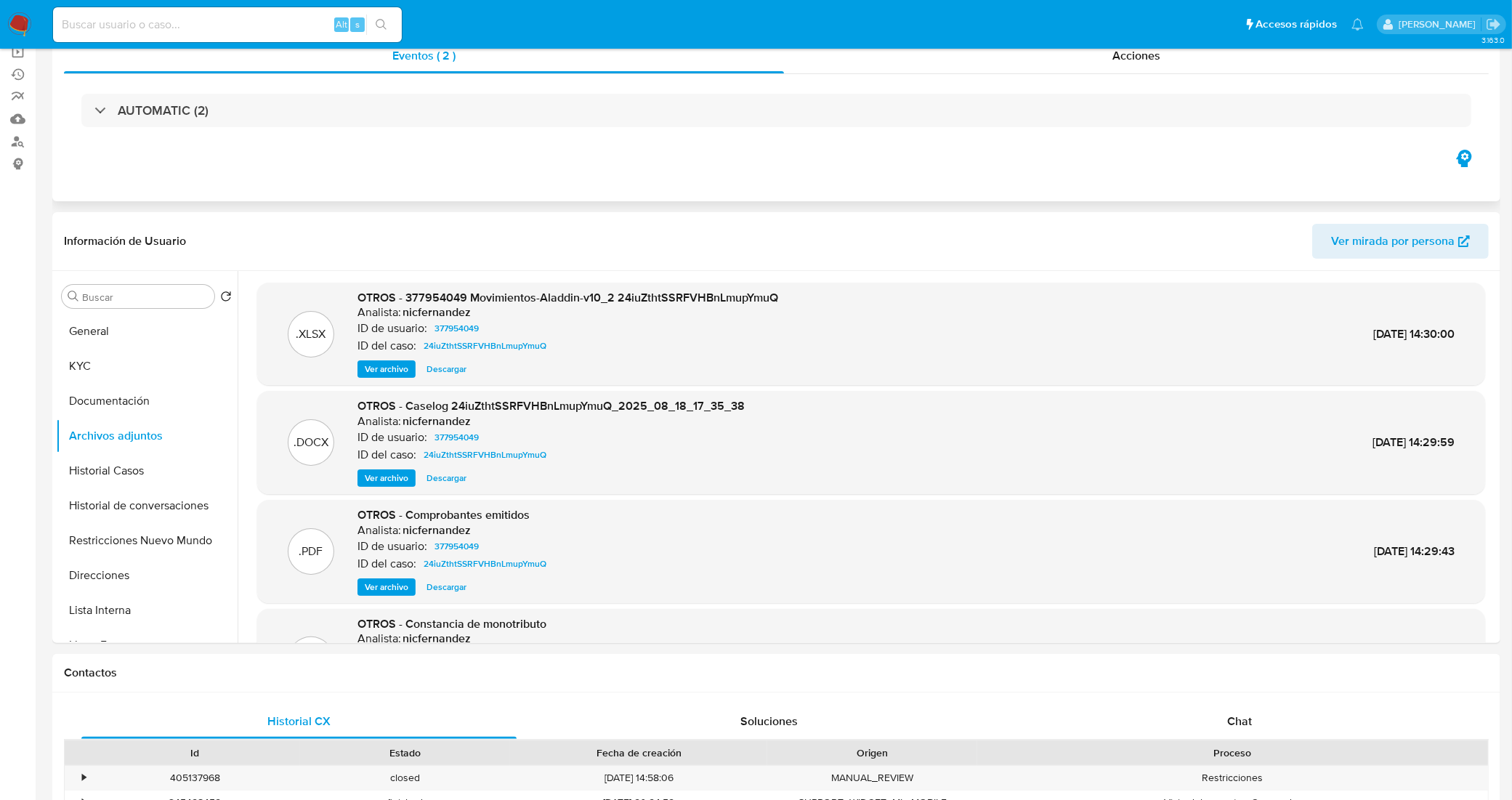
scroll to position [0, 0]
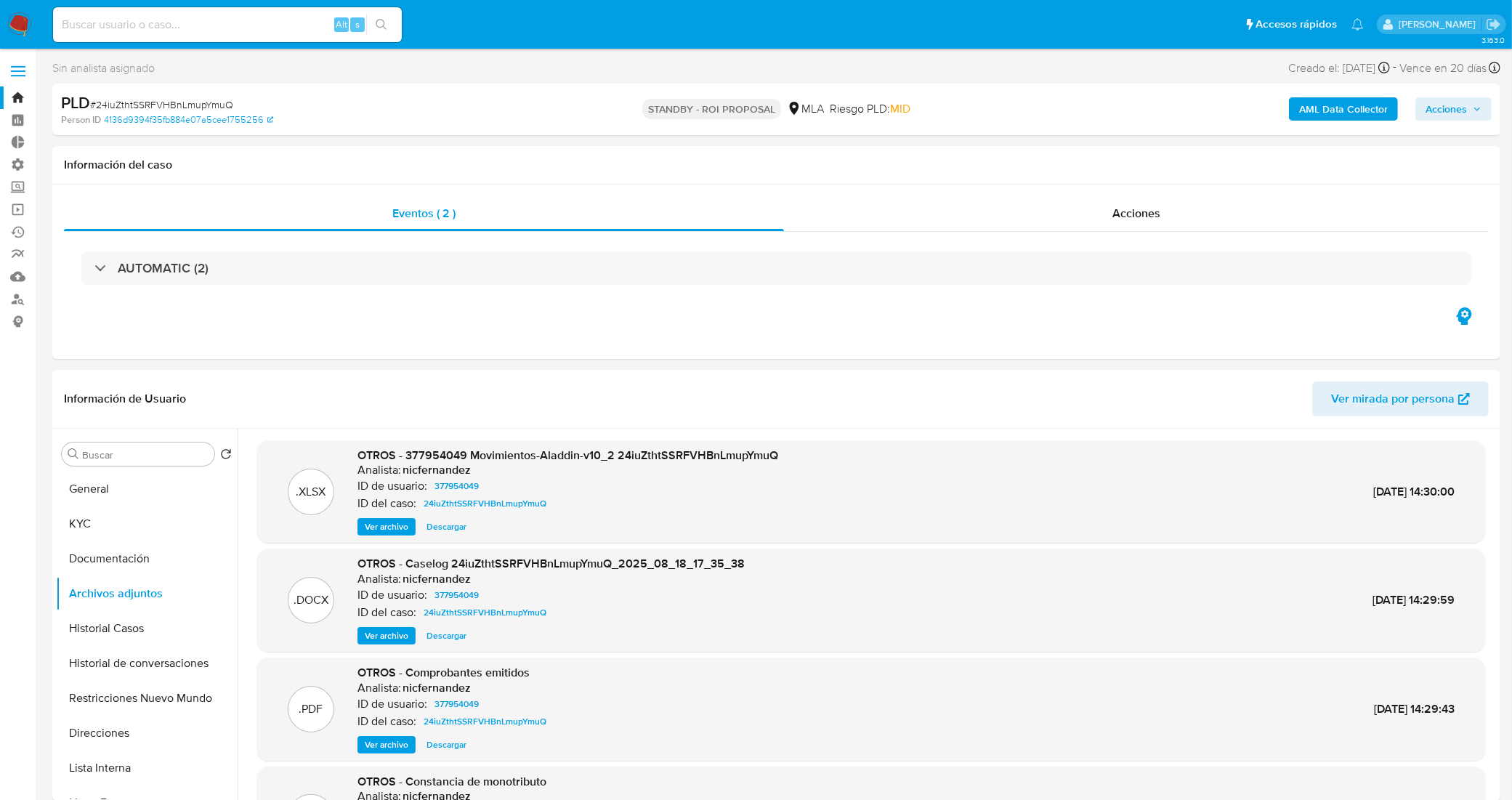
click at [12, 98] on link "Bandeja" at bounding box center [86, 98] width 173 height 23
